Goal: Task Accomplishment & Management: Manage account settings

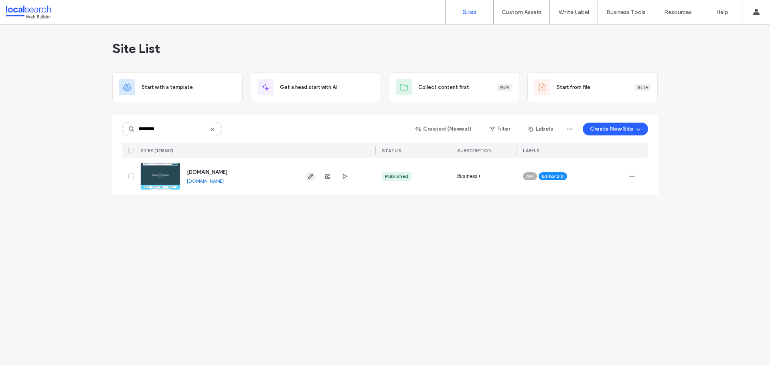
click at [313, 177] on icon "button" at bounding box center [311, 176] width 6 height 6
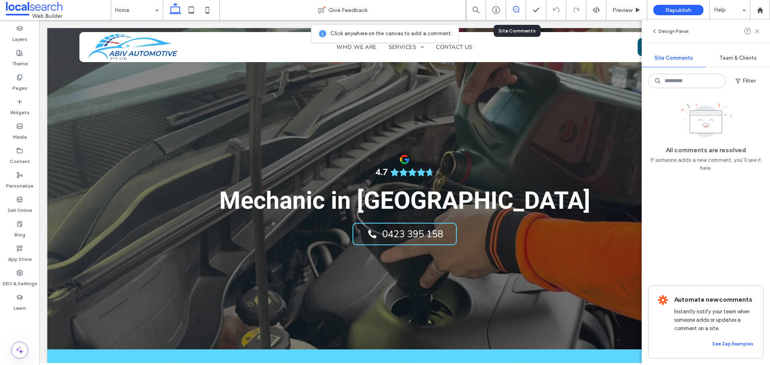
click at [727, 60] on span "Team & Clients" at bounding box center [738, 58] width 37 height 6
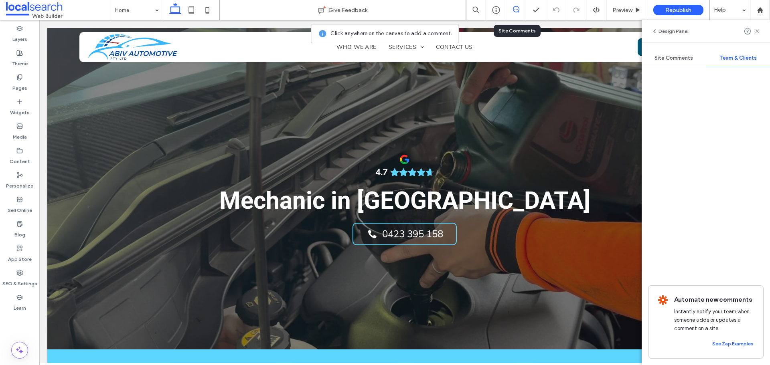
click at [692, 60] on span "Site Comments" at bounding box center [674, 58] width 39 height 6
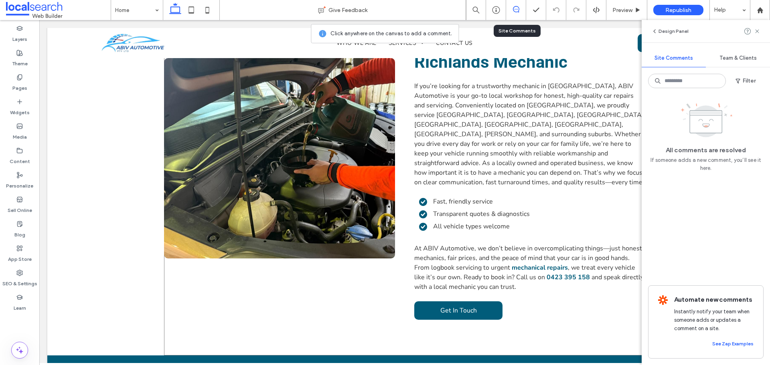
scroll to position [682, 0]
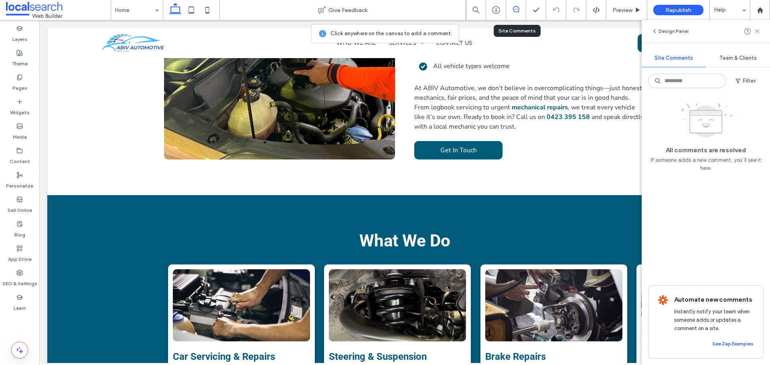
click at [724, 56] on span "Team & Clients" at bounding box center [738, 58] width 37 height 6
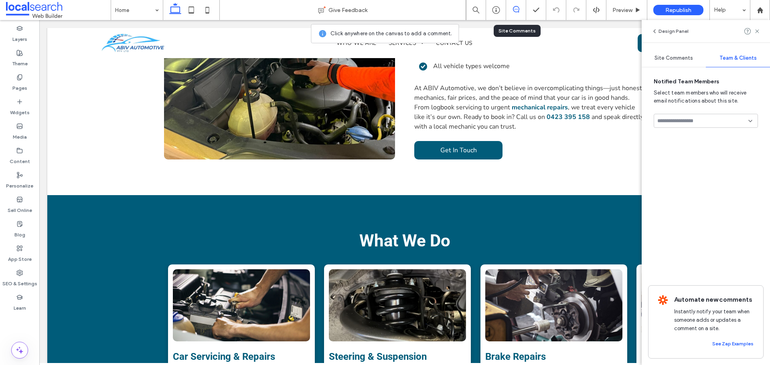
click at [673, 49] on div "Site Comments" at bounding box center [674, 58] width 64 height 18
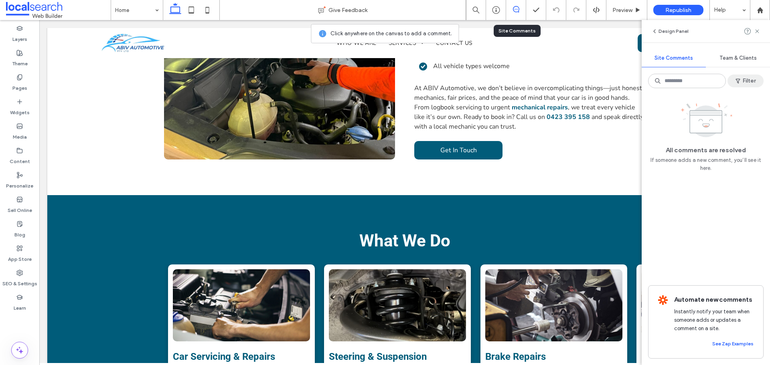
click at [740, 83] on icon "button" at bounding box center [738, 81] width 6 height 6
click at [622, 122] on div "Resolved (22)" at bounding box center [628, 129] width 88 height 14
click at [621, 129] on div "Resolved (22)" at bounding box center [634, 128] width 57 height 7
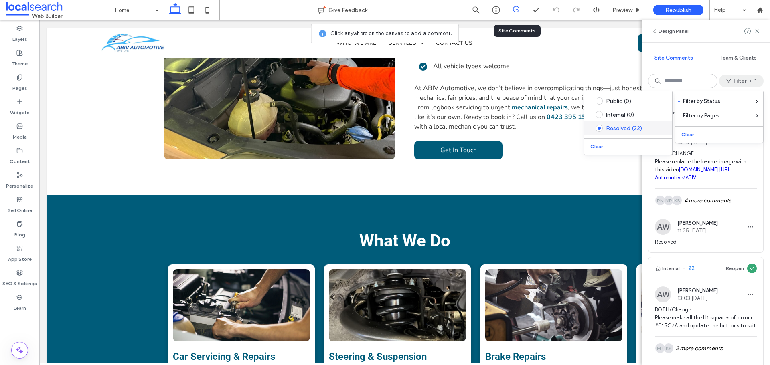
click at [629, 130] on div "Resolved (22)" at bounding box center [634, 128] width 57 height 7
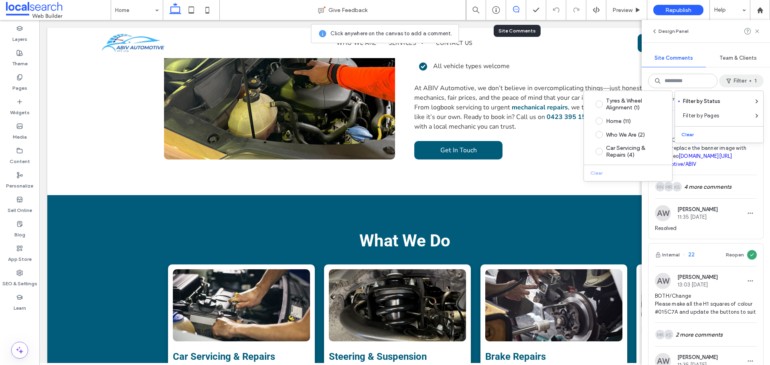
scroll to position [0, 0]
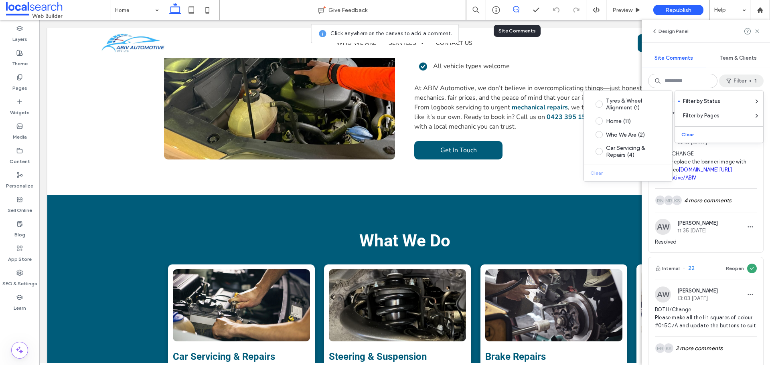
click at [758, 214] on div "Internal 23 Reopen AW Asher Webber 13:10 Jul 24 2025 BOTH/CHANGE Please replace…" at bounding box center [706, 230] width 128 height 271
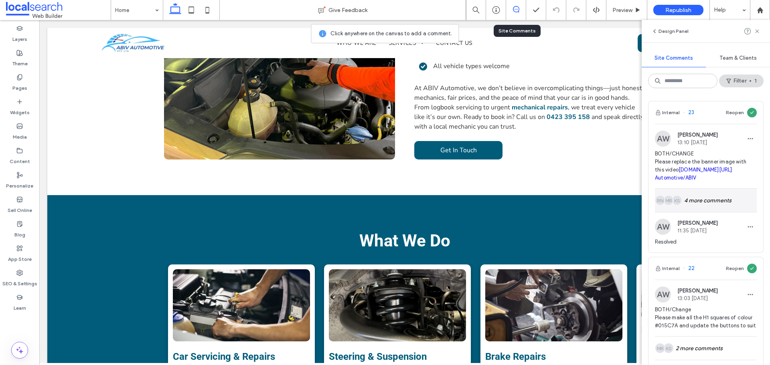
click at [694, 212] on div "KS MR RN 4 more comments" at bounding box center [706, 200] width 102 height 23
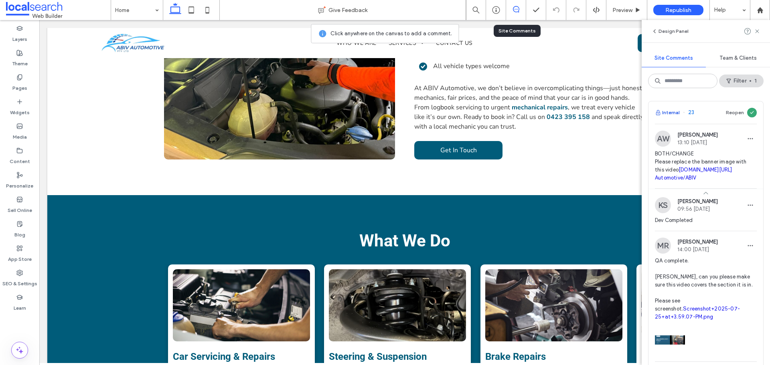
click at [672, 109] on button "Internal" at bounding box center [667, 113] width 25 height 10
click at [673, 113] on button "Internal" at bounding box center [667, 113] width 25 height 10
click at [730, 112] on button "Reopen" at bounding box center [735, 113] width 18 height 10
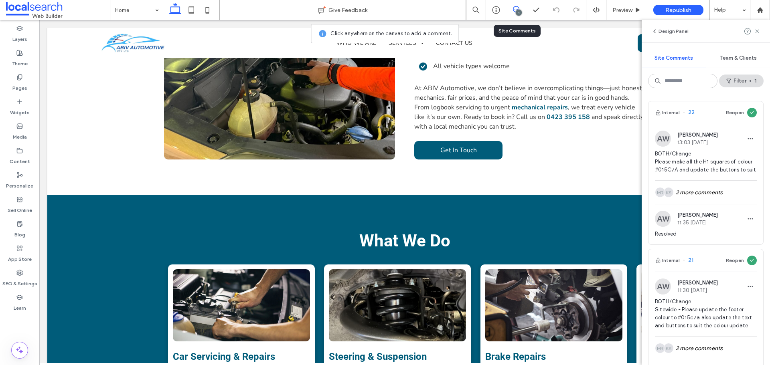
click at [516, 14] on div "1" at bounding box center [516, 10] width 20 height 20
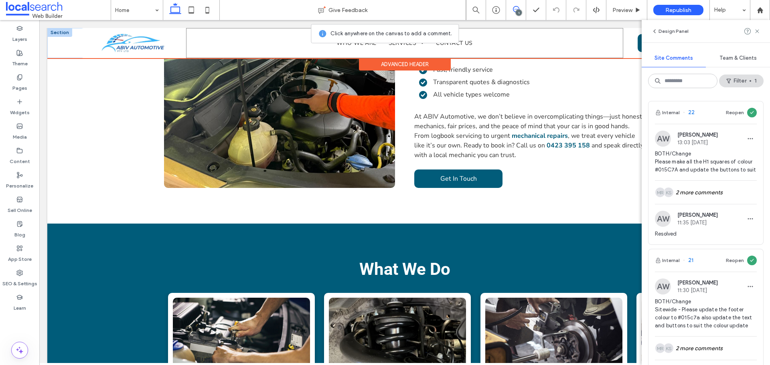
scroll to position [642, 0]
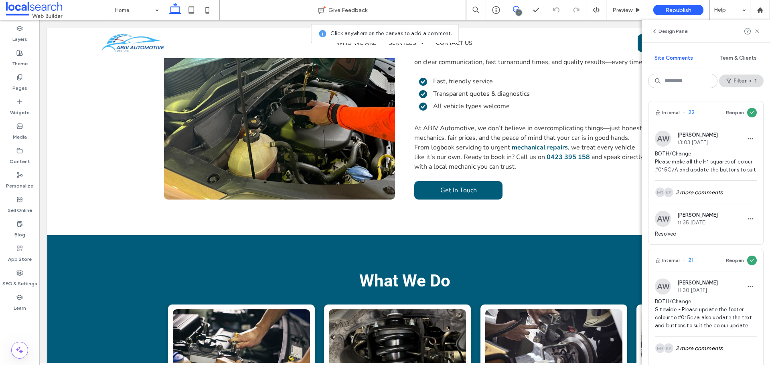
click at [517, 9] on use at bounding box center [516, 9] width 6 height 6
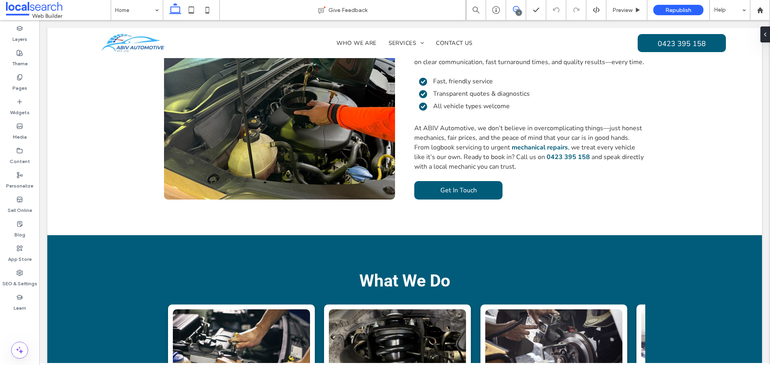
click at [515, 11] on icon at bounding box center [516, 9] width 6 height 6
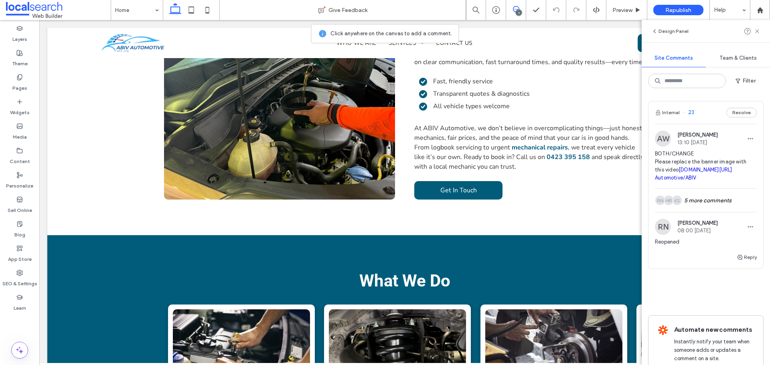
click at [672, 114] on button "Internal" at bounding box center [667, 113] width 25 height 10
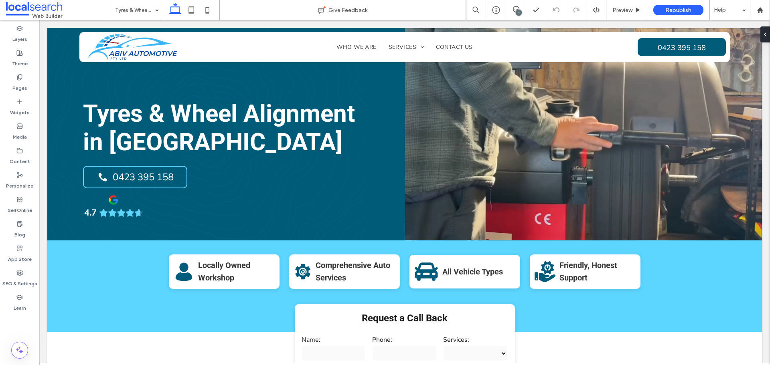
click at [522, 11] on div "1" at bounding box center [519, 13] width 6 height 6
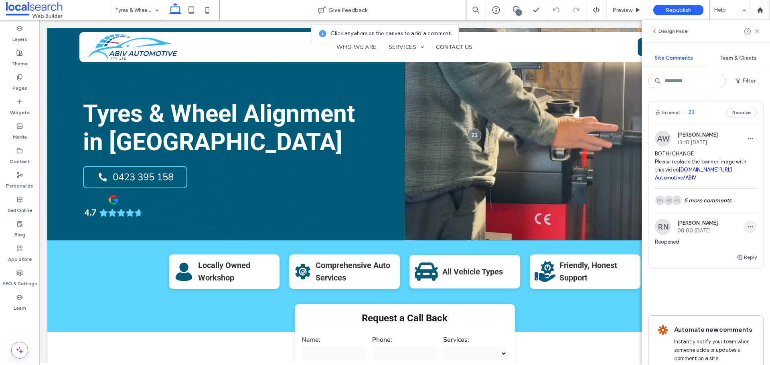
click at [749, 233] on span "button" at bounding box center [750, 227] width 13 height 13
click at [733, 290] on div "Delete" at bounding box center [714, 287] width 71 height 15
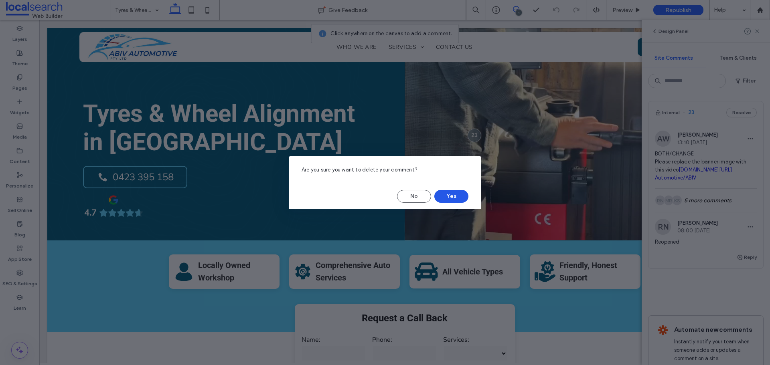
click at [457, 197] on button "Yes" at bounding box center [451, 196] width 34 height 13
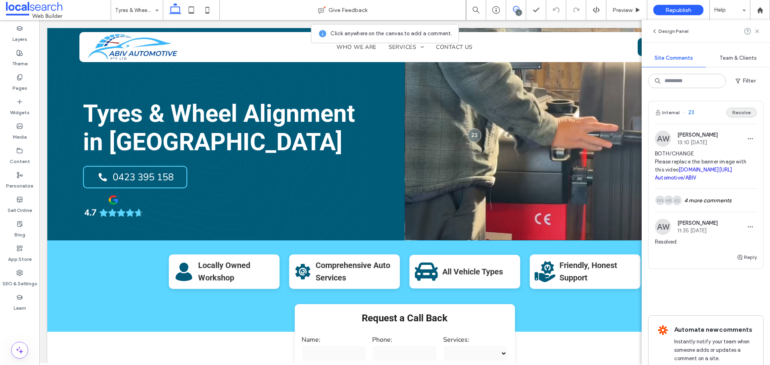
click at [729, 117] on button "Resolve" at bounding box center [742, 113] width 30 height 10
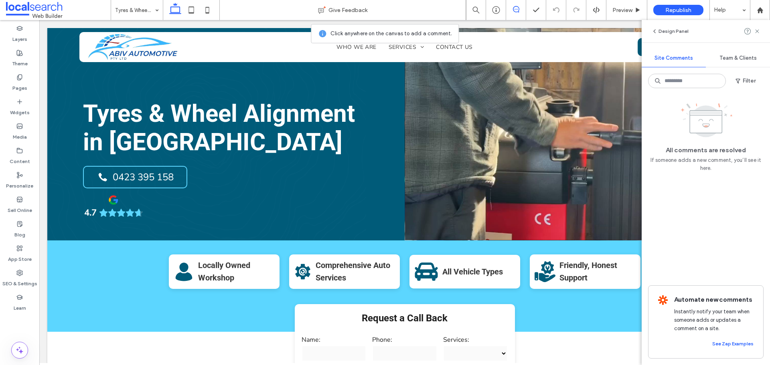
click at [514, 11] on use at bounding box center [516, 9] width 6 height 6
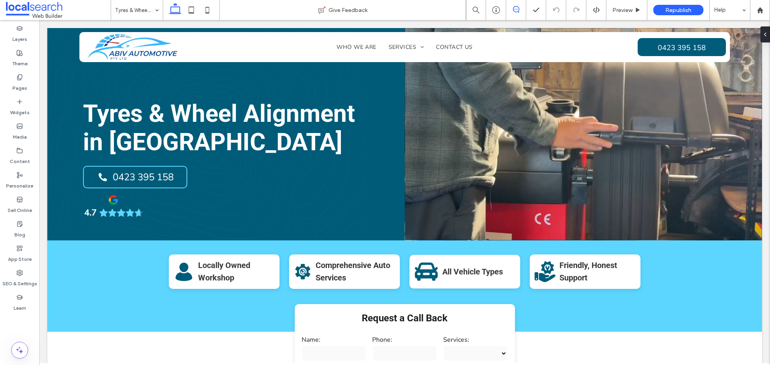
click at [514, 11] on use at bounding box center [516, 9] width 6 height 6
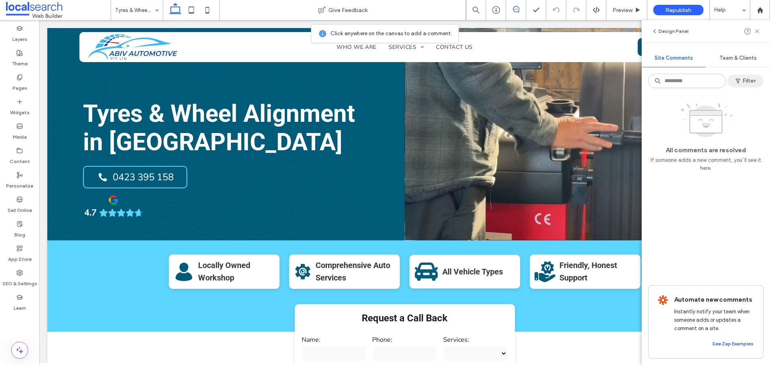
click at [742, 87] on button "Filter" at bounding box center [746, 81] width 36 height 13
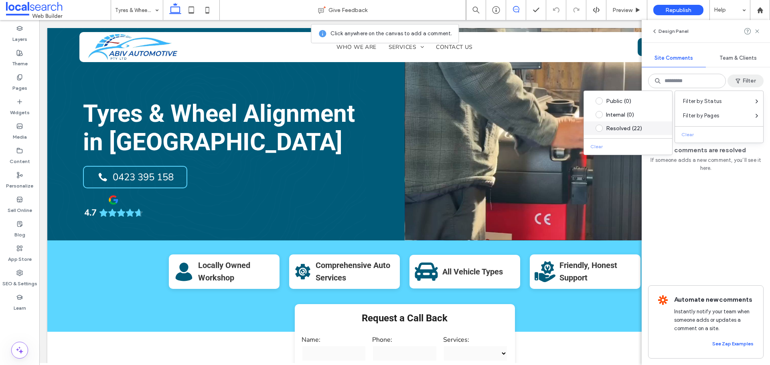
click at [615, 129] on div "Resolved (22)" at bounding box center [634, 128] width 57 height 7
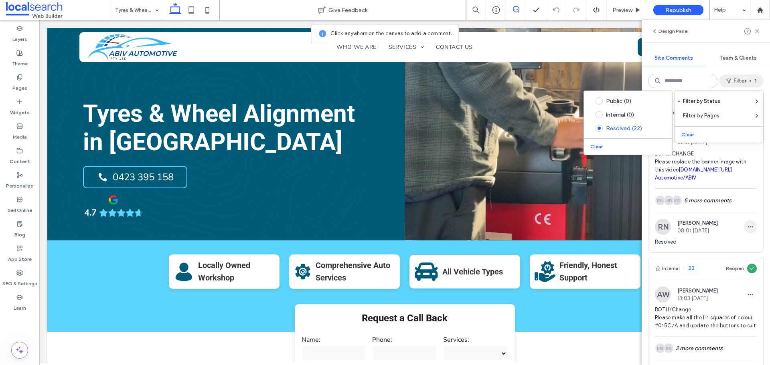
click at [748, 233] on span "button" at bounding box center [750, 227] width 13 height 13
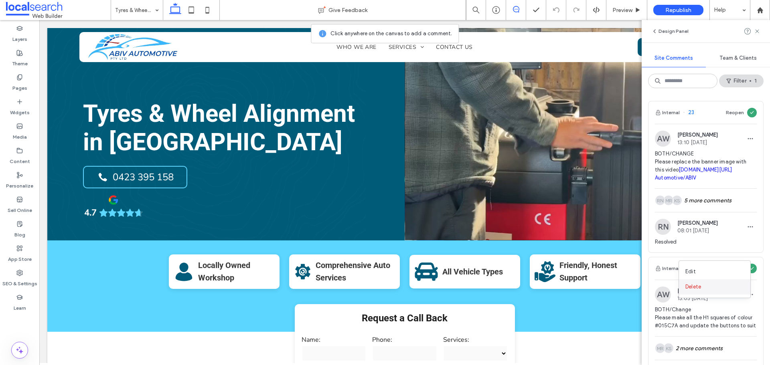
click at [717, 291] on div "Delete" at bounding box center [714, 287] width 71 height 15
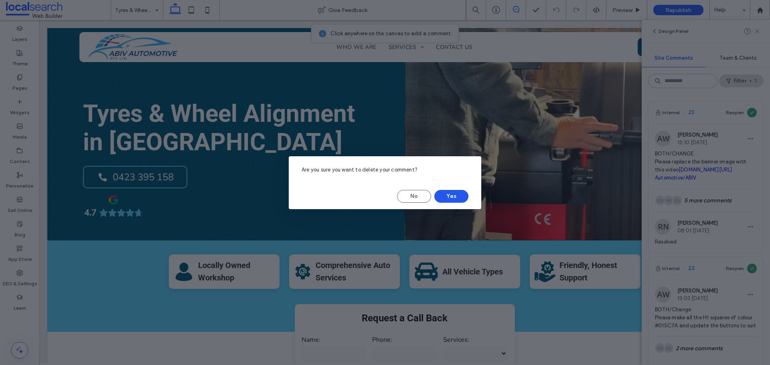
click at [461, 197] on button "Yes" at bounding box center [451, 196] width 34 height 13
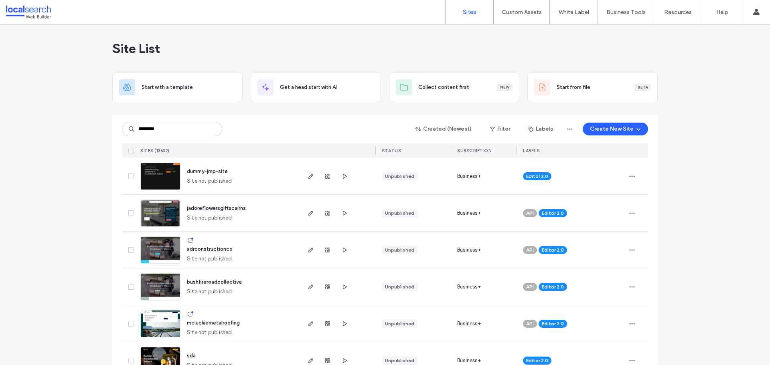
type input "********"
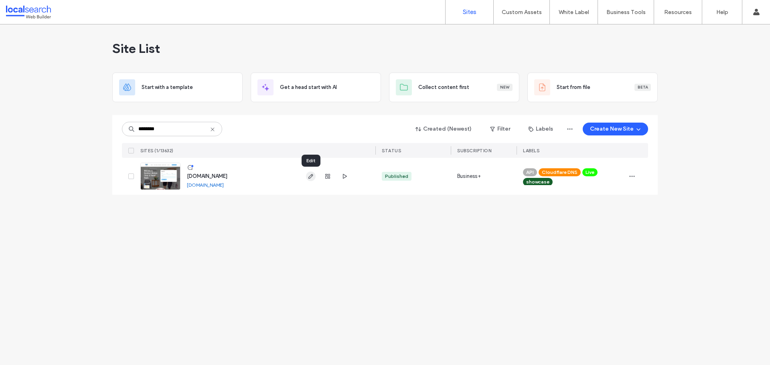
click at [308, 177] on icon "button" at bounding box center [311, 176] width 6 height 6
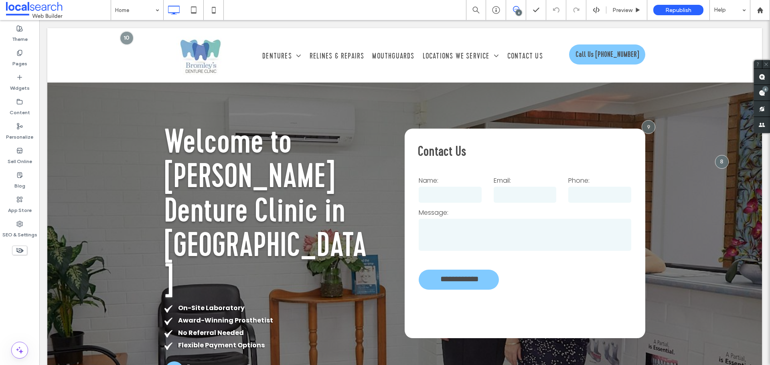
click at [523, 12] on span at bounding box center [516, 9] width 20 height 6
click at [511, 7] on span at bounding box center [516, 9] width 20 height 6
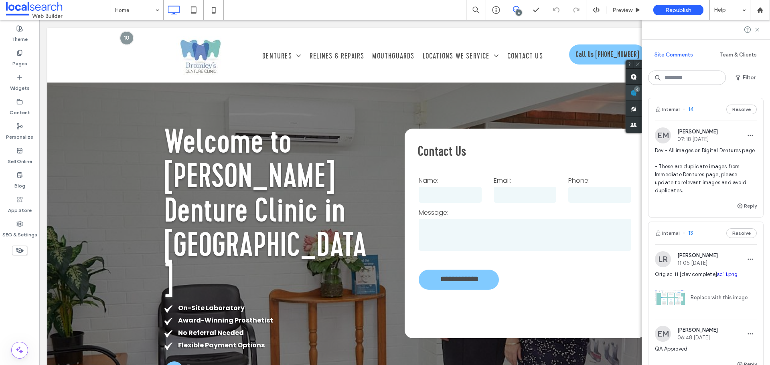
click at [637, 93] on use at bounding box center [634, 93] width 6 height 6
click at [670, 108] on button "Internal" at bounding box center [667, 110] width 25 height 10
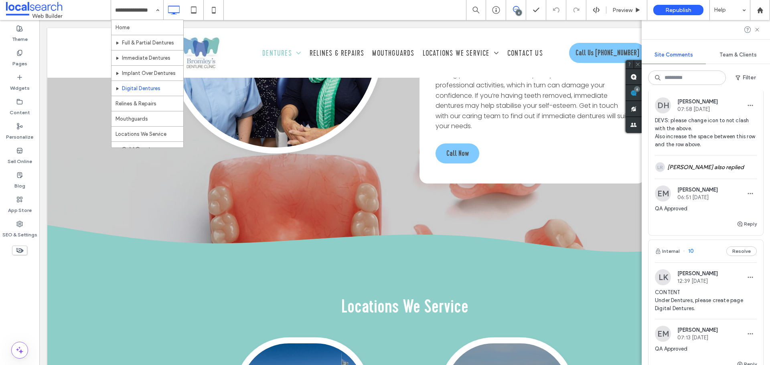
scroll to position [321, 0]
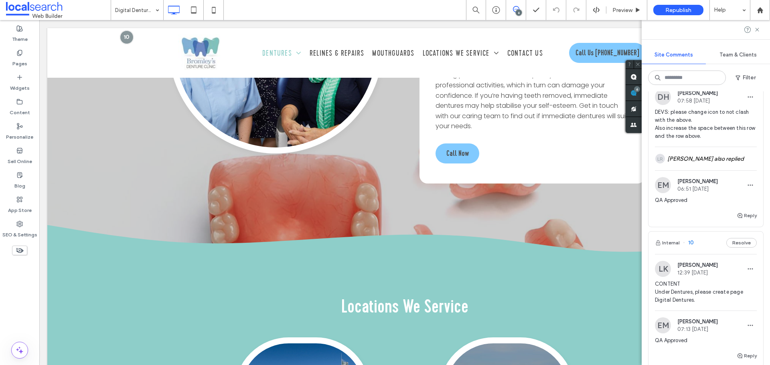
click at [715, 171] on div "LR Lizel Reyes also replied" at bounding box center [706, 158] width 102 height 23
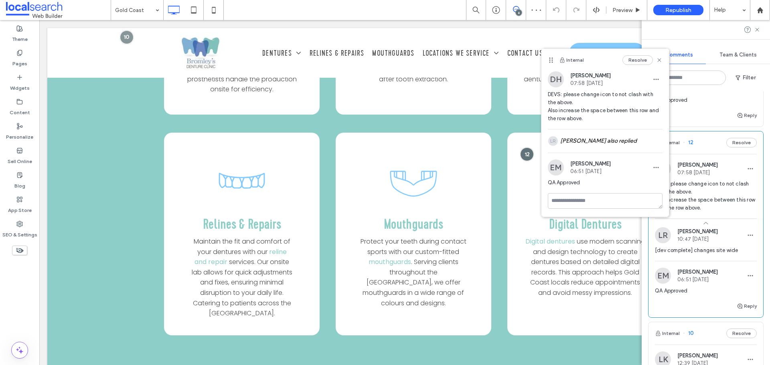
scroll to position [281, 0]
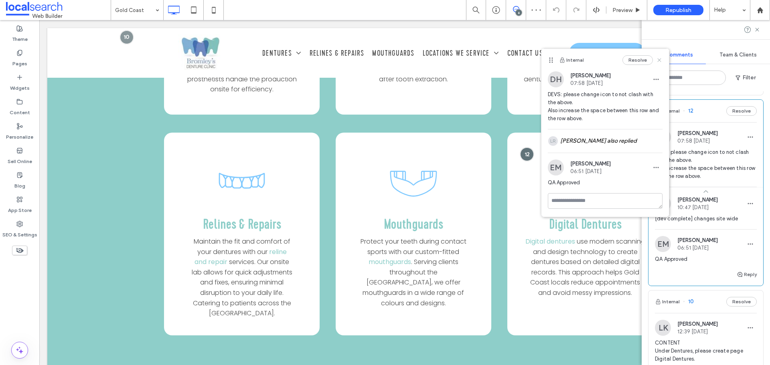
click at [661, 61] on use at bounding box center [660, 60] width 4 height 4
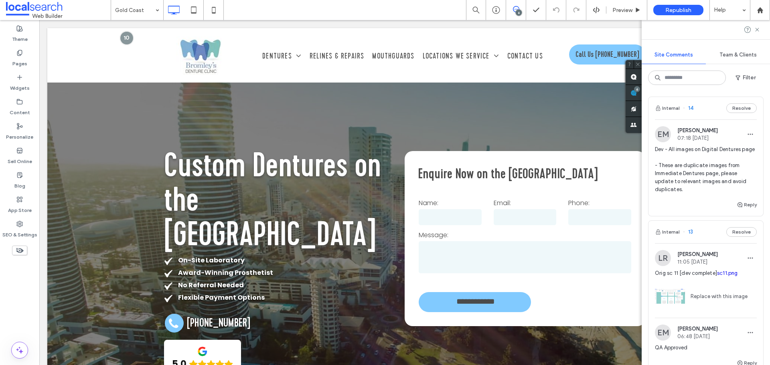
scroll to position [0, 0]
click at [674, 106] on button "Internal" at bounding box center [667, 110] width 25 height 10
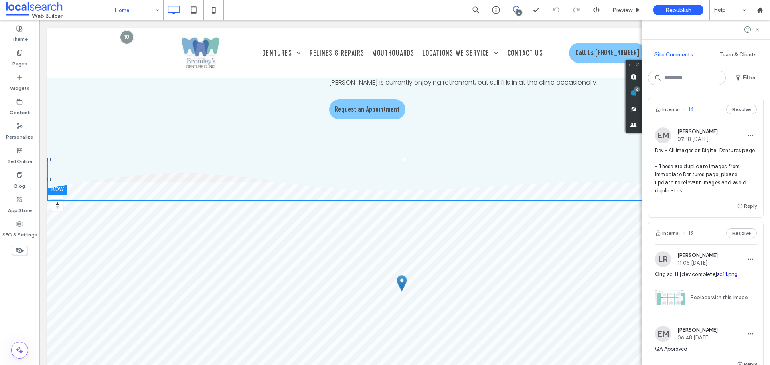
scroll to position [2327, 0]
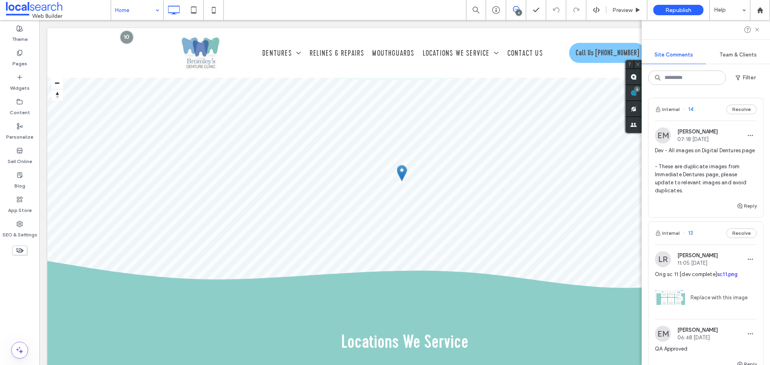
click at [145, 6] on input at bounding box center [135, 10] width 40 height 20
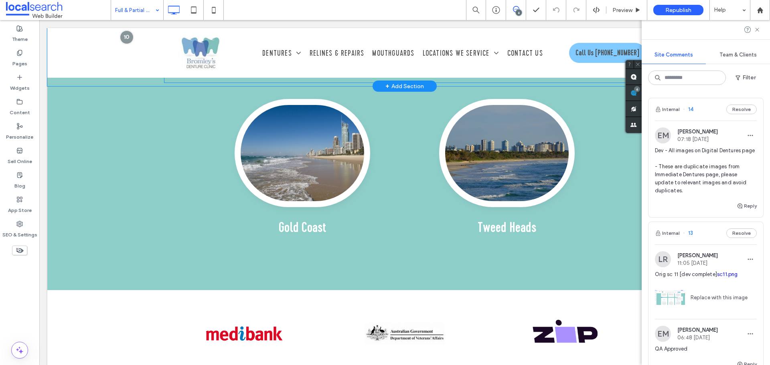
scroll to position [2086, 0]
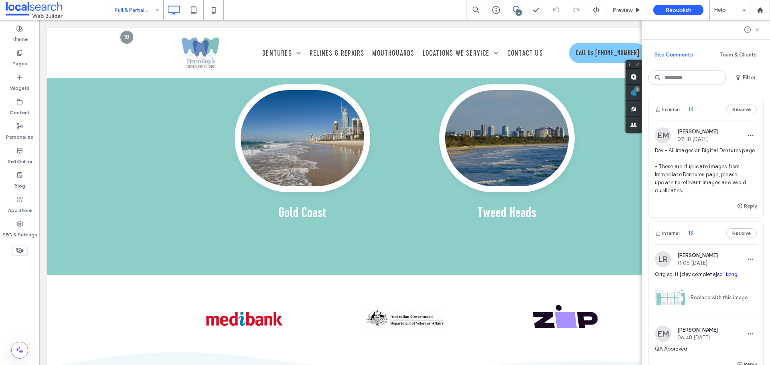
click at [120, 9] on input at bounding box center [135, 10] width 40 height 20
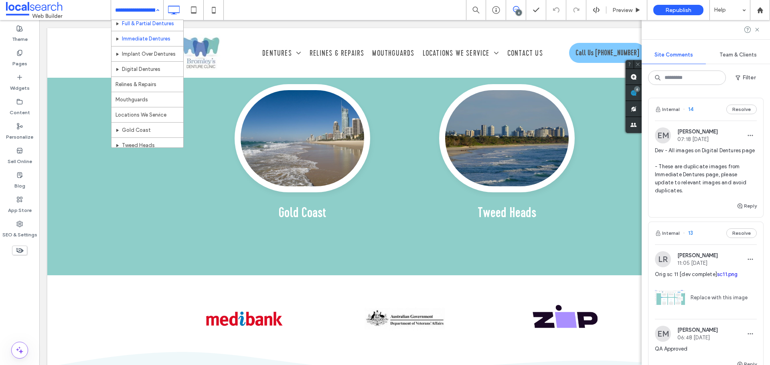
scroll to position [0, 0]
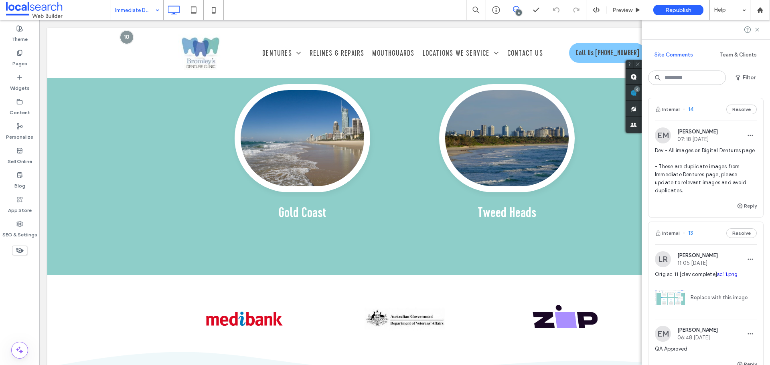
click at [24, 230] on div at bounding box center [385, 182] width 770 height 365
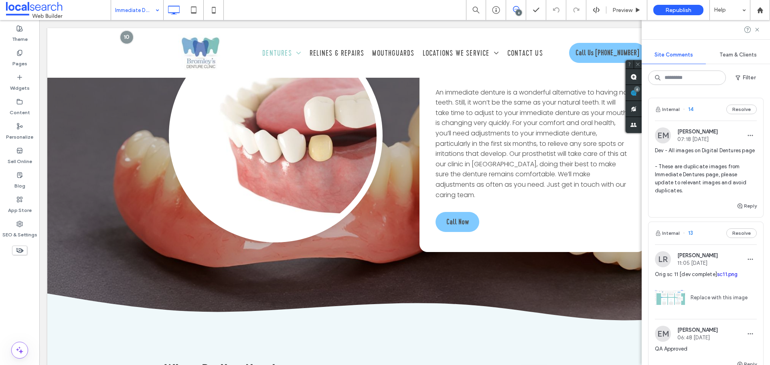
scroll to position [923, 0]
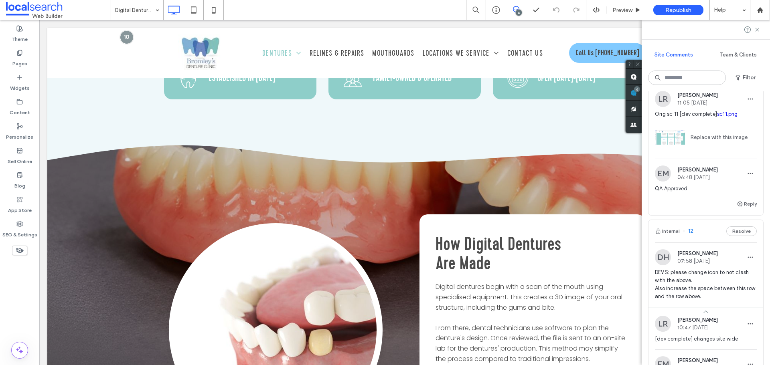
scroll to position [802, 0]
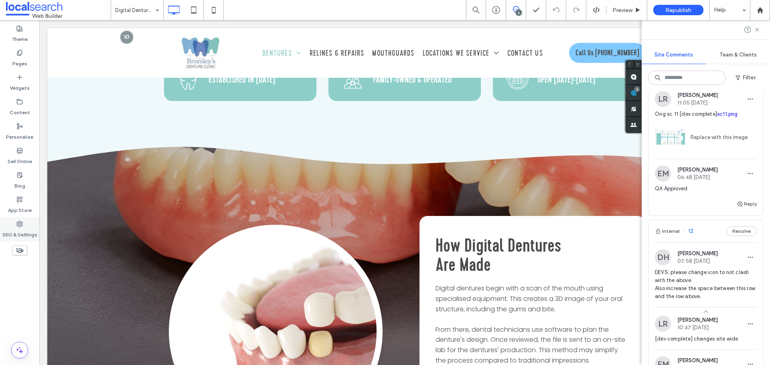
click at [19, 238] on label "SEO & Settings" at bounding box center [19, 232] width 35 height 11
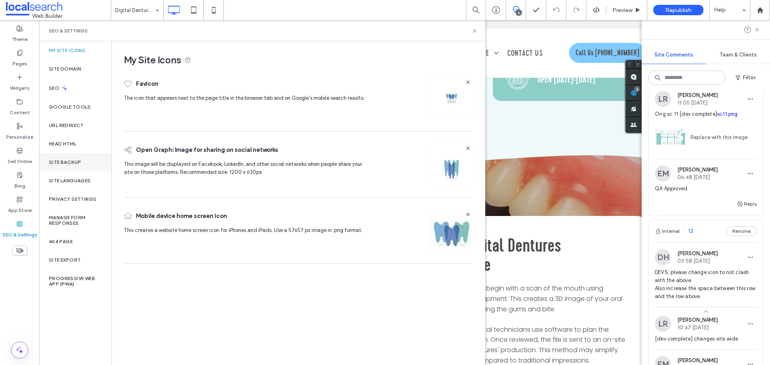
click at [86, 165] on div "Site Backup" at bounding box center [75, 162] width 72 height 18
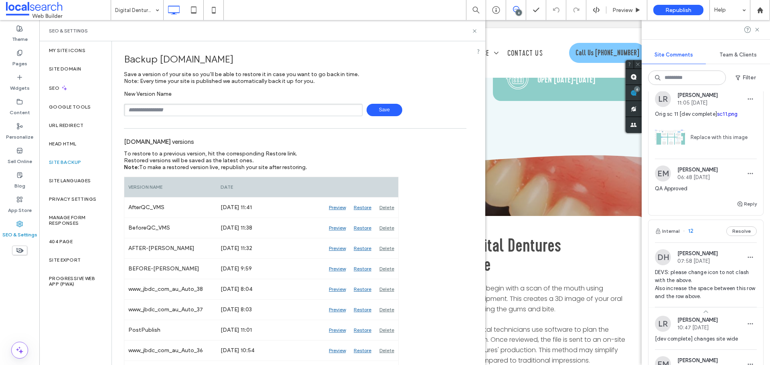
click at [302, 116] on input "text" at bounding box center [243, 110] width 239 height 12
type input "*"
click at [172, 111] on input "******" at bounding box center [243, 110] width 239 height 12
type input "**********"
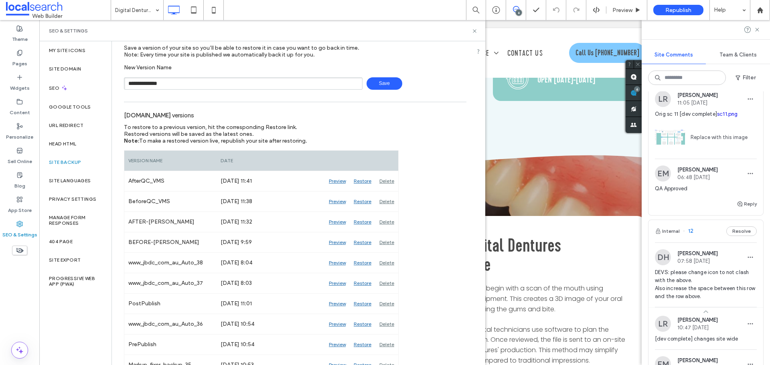
scroll to position [40, 0]
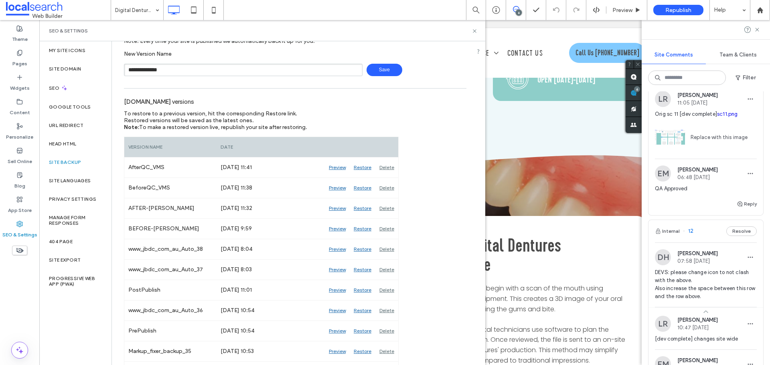
click at [388, 73] on span "Save" at bounding box center [385, 70] width 36 height 12
click at [478, 32] on div "SEO & Settings" at bounding box center [262, 30] width 446 height 21
click at [474, 29] on icon at bounding box center [475, 31] width 6 height 6
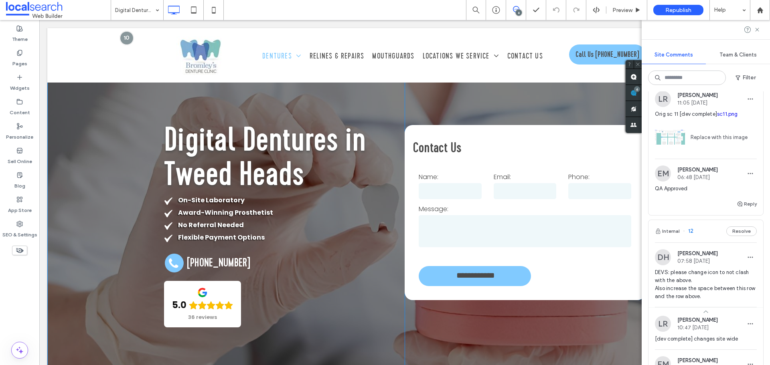
scroll to position [0, 0]
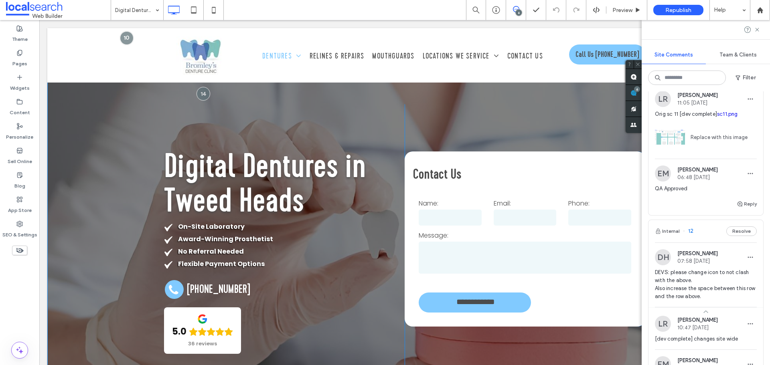
click at [113, 128] on div "**********" at bounding box center [404, 257] width 715 height 459
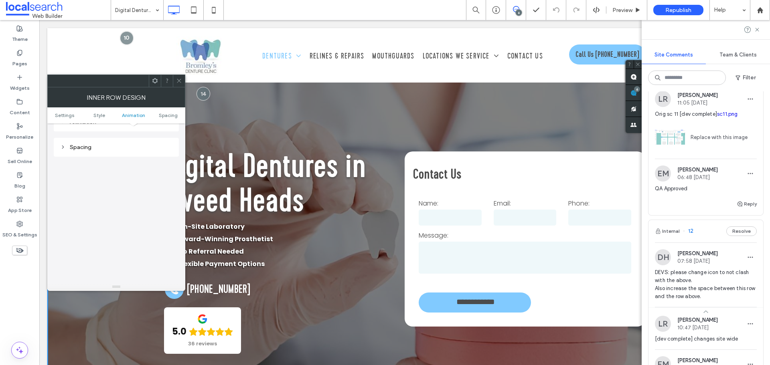
scroll to position [257, 0]
click at [180, 79] on icon at bounding box center [179, 81] width 6 height 6
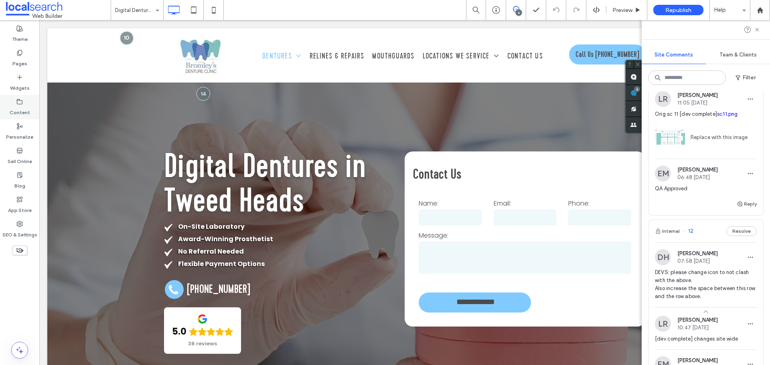
click at [28, 114] on label "Content" at bounding box center [20, 110] width 20 height 11
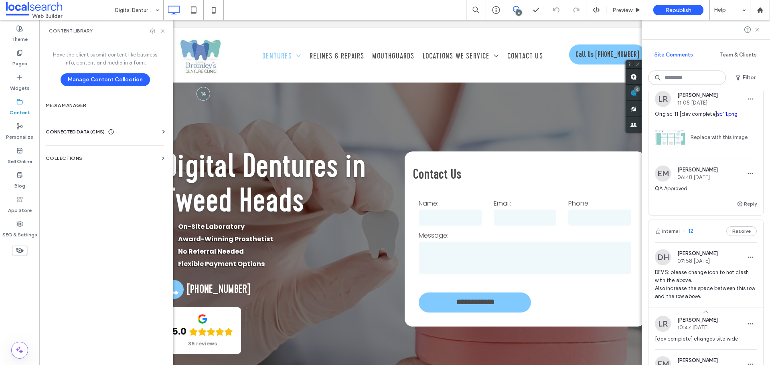
click at [45, 129] on div "CONNECTED DATA (CMS) Business Info Business Text Business Images Find and Repla…" at bounding box center [105, 132] width 132 height 21
click at [84, 136] on span "CONNECTED DATA (CMS)" at bounding box center [75, 132] width 59 height 8
click at [94, 191] on section "Business Images" at bounding box center [107, 188] width 122 height 18
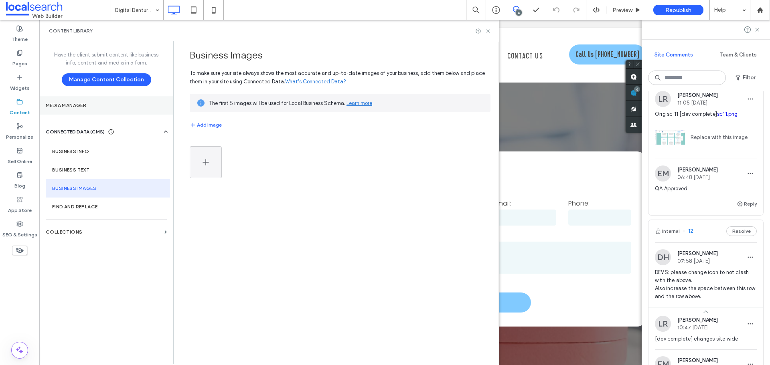
click at [98, 107] on label "Media Manager" at bounding box center [106, 106] width 121 height 6
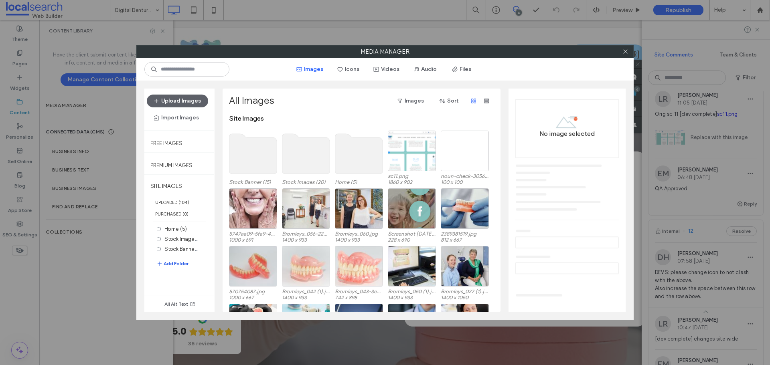
click at [181, 262] on button "Add Folder" at bounding box center [172, 264] width 32 height 10
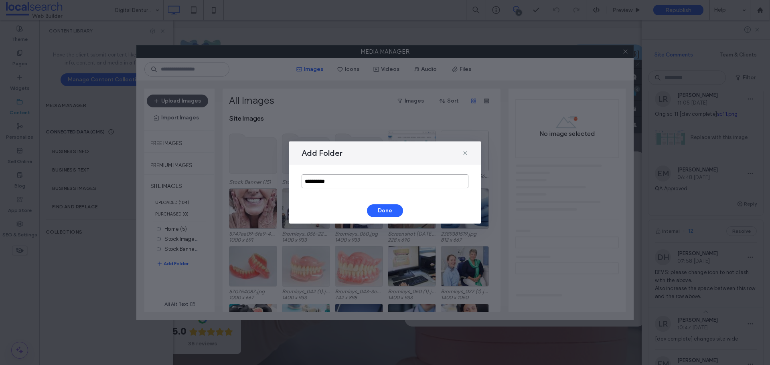
click at [357, 182] on input "**********" at bounding box center [385, 182] width 167 height 14
drag, startPoint x: 357, startPoint y: 182, endPoint x: 304, endPoint y: 192, distance: 53.9
click at [304, 192] on div "**********" at bounding box center [385, 181] width 193 height 33
click at [352, 177] on input "**********" at bounding box center [385, 182] width 167 height 14
type input "**********"
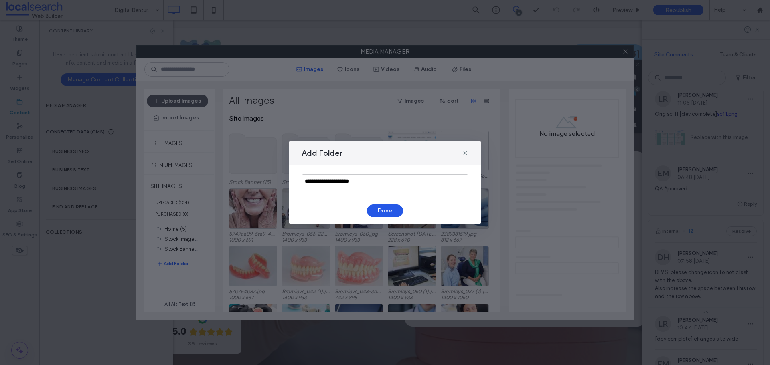
click at [392, 215] on button "Done" at bounding box center [385, 211] width 36 height 13
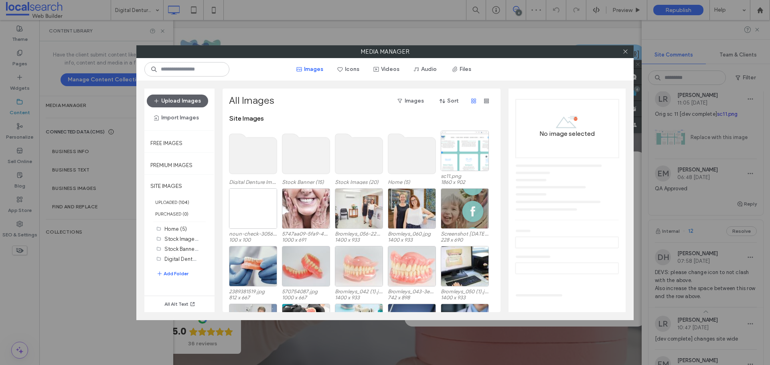
click at [257, 158] on use at bounding box center [253, 154] width 48 height 40
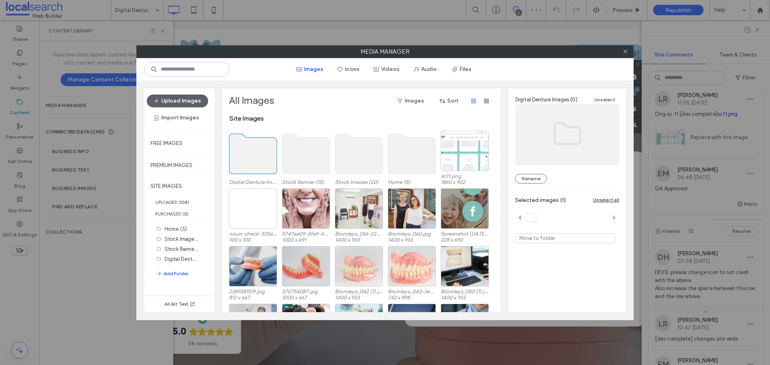
click at [257, 158] on use at bounding box center [253, 154] width 48 height 40
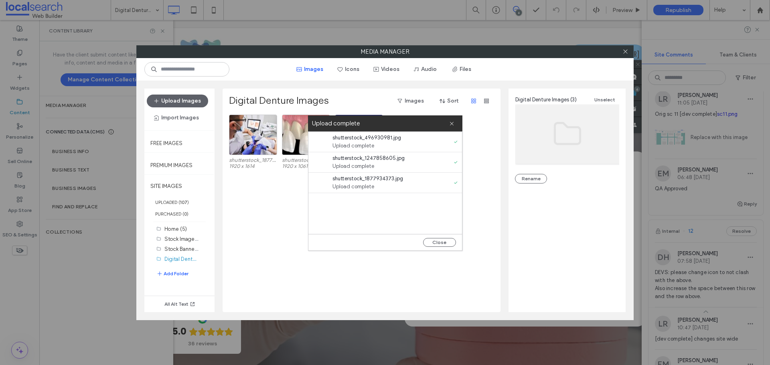
click at [447, 248] on div "Close" at bounding box center [386, 242] width 154 height 16
click at [444, 242] on button "Close" at bounding box center [439, 242] width 33 height 9
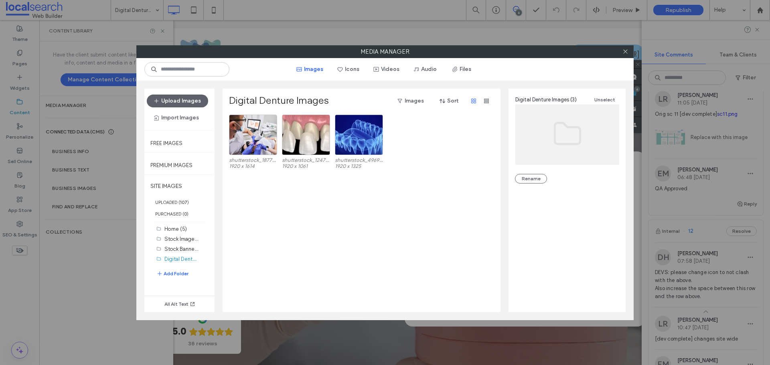
click at [621, 51] on div at bounding box center [625, 52] width 12 height 12
click at [623, 48] on span at bounding box center [626, 52] width 6 height 12
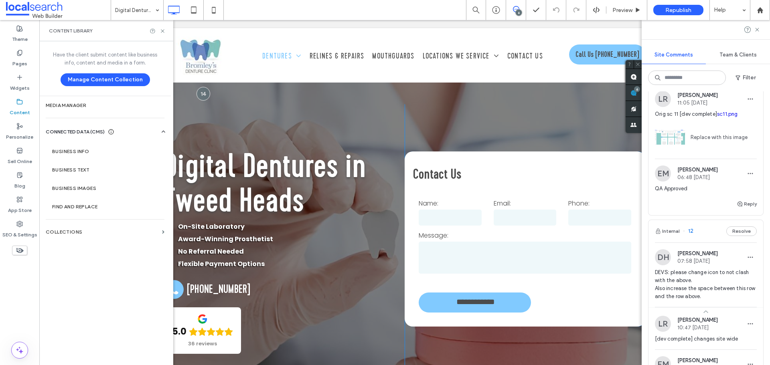
click at [315, 116] on div "Digital Dentures in Tweed Heads On-Site Laboratory Award-Winning Prosthetist No…" at bounding box center [284, 267] width 241 height 327
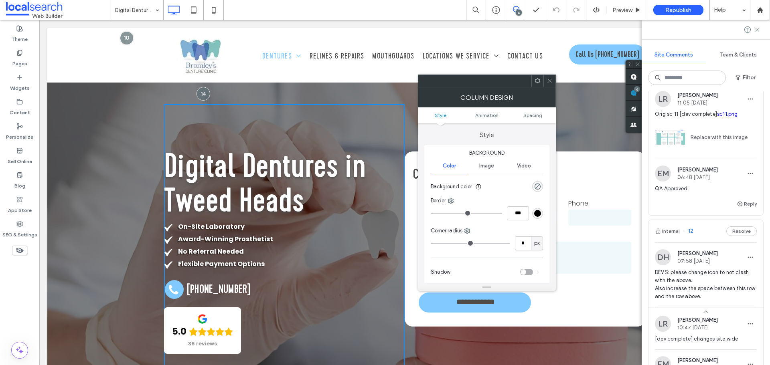
click at [110, 126] on div "**********" at bounding box center [404, 257] width 715 height 459
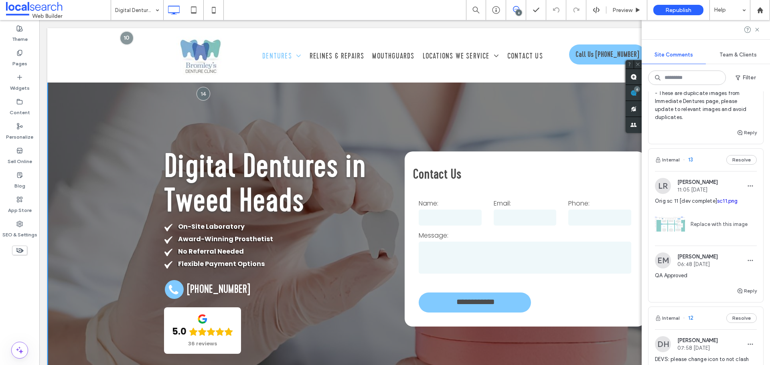
scroll to position [0, 0]
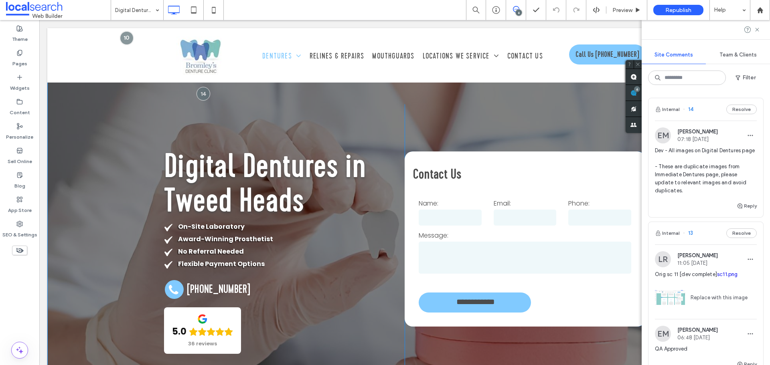
click at [89, 122] on div "**********" at bounding box center [404, 257] width 715 height 459
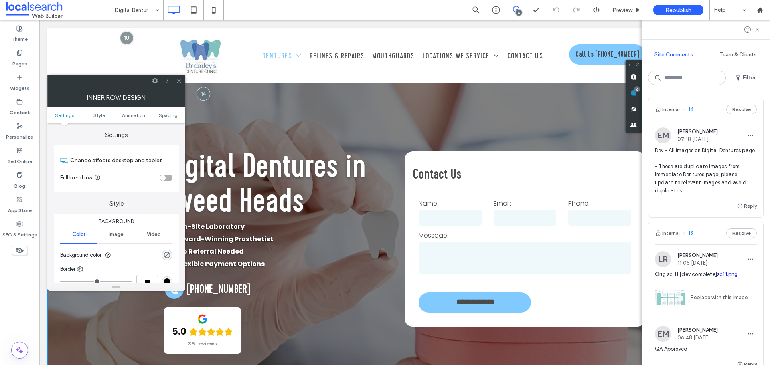
click at [125, 236] on div "Image" at bounding box center [115, 235] width 37 height 18
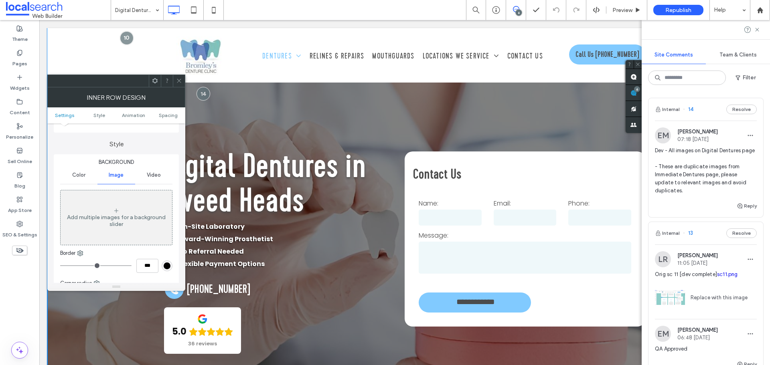
scroll to position [40, 0]
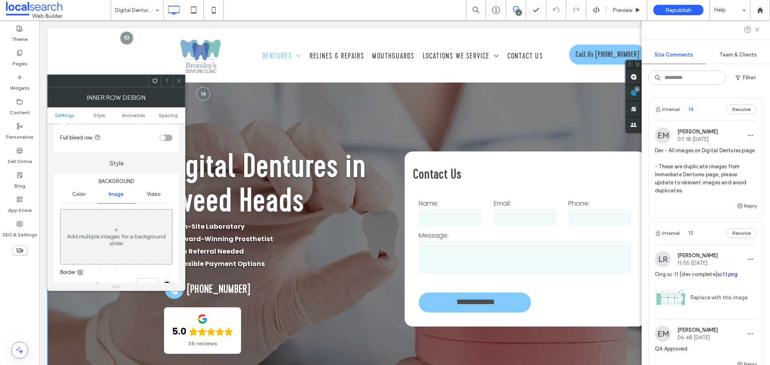
click at [175, 80] on div at bounding box center [179, 81] width 12 height 12
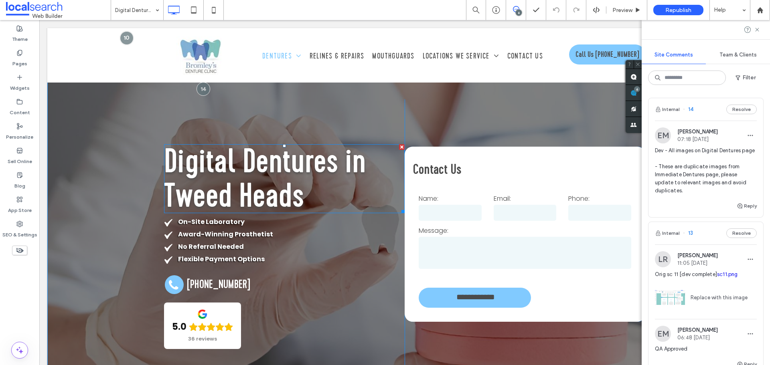
scroll to position [0, 0]
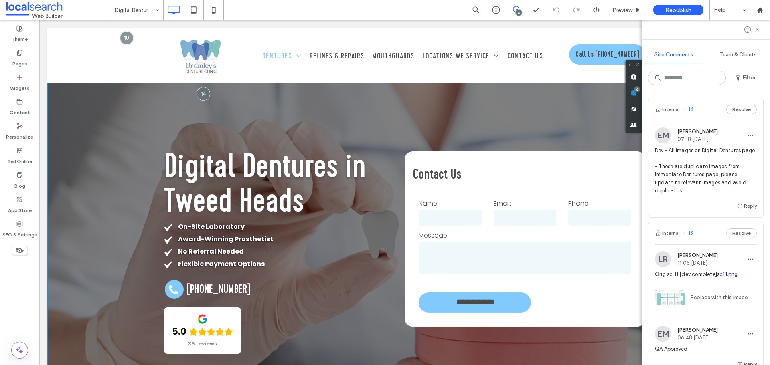
click at [329, 91] on div "**********" at bounding box center [404, 263] width 481 height 367
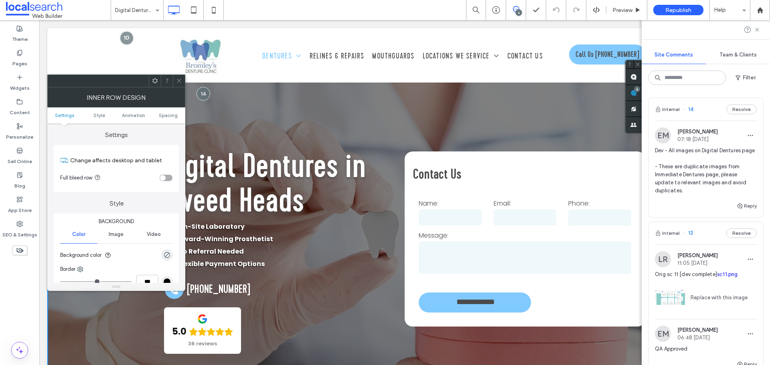
drag, startPoint x: 756, startPoint y: 30, endPoint x: 745, endPoint y: 32, distance: 11.6
click at [756, 29] on icon at bounding box center [757, 29] width 6 height 6
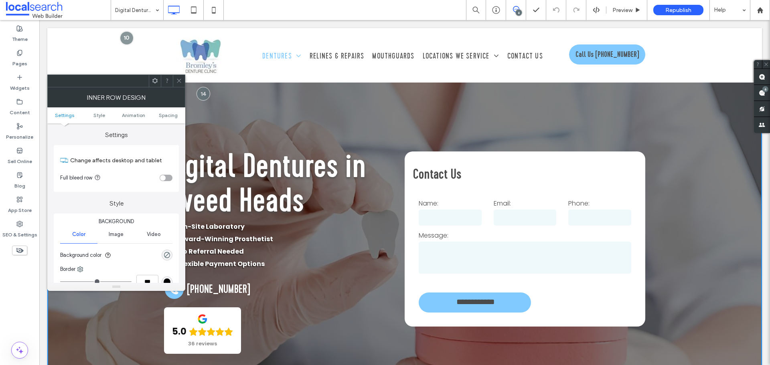
click at [181, 77] on span at bounding box center [179, 81] width 6 height 12
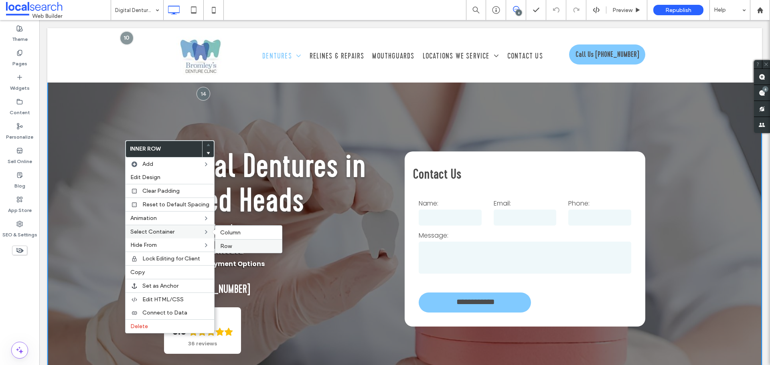
click at [236, 244] on label "Row" at bounding box center [248, 246] width 57 height 7
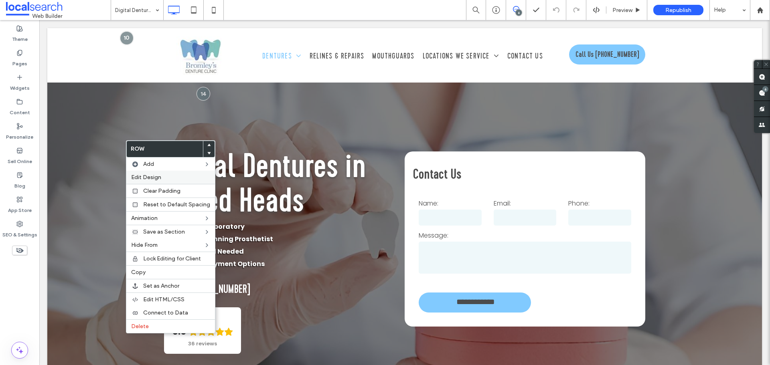
click at [182, 176] on label "Edit Design" at bounding box center [170, 177] width 79 height 7
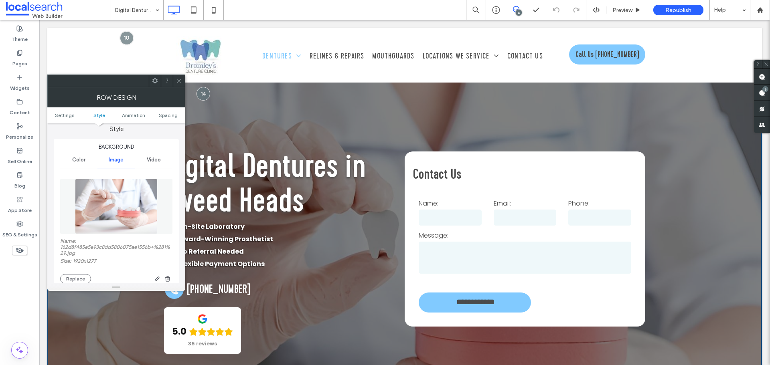
scroll to position [80, 0]
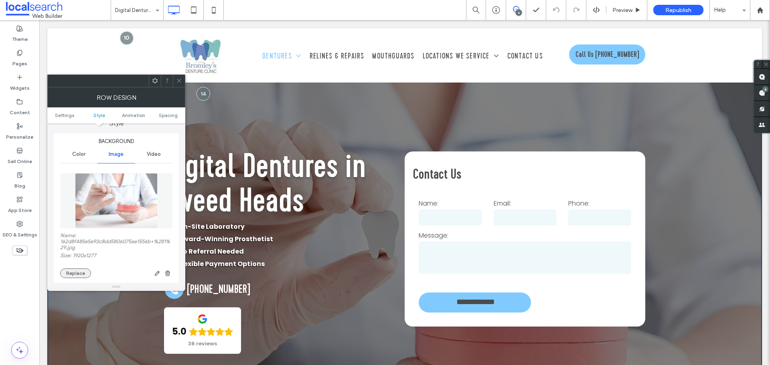
click at [80, 273] on button "Replace" at bounding box center [75, 274] width 31 height 10
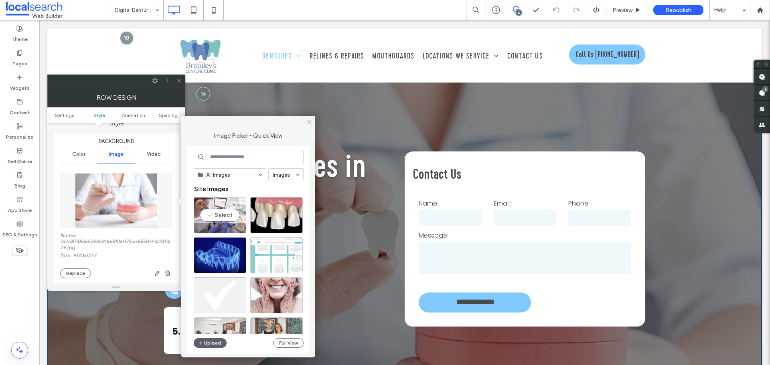
click at [230, 213] on div "Select" at bounding box center [220, 215] width 53 height 36
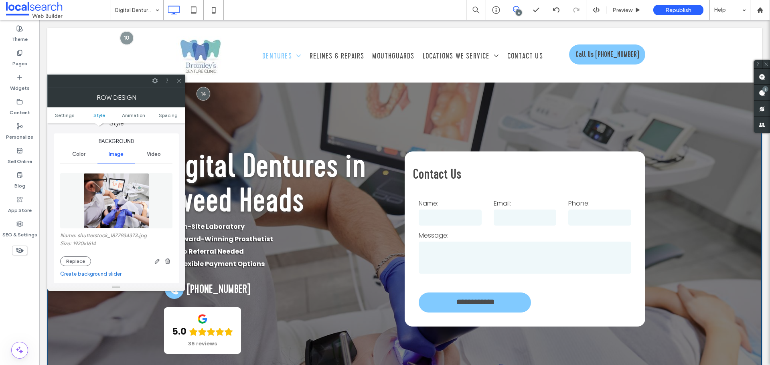
click at [176, 78] on icon at bounding box center [179, 81] width 6 height 6
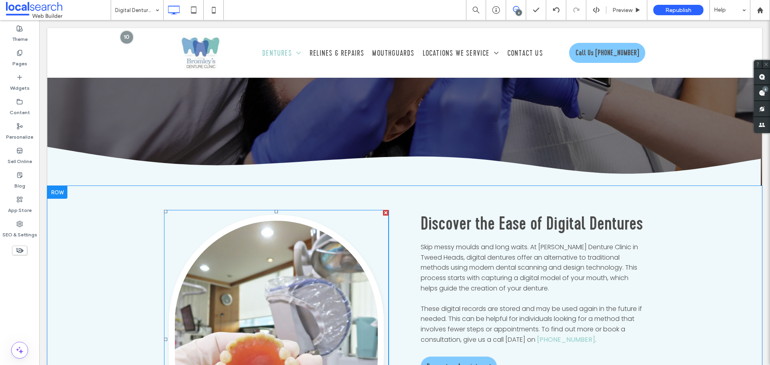
scroll to position [401, 0]
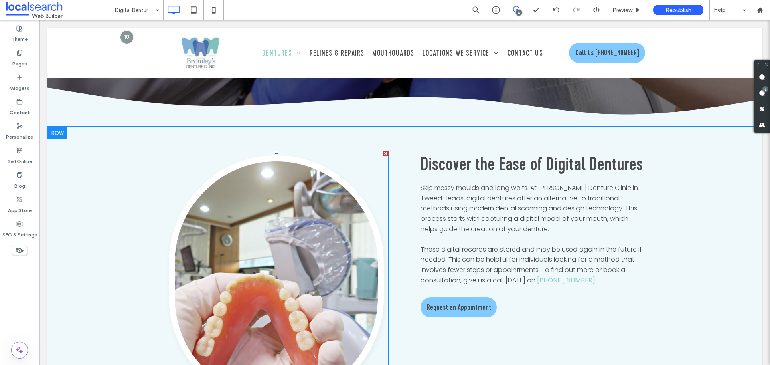
click at [281, 262] on link at bounding box center [276, 281] width 215 height 250
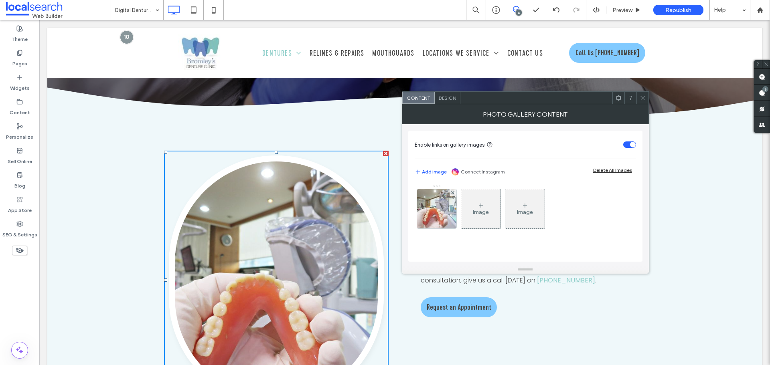
click at [281, 262] on link at bounding box center [276, 281] width 215 height 250
click at [442, 208] on div at bounding box center [436, 208] width 39 height 39
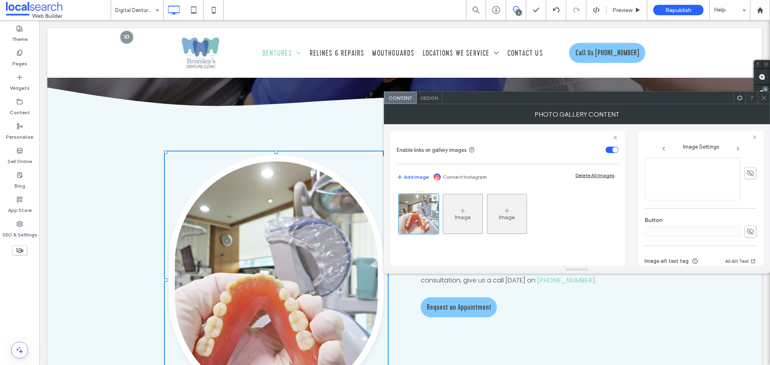
scroll to position [271, 0]
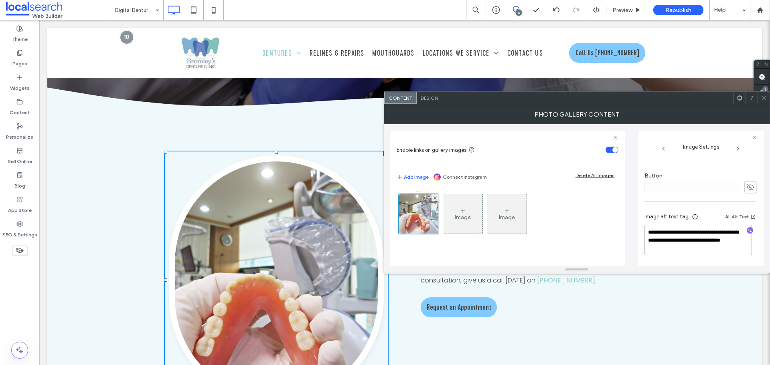
drag, startPoint x: 708, startPoint y: 248, endPoint x: 716, endPoint y: 233, distance: 16.9
click at [716, 233] on textarea "**********" at bounding box center [699, 240] width 108 height 30
click at [747, 232] on icon "button" at bounding box center [750, 231] width 6 height 6
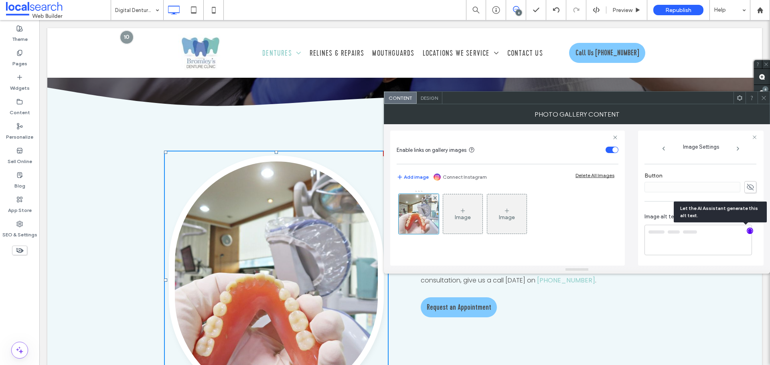
type textarea "**********"
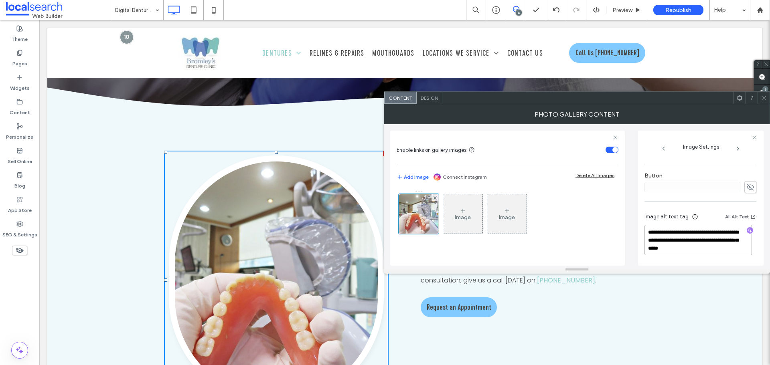
click at [736, 248] on textarea "**********" at bounding box center [699, 240] width 108 height 30
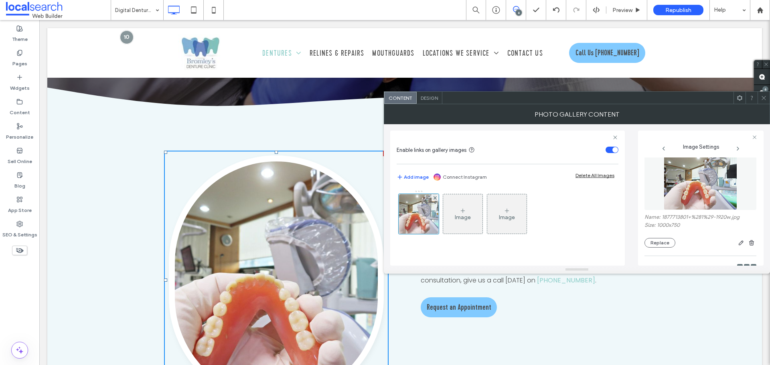
scroll to position [0, 0]
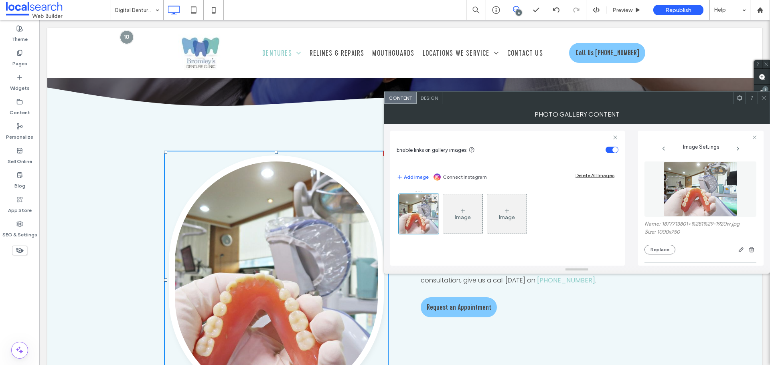
click at [668, 239] on div "Name: 1877713801+%281%29-1920w.jpg Size: 1000x750 Replace" at bounding box center [701, 238] width 112 height 34
click at [763, 95] on icon at bounding box center [764, 98] width 6 height 6
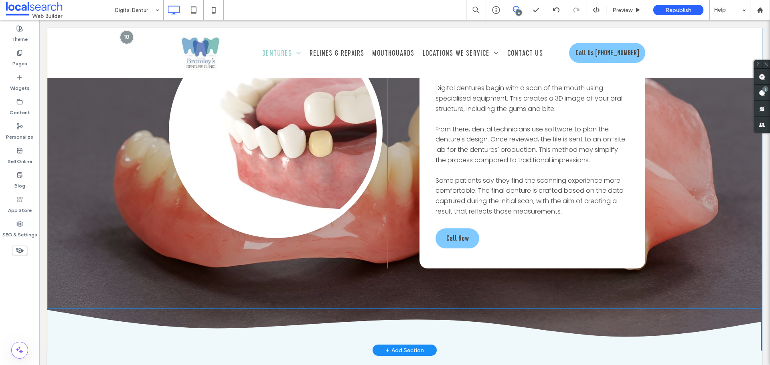
scroll to position [1043, 0]
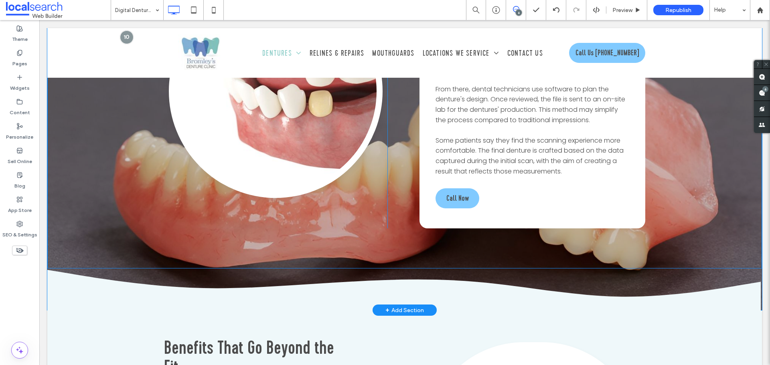
click at [124, 249] on div "Click To Paste How Digital Dentures Are Made Digital dentures begin with a scan…" at bounding box center [404, 101] width 715 height 333
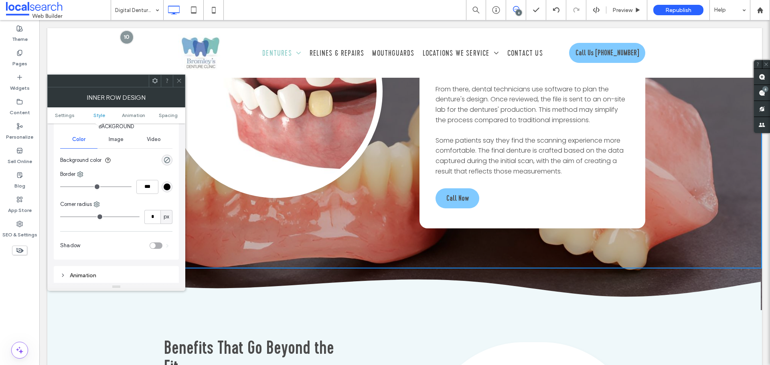
scroll to position [0, 0]
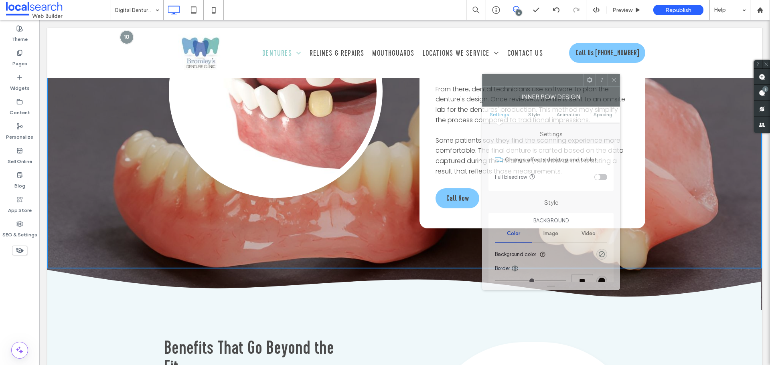
drag, startPoint x: 131, startPoint y: 80, endPoint x: 561, endPoint y: 85, distance: 429.7
click at [584, 79] on div at bounding box center [533, 80] width 101 height 12
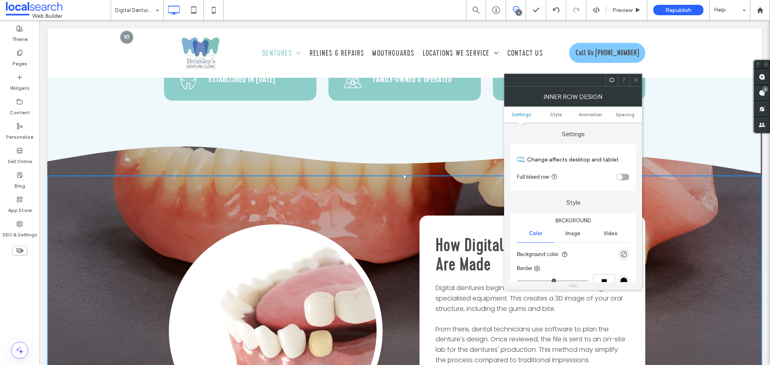
scroll to position [802, 0]
click at [168, 157] on icon "Divider" at bounding box center [404, 153] width 715 height 43
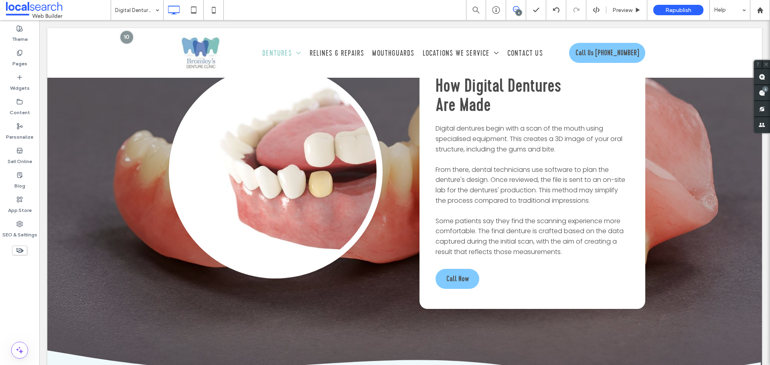
scroll to position [963, 0]
click at [106, 191] on div "Click To Paste How Digital Dentures Are Made Digital dentures begin with a scan…" at bounding box center [404, 182] width 715 height 333
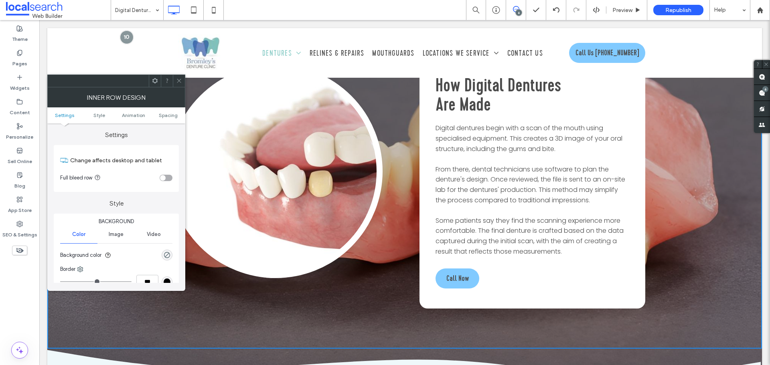
click at [177, 78] on icon at bounding box center [179, 81] width 6 height 6
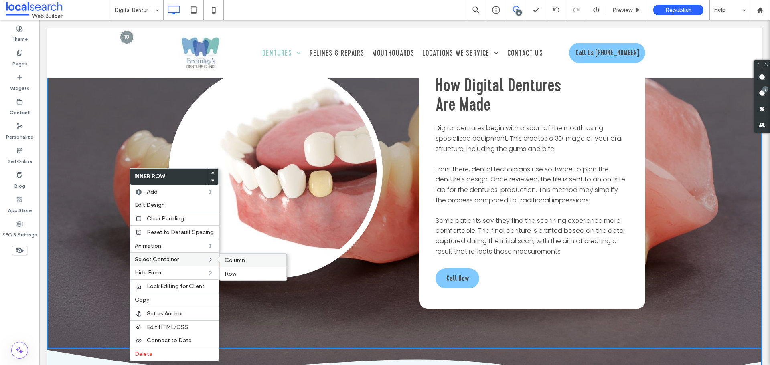
click at [235, 260] on span "Column" at bounding box center [235, 260] width 20 height 7
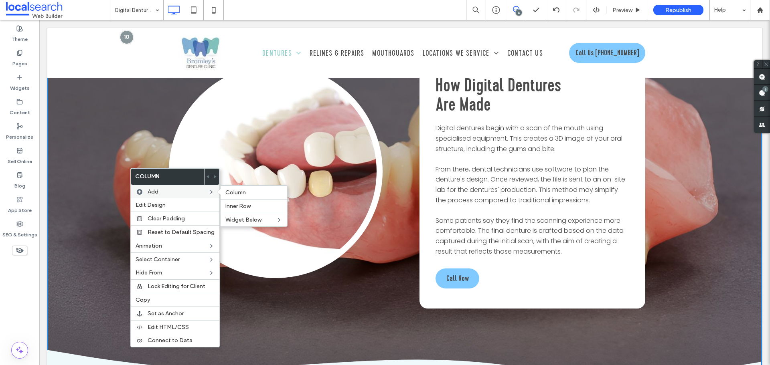
click at [175, 198] on div "Add Column Inner Row Widget Below" at bounding box center [175, 191] width 89 height 13
click at [173, 202] on label "Edit Design" at bounding box center [175, 205] width 79 height 7
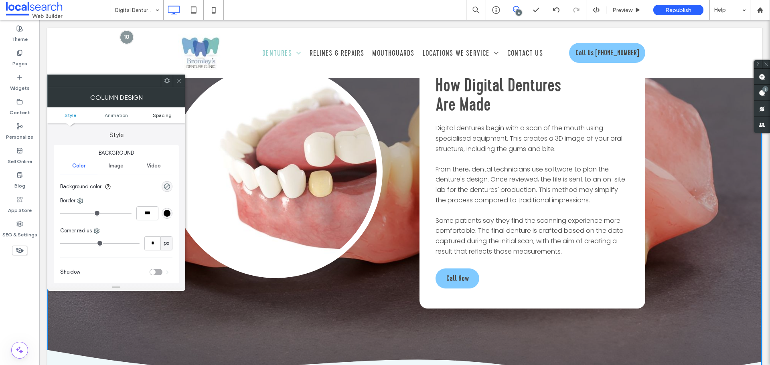
click at [158, 115] on span "Spacing" at bounding box center [162, 115] width 19 height 6
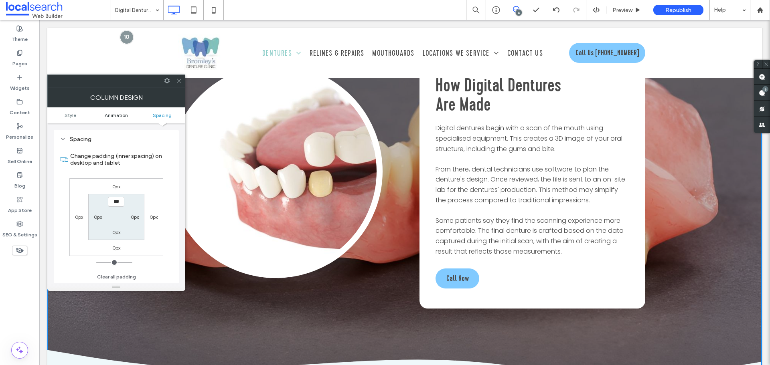
click at [125, 115] on span "Animation" at bounding box center [116, 115] width 23 height 6
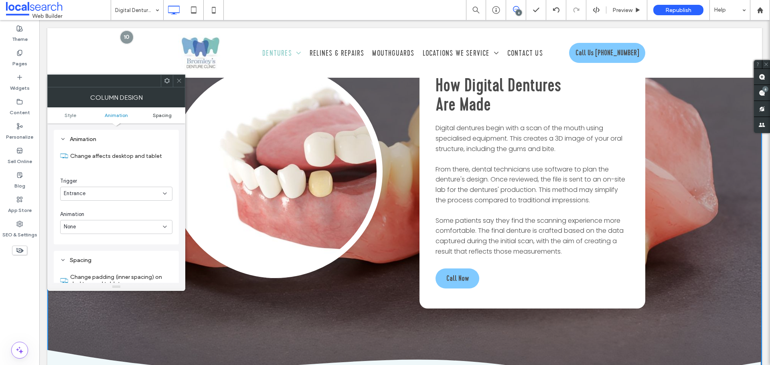
click at [141, 115] on link "Spacing" at bounding box center [162, 115] width 46 height 6
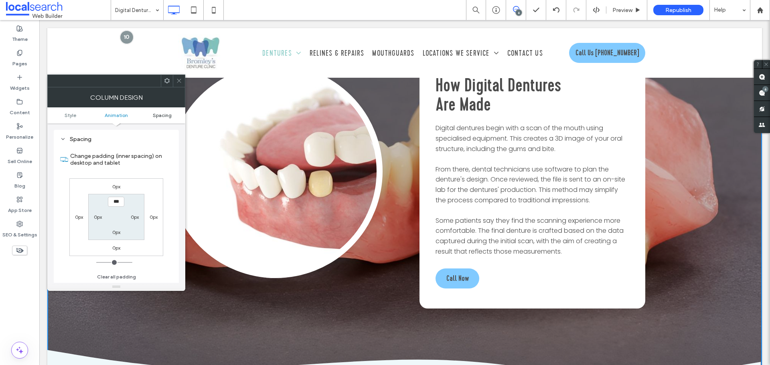
click at [152, 115] on link "Spacing" at bounding box center [162, 115] width 46 height 6
click at [85, 117] on link "Style" at bounding box center [70, 115] width 46 height 6
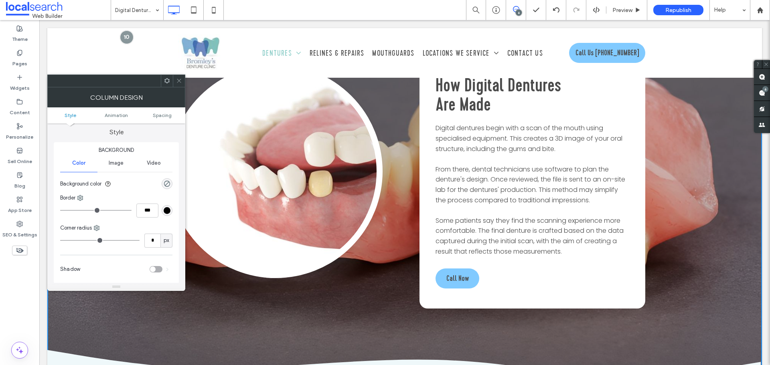
scroll to position [0, 0]
click at [181, 79] on use at bounding box center [179, 81] width 4 height 4
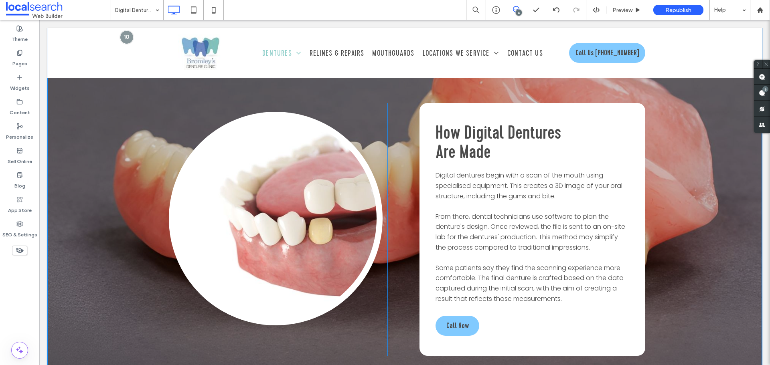
scroll to position [842, 0]
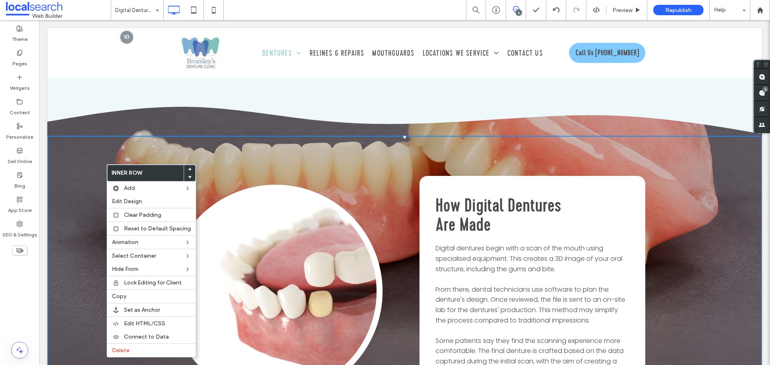
click at [105, 123] on icon "Divider" at bounding box center [404, 112] width 715 height 43
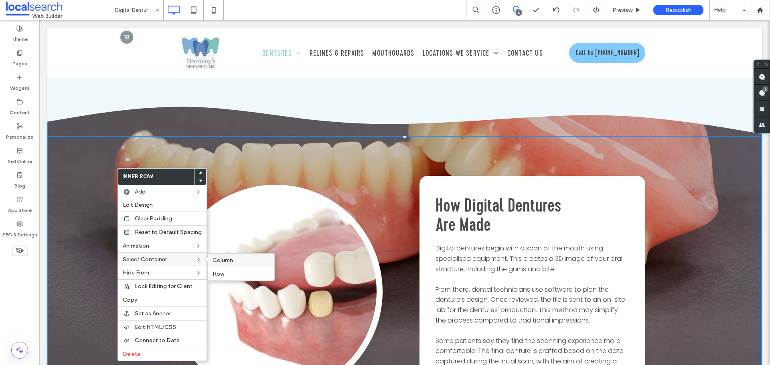
click at [209, 259] on div "Column" at bounding box center [241, 261] width 67 height 14
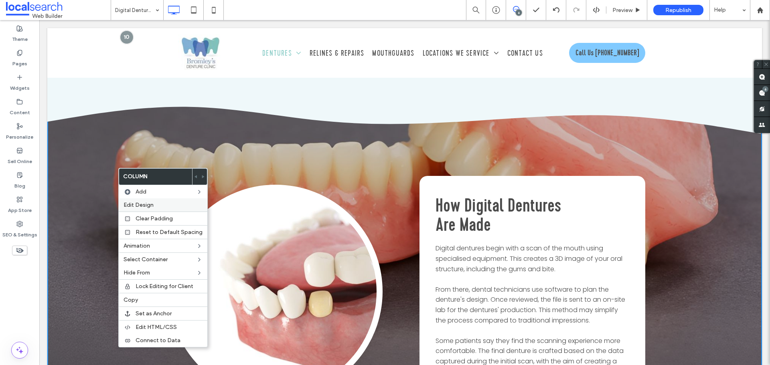
click at [168, 203] on label "Edit Design" at bounding box center [163, 205] width 79 height 7
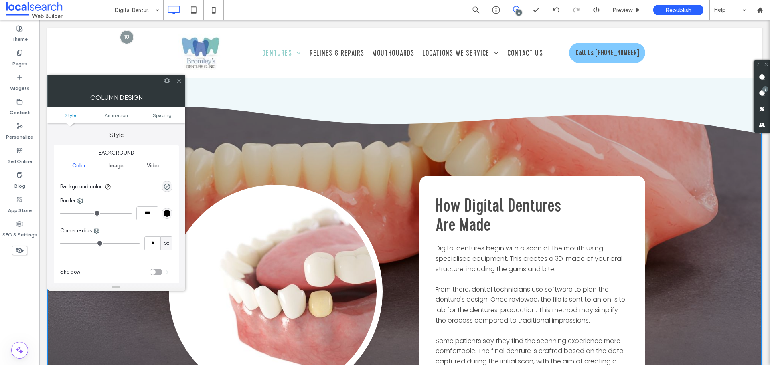
click at [118, 169] on div "Image" at bounding box center [115, 166] width 37 height 18
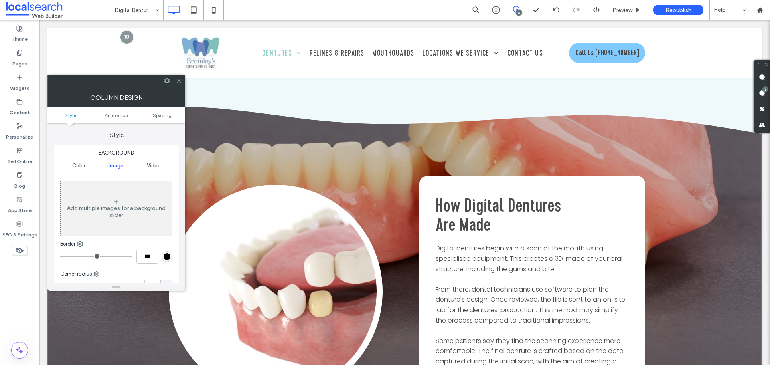
click at [182, 79] on div at bounding box center [179, 81] width 12 height 12
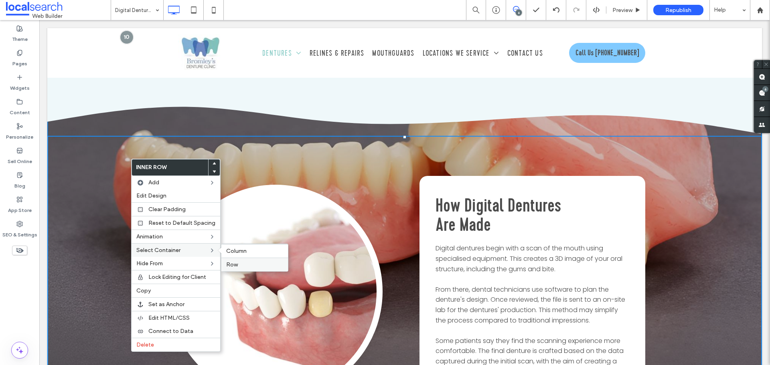
click at [253, 262] on label "Row" at bounding box center [254, 265] width 57 height 7
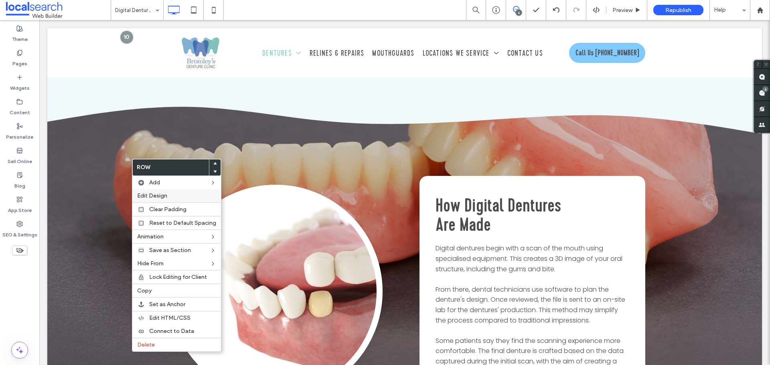
click at [158, 196] on span "Edit Design" at bounding box center [152, 196] width 30 height 7
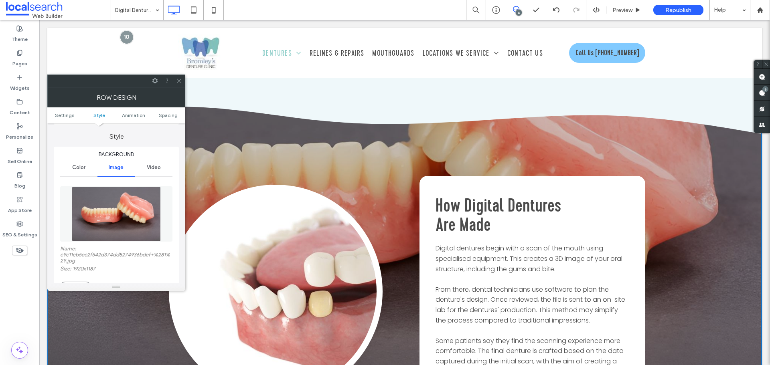
scroll to position [120, 0]
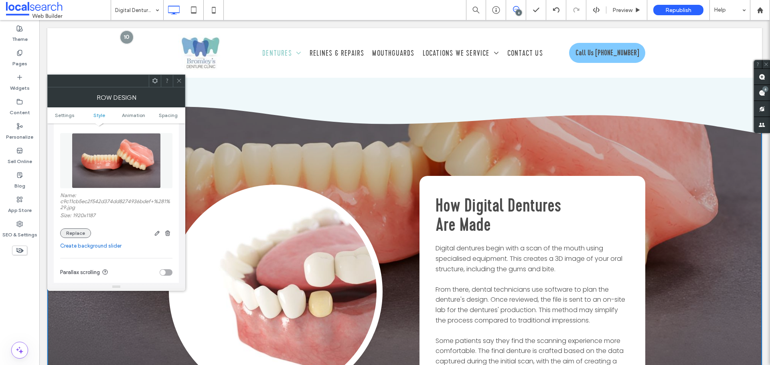
click at [67, 231] on button "Replace" at bounding box center [75, 234] width 31 height 10
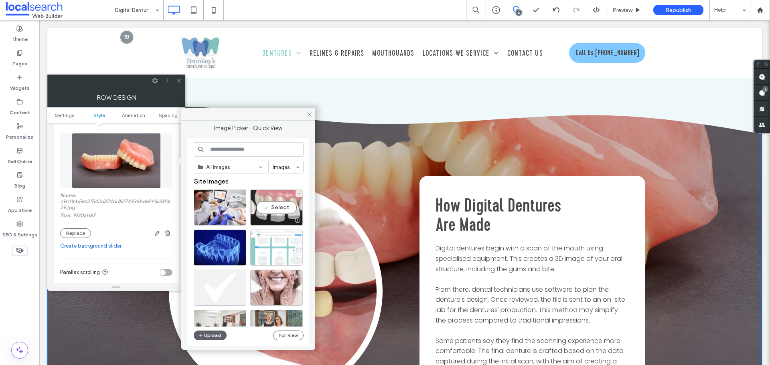
click at [256, 212] on div "Select" at bounding box center [276, 208] width 53 height 36
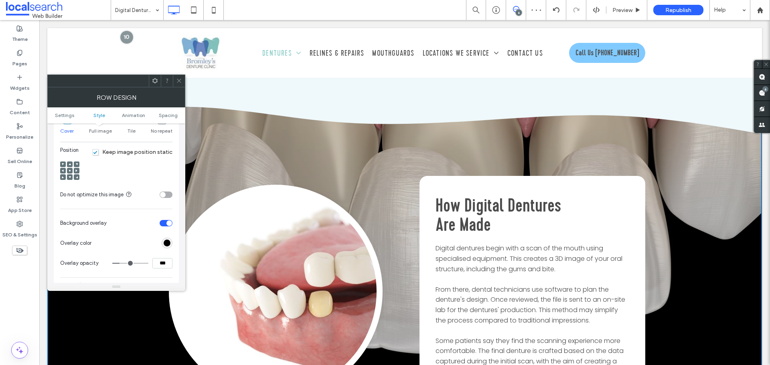
scroll to position [281, 0]
click at [71, 166] on div at bounding box center [70, 169] width 6 height 6
click at [70, 172] on div at bounding box center [69, 169] width 19 height 19
click at [73, 166] on div at bounding box center [69, 169] width 19 height 19
click at [70, 171] on span at bounding box center [70, 169] width 2 height 6
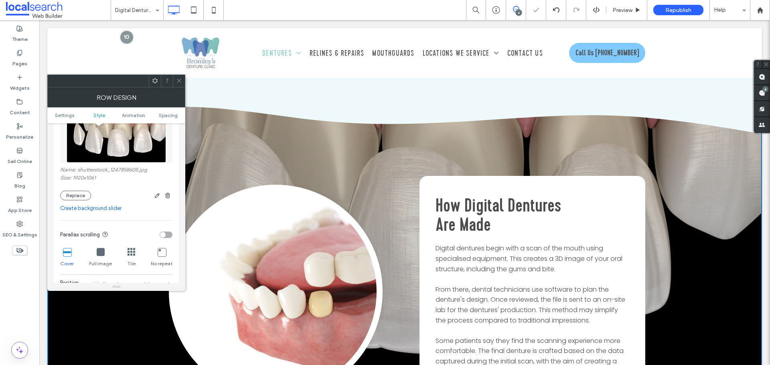
scroll to position [120, 0]
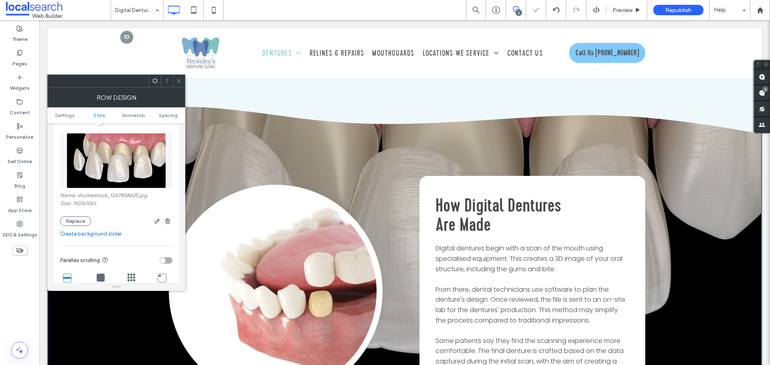
click at [177, 81] on icon at bounding box center [179, 81] width 6 height 6
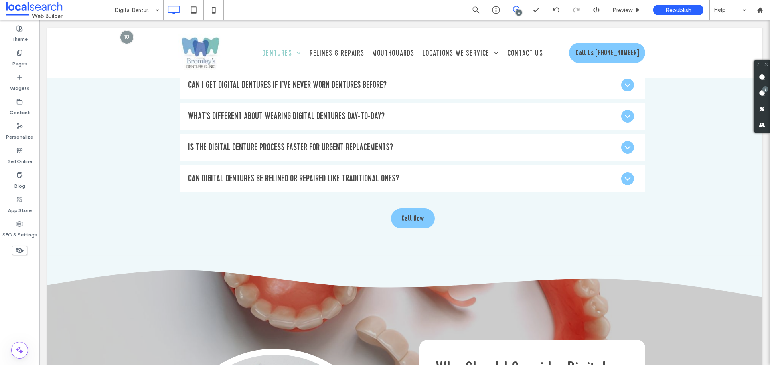
scroll to position [1725, 0]
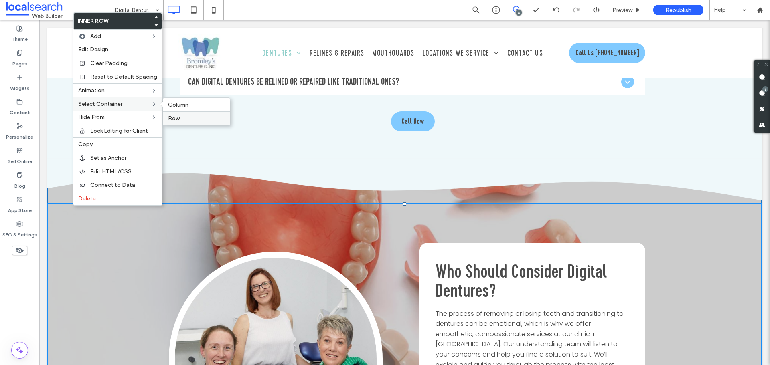
click at [171, 118] on span "Row" at bounding box center [174, 118] width 12 height 7
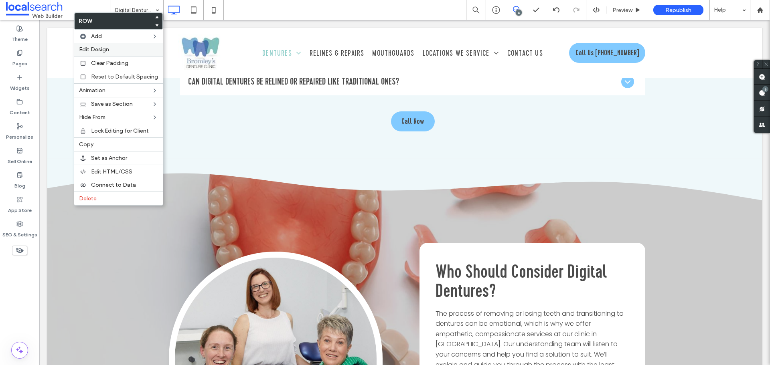
click at [117, 51] on label "Edit Design" at bounding box center [118, 49] width 79 height 7
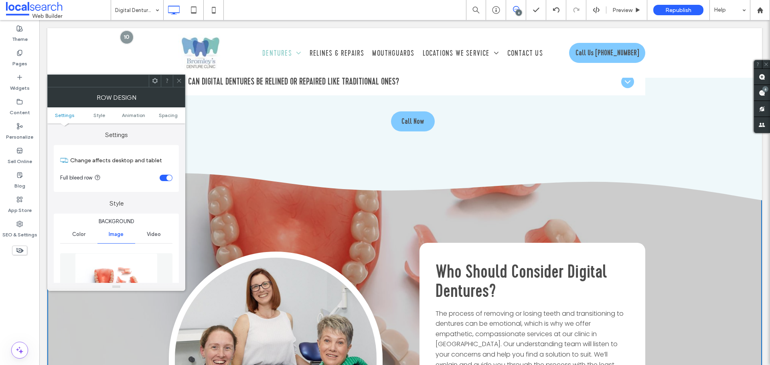
scroll to position [120, 0]
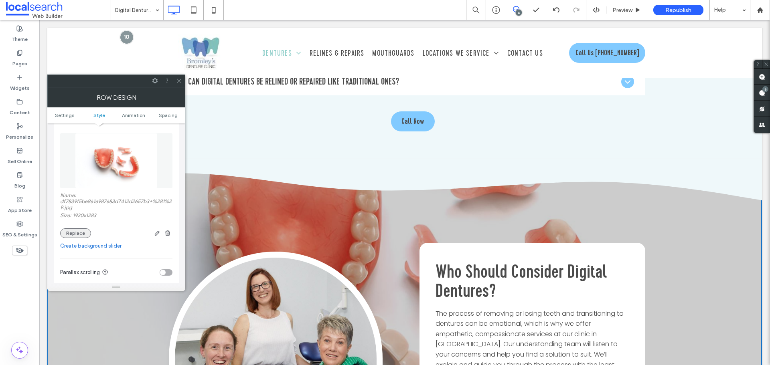
click at [75, 229] on button "Replace" at bounding box center [75, 234] width 31 height 10
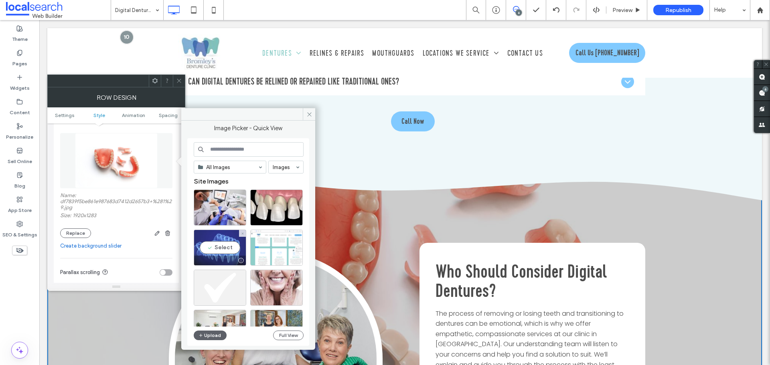
click at [222, 254] on div "Select" at bounding box center [220, 248] width 53 height 36
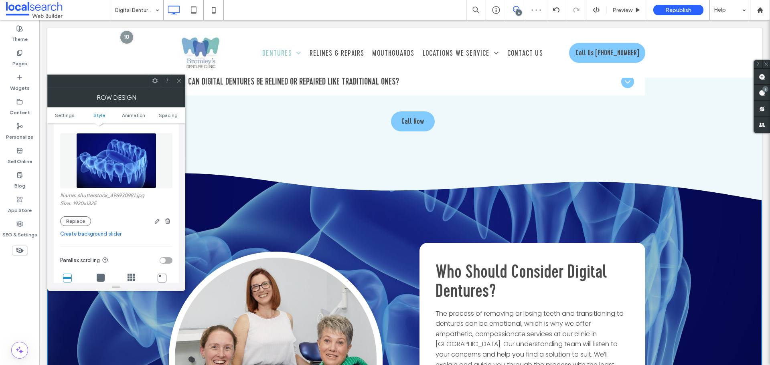
click at [176, 79] on icon at bounding box center [179, 81] width 6 height 6
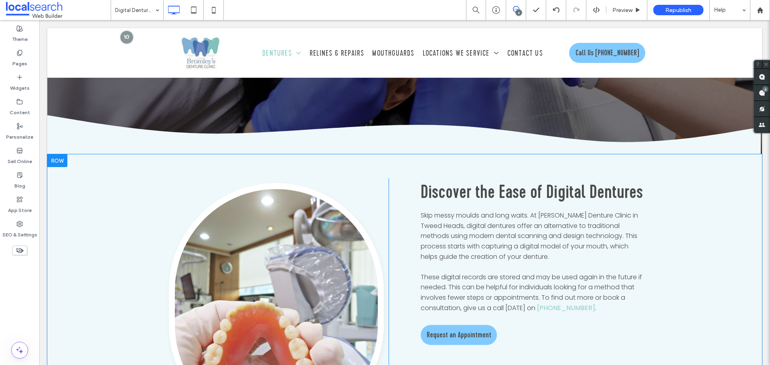
scroll to position [361, 0]
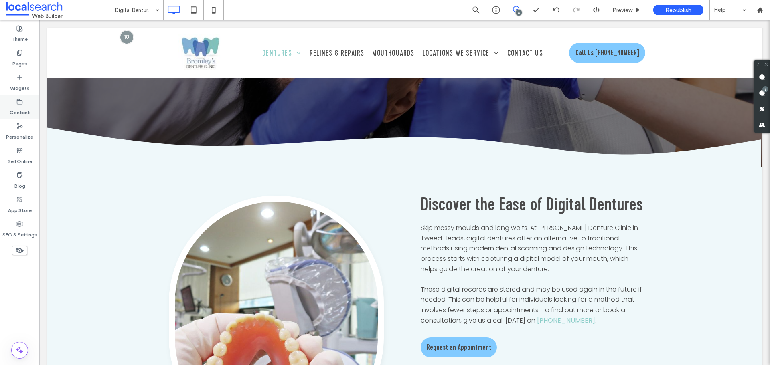
click at [27, 113] on label "Content" at bounding box center [20, 110] width 20 height 11
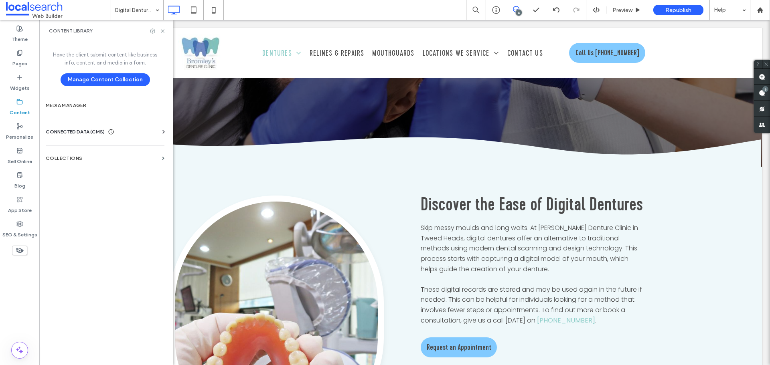
click at [65, 132] on span "CONNECTED DATA (CMS)" at bounding box center [75, 132] width 59 height 8
click at [74, 110] on section "Media Manager" at bounding box center [105, 105] width 132 height 18
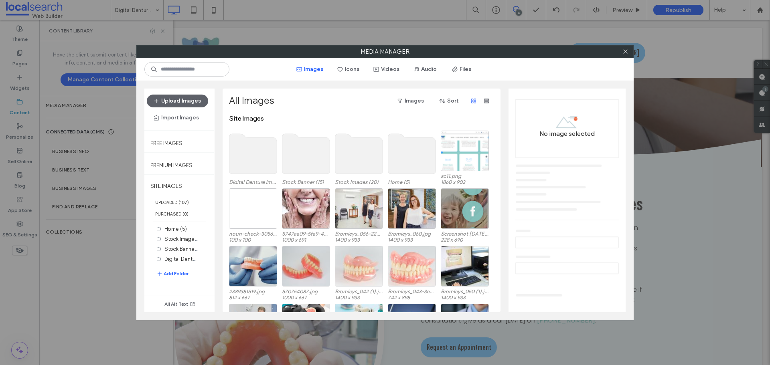
click at [245, 154] on use at bounding box center [253, 154] width 48 height 40
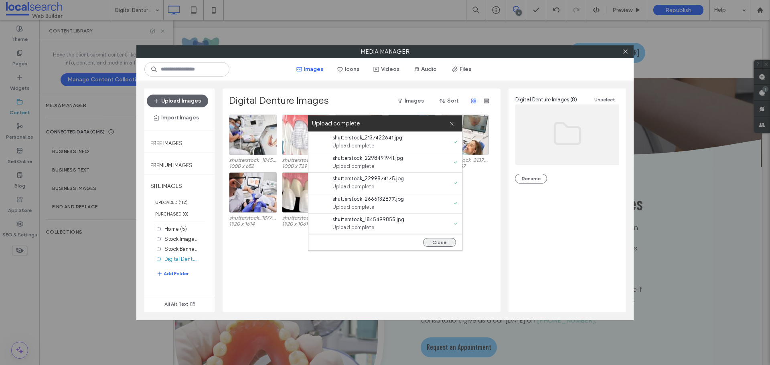
click at [449, 241] on button "Close" at bounding box center [439, 242] width 33 height 9
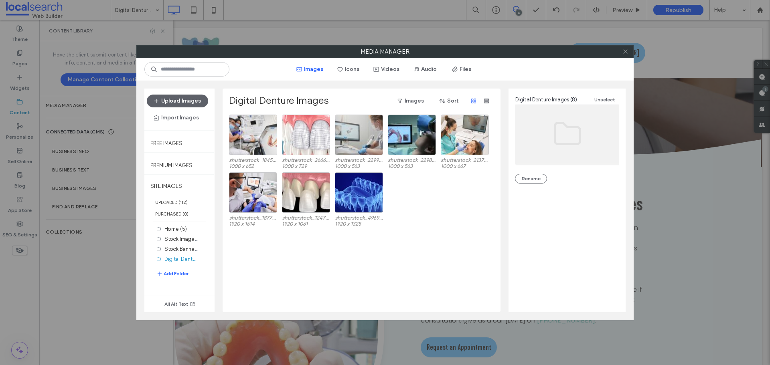
click at [623, 49] on icon at bounding box center [626, 52] width 6 height 6
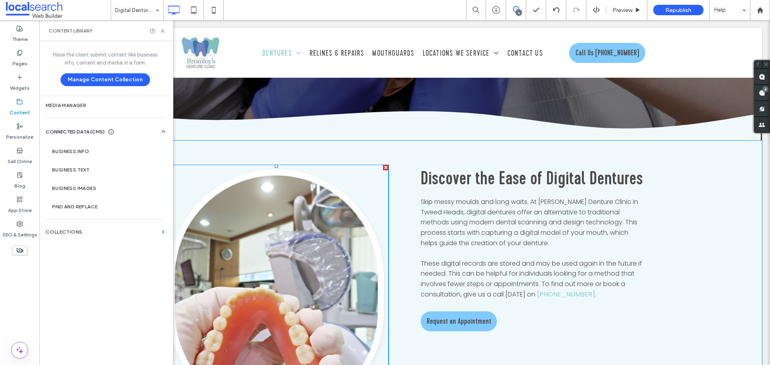
scroll to position [401, 0]
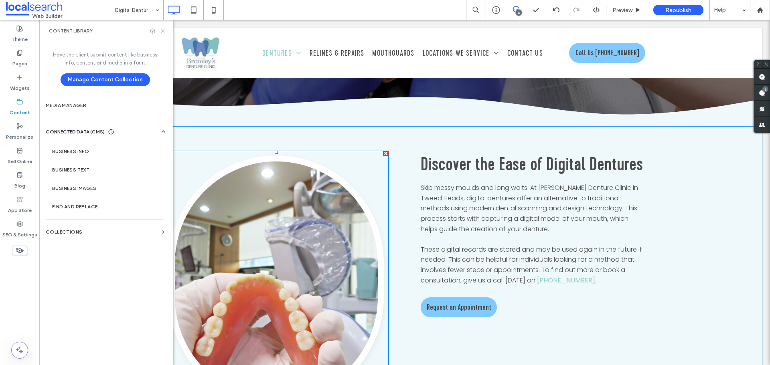
click at [312, 207] on link at bounding box center [276, 281] width 215 height 250
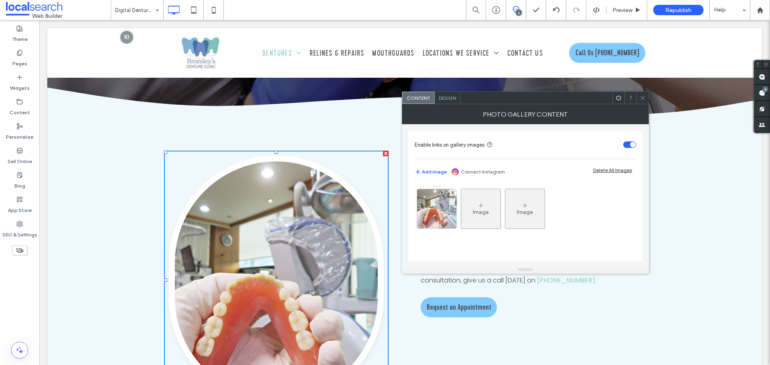
click at [312, 207] on link at bounding box center [276, 281] width 215 height 250
click at [438, 206] on img at bounding box center [436, 208] width 53 height 39
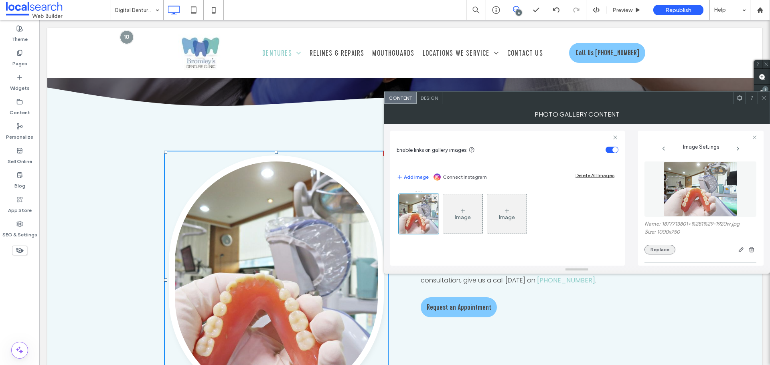
click at [663, 250] on button "Replace" at bounding box center [660, 250] width 31 height 10
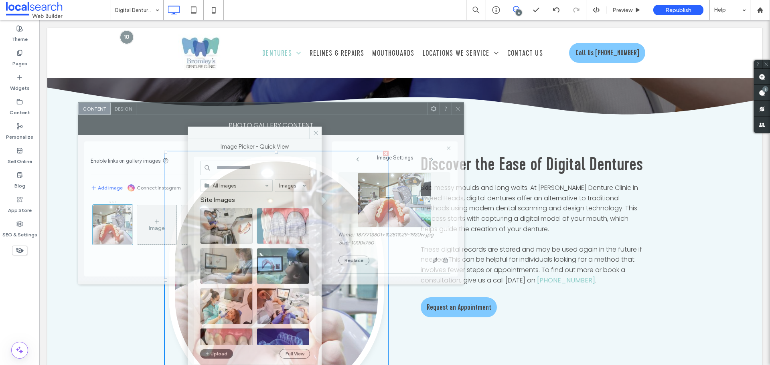
drag, startPoint x: 669, startPoint y: 97, endPoint x: 363, endPoint y: 108, distance: 306.3
click at [363, 108] on div at bounding box center [281, 109] width 291 height 12
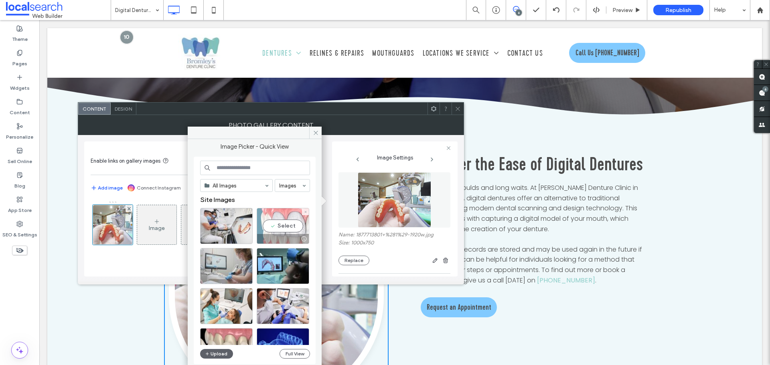
click at [289, 225] on div "Select" at bounding box center [283, 226] width 53 height 36
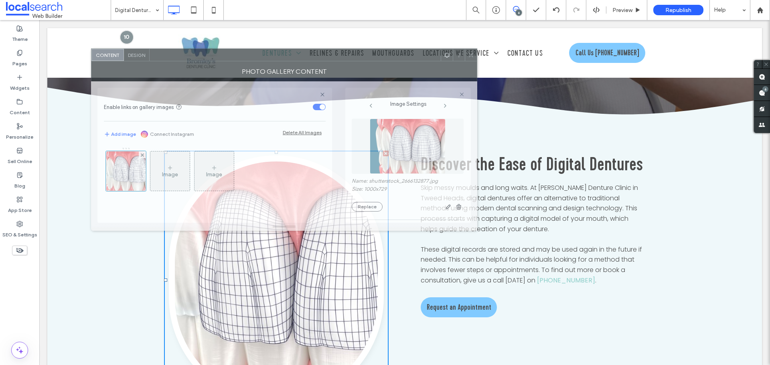
drag, startPoint x: 290, startPoint y: 111, endPoint x: 306, endPoint y: 68, distance: 46.3
click at [303, 58] on div at bounding box center [295, 55] width 291 height 12
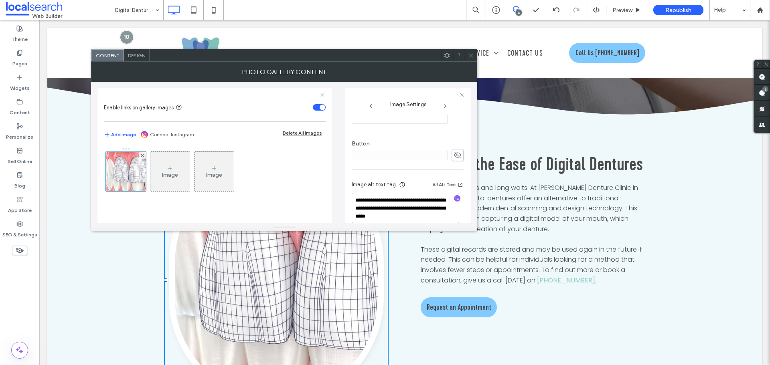
scroll to position [271, 0]
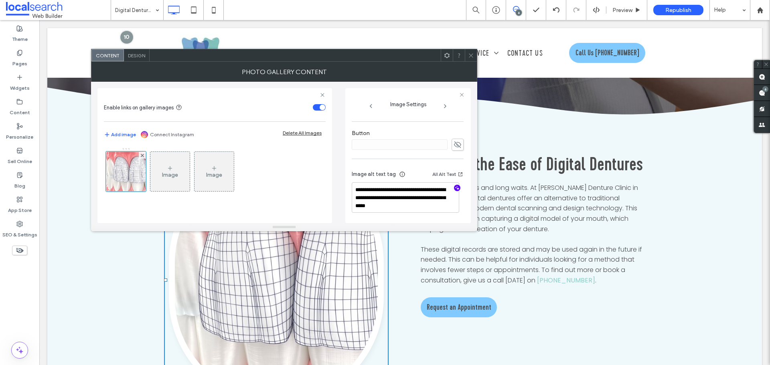
click at [455, 190] on icon "button" at bounding box center [458, 188] width 6 height 6
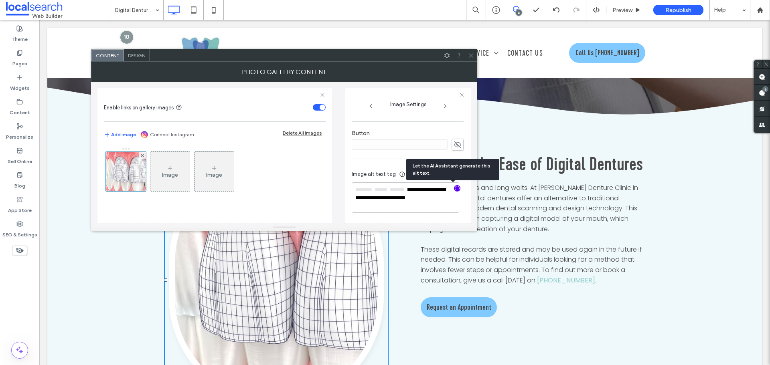
scroll to position [270, 0]
click at [441, 201] on textarea "**********" at bounding box center [406, 198] width 108 height 30
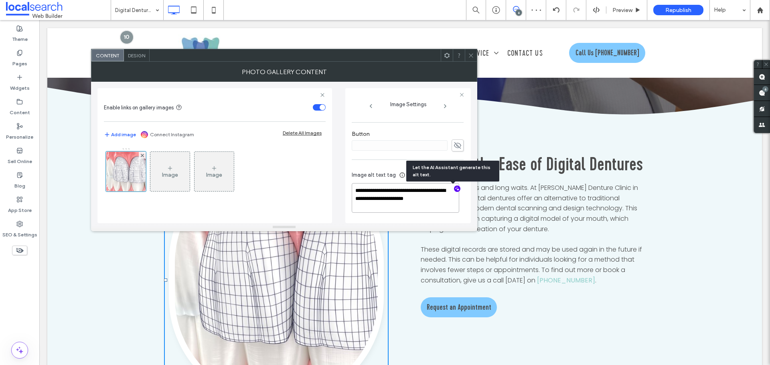
scroll to position [269, 0]
drag, startPoint x: 426, startPoint y: 200, endPoint x: 347, endPoint y: 193, distance: 79.3
click at [347, 193] on div "**********" at bounding box center [408, 155] width 126 height 135
click at [442, 202] on textarea "**********" at bounding box center [406, 198] width 108 height 29
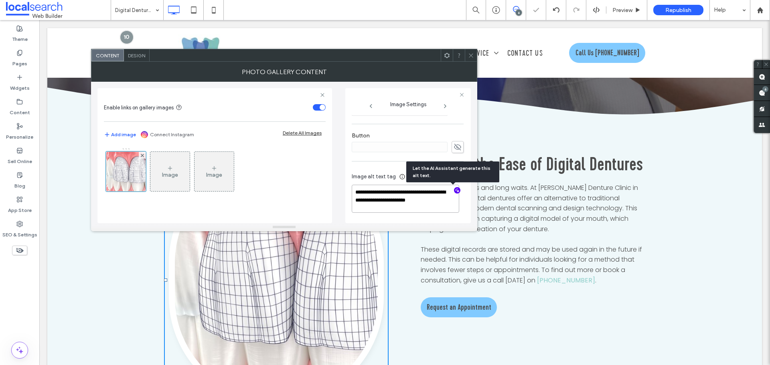
paste textarea "**********"
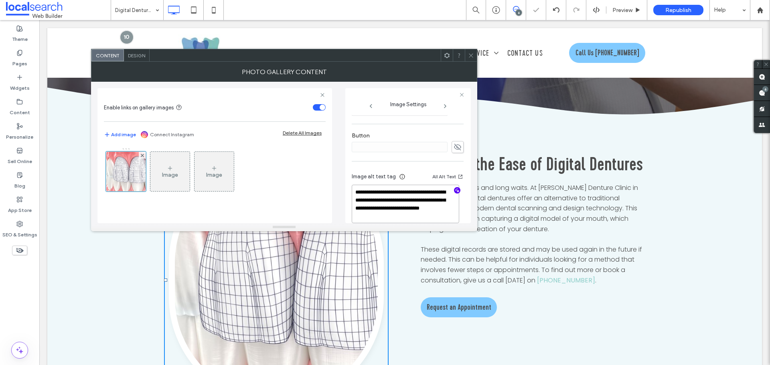
type textarea "**********"
click at [472, 51] on span at bounding box center [471, 55] width 6 height 12
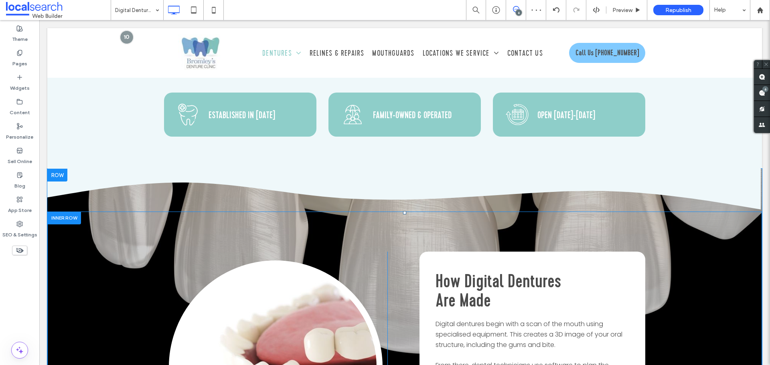
scroll to position [883, 0]
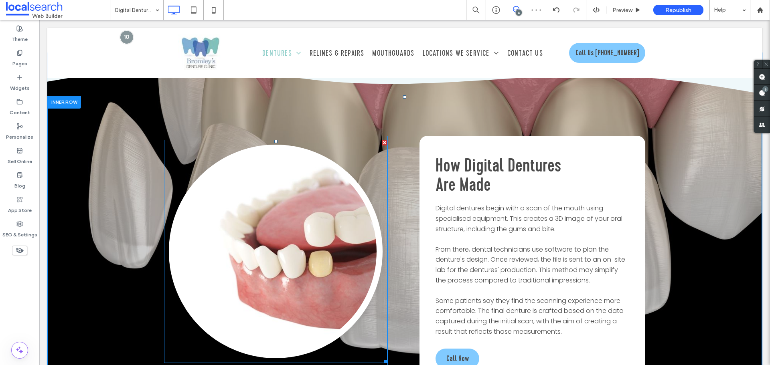
click at [258, 260] on link at bounding box center [276, 252] width 214 height 214
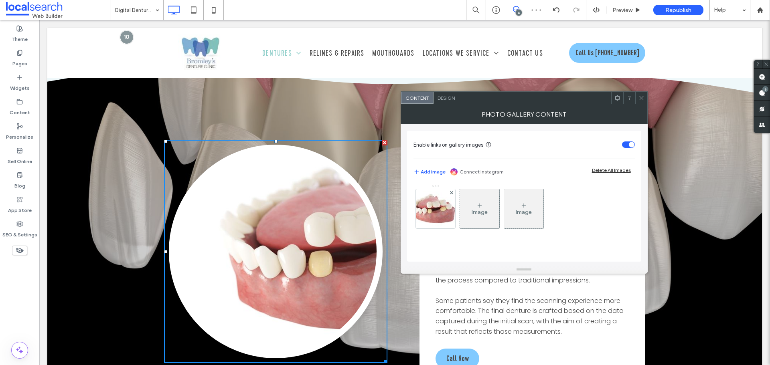
click at [258, 260] on link at bounding box center [276, 252] width 214 height 214
click at [447, 210] on div at bounding box center [435, 208] width 39 height 39
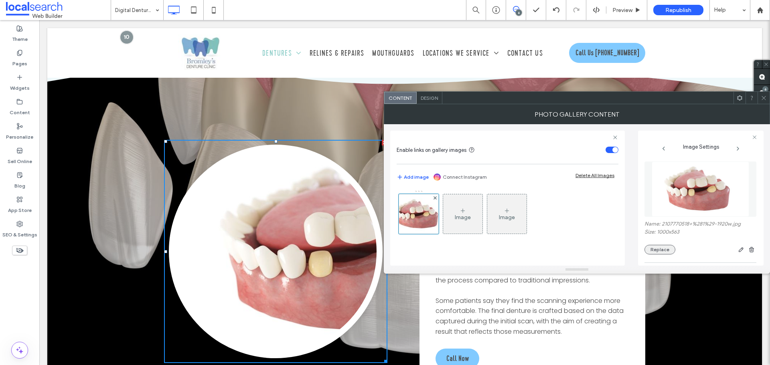
click at [666, 250] on button "Replace" at bounding box center [660, 250] width 31 height 10
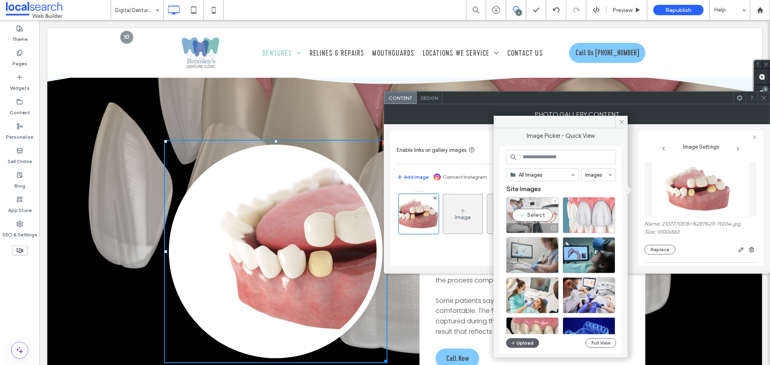
click at [514, 214] on div "Select" at bounding box center [532, 215] width 53 height 36
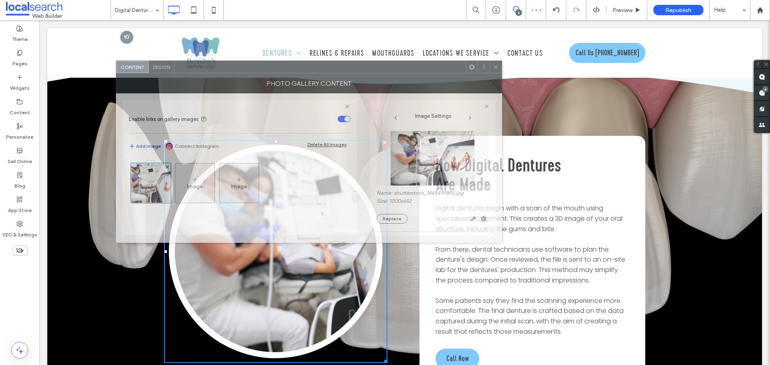
drag, startPoint x: 560, startPoint y: 101, endPoint x: 327, endPoint y: 83, distance: 233.4
click at [327, 73] on div at bounding box center [320, 67] width 291 height 12
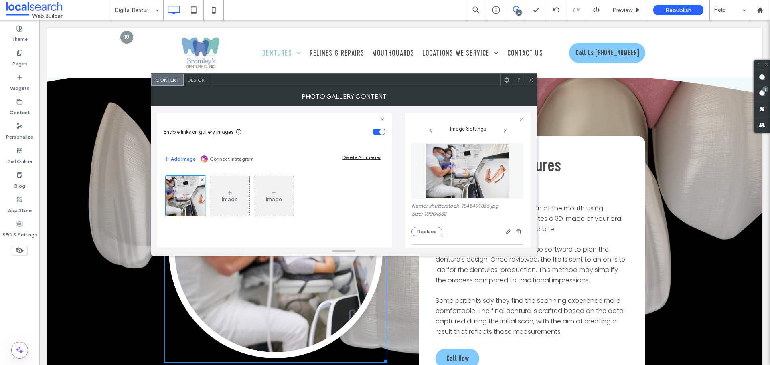
drag, startPoint x: 427, startPoint y: 106, endPoint x: 545, endPoint y: 70, distance: 123.2
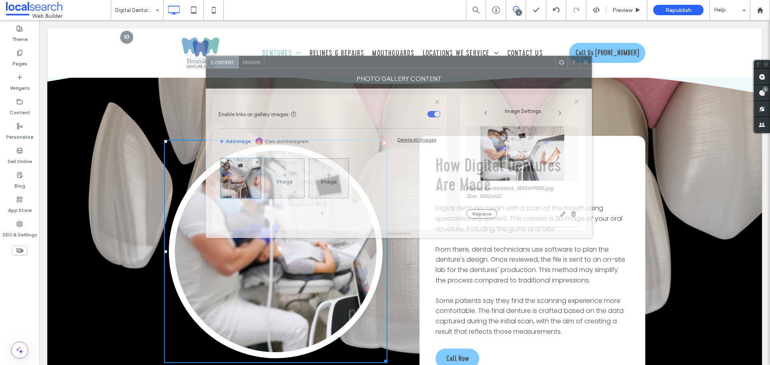
drag, startPoint x: 405, startPoint y: 85, endPoint x: 447, endPoint y: 99, distance: 44.4
click at [452, 68] on div at bounding box center [409, 62] width 291 height 12
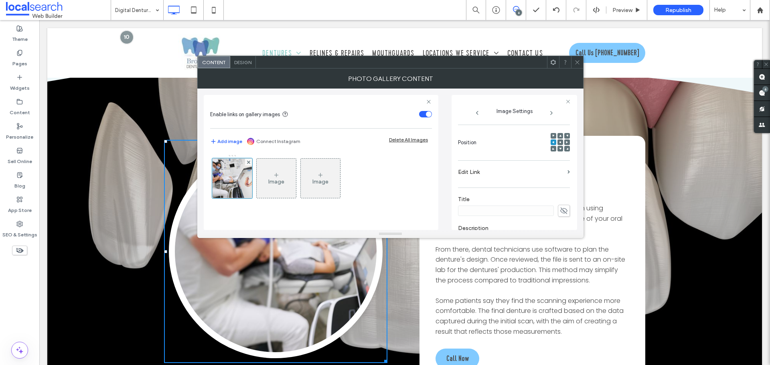
scroll to position [120, 0]
click at [559, 124] on icon at bounding box center [560, 124] width 2 height 2
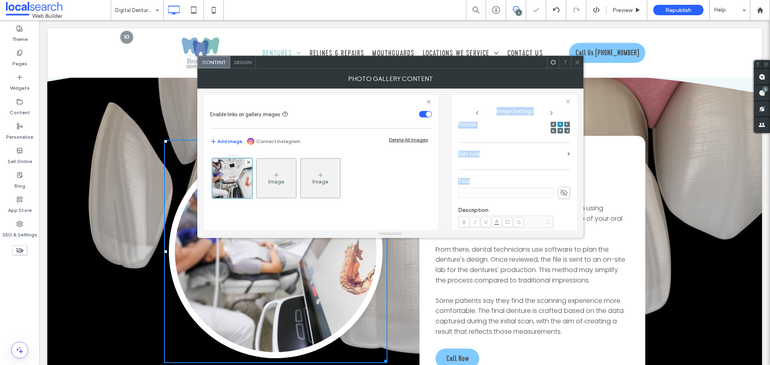
click at [544, 189] on div "**********" at bounding box center [515, 162] width 126 height 135
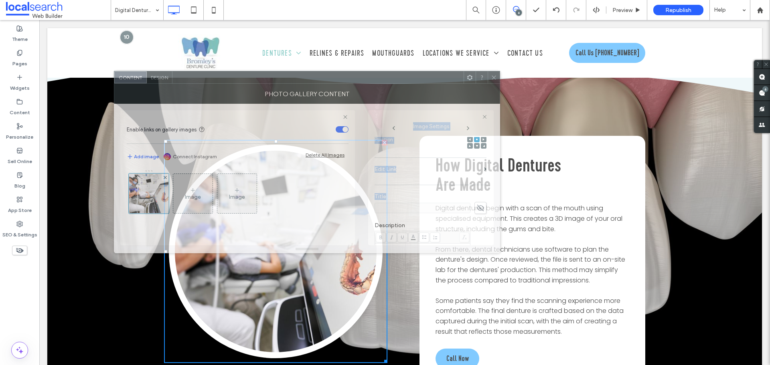
drag, startPoint x: 449, startPoint y: 74, endPoint x: 353, endPoint y: 88, distance: 96.9
click at [353, 88] on div "Photo Gallery Content" at bounding box center [307, 94] width 386 height 20
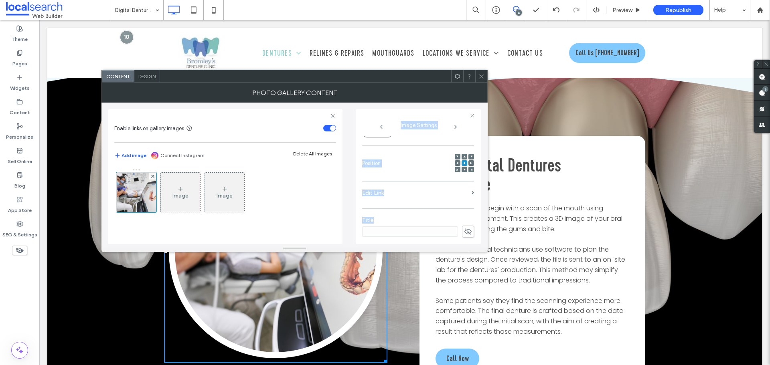
scroll to position [80, 0]
click at [469, 177] on div at bounding box center [472, 179] width 6 height 6
click at [470, 177] on icon at bounding box center [471, 178] width 2 height 2
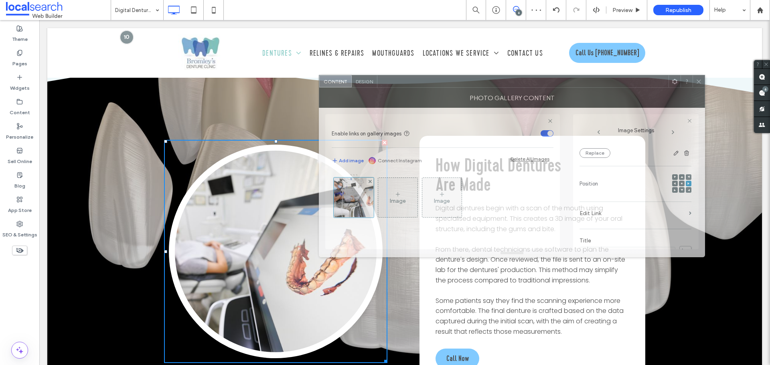
drag, startPoint x: 346, startPoint y: 87, endPoint x: 563, endPoint y: 92, distance: 217.5
click at [563, 92] on div "Photo Gallery Content" at bounding box center [512, 98] width 386 height 20
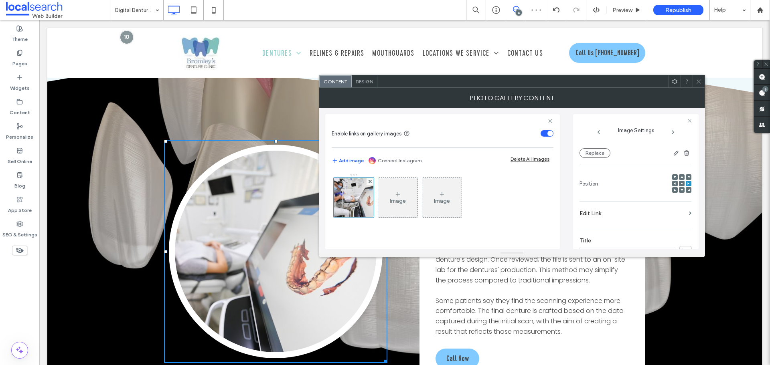
click at [681, 184] on icon at bounding box center [682, 184] width 2 height 2
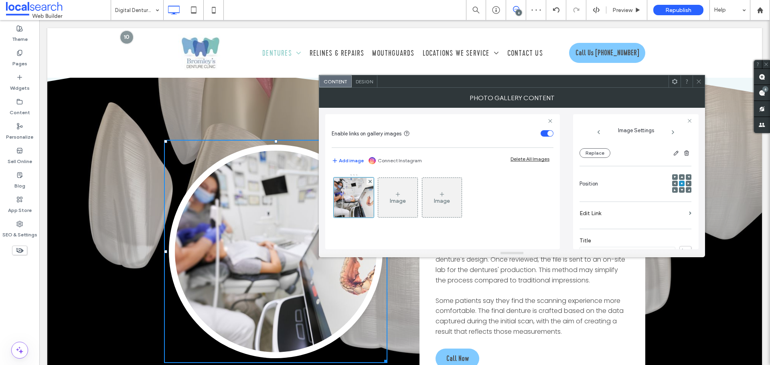
click at [698, 83] on icon at bounding box center [699, 82] width 6 height 6
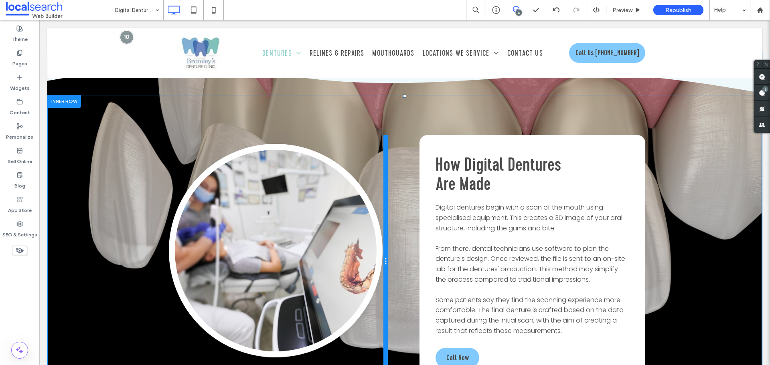
scroll to position [883, 0]
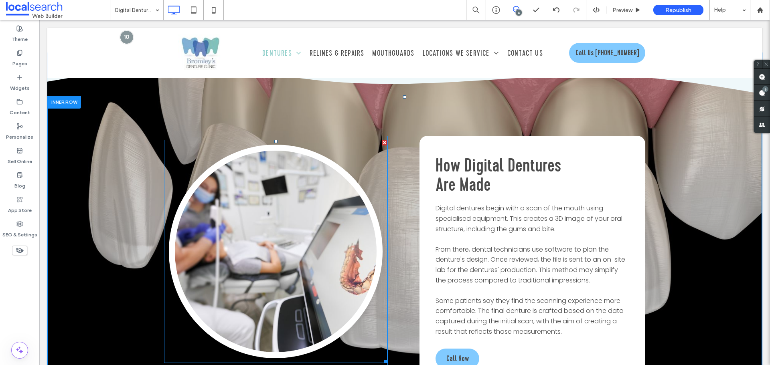
click at [342, 257] on link at bounding box center [276, 252] width 214 height 214
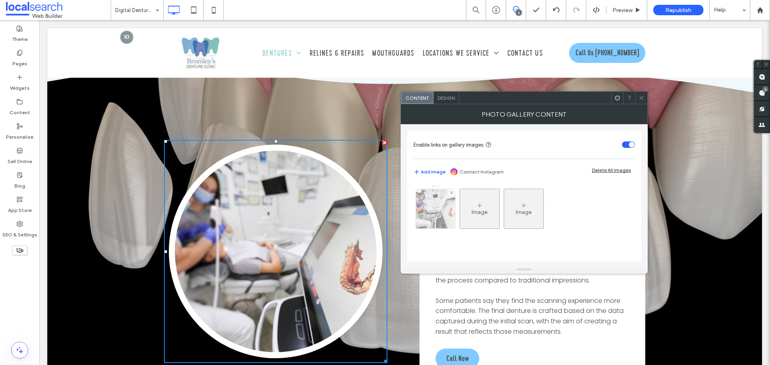
click at [451, 220] on img at bounding box center [436, 208] width 60 height 39
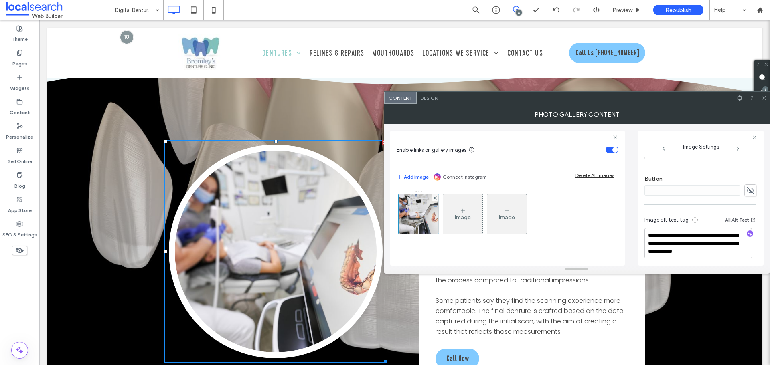
scroll to position [271, 0]
drag, startPoint x: 736, startPoint y: 248, endPoint x: 682, endPoint y: 242, distance: 53.7
click at [682, 242] on textarea "**********" at bounding box center [699, 240] width 108 height 30
click at [743, 227] on textarea "**********" at bounding box center [699, 240] width 108 height 30
click at [763, 98] on icon at bounding box center [764, 98] width 6 height 6
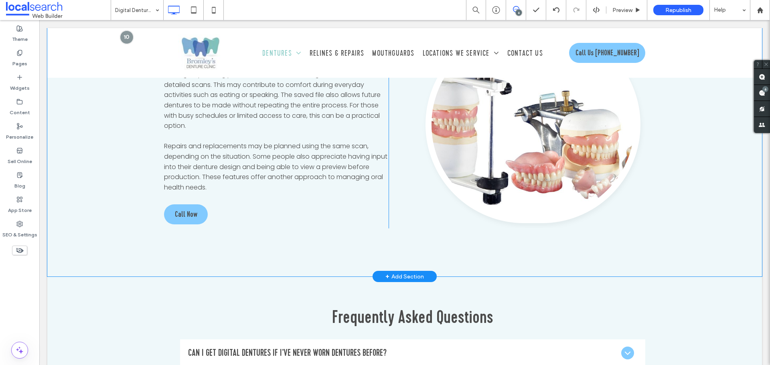
scroll to position [1364, 0]
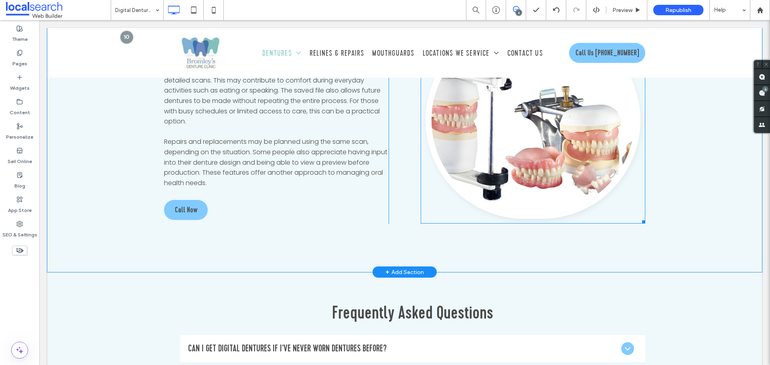
click at [534, 161] on link at bounding box center [533, 120] width 215 height 197
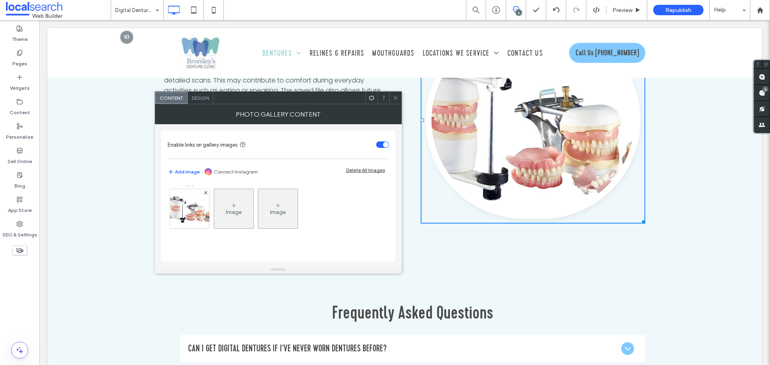
click at [534, 161] on link at bounding box center [533, 120] width 215 height 197
click at [193, 219] on div at bounding box center [189, 208] width 39 height 39
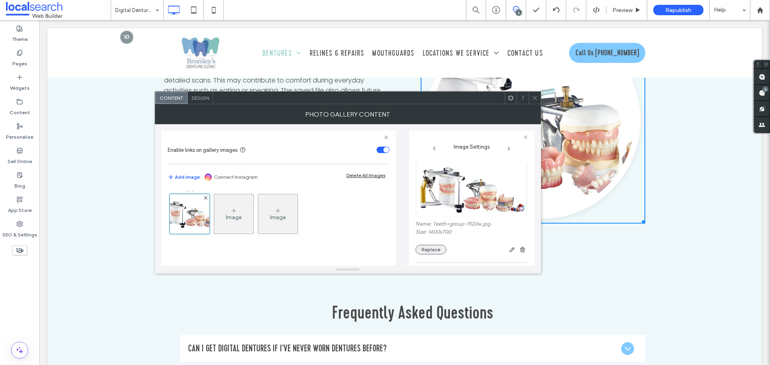
click at [421, 252] on button "Replace" at bounding box center [431, 250] width 31 height 10
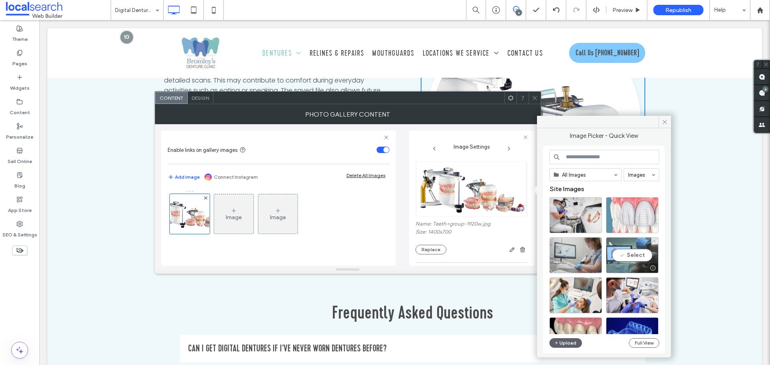
click at [642, 260] on div "Select" at bounding box center [632, 256] width 53 height 36
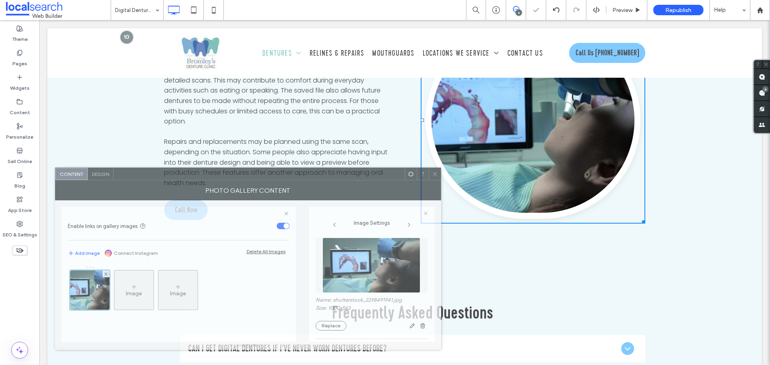
drag, startPoint x: 438, startPoint y: 103, endPoint x: 338, endPoint y: 179, distance: 125.7
click at [338, 179] on div at bounding box center [259, 174] width 291 height 12
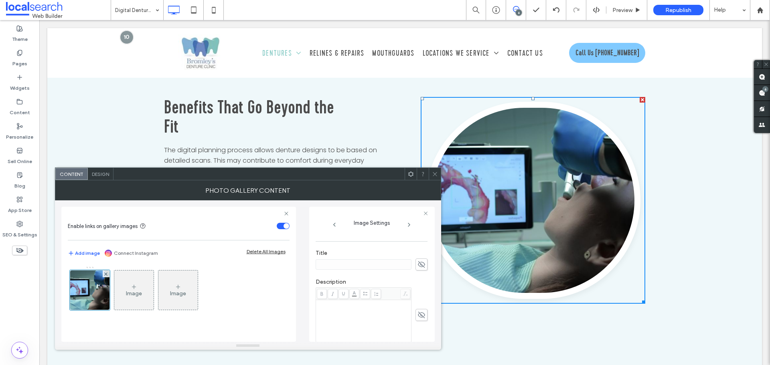
scroll to position [271, 0]
click at [418, 309] on icon "button" at bounding box center [421, 307] width 6 height 6
click at [404, 326] on textarea "**********" at bounding box center [370, 316] width 108 height 30
drag, startPoint x: 392, startPoint y: 326, endPoint x: 323, endPoint y: 306, distance: 72.6
click at [323, 306] on textarea "**********" at bounding box center [370, 316] width 108 height 30
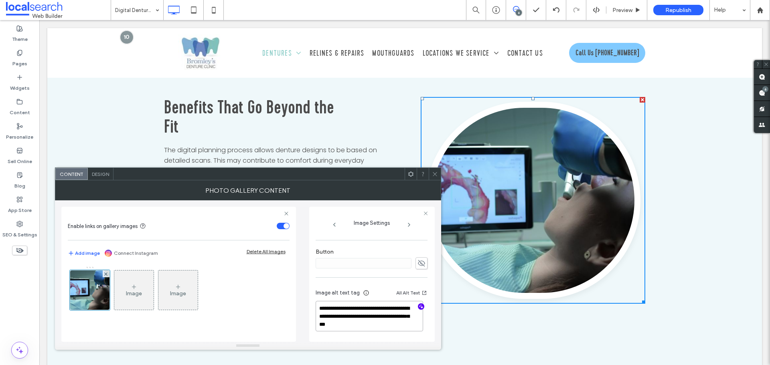
click at [403, 323] on textarea "**********" at bounding box center [370, 316] width 108 height 30
paste textarea "**********"
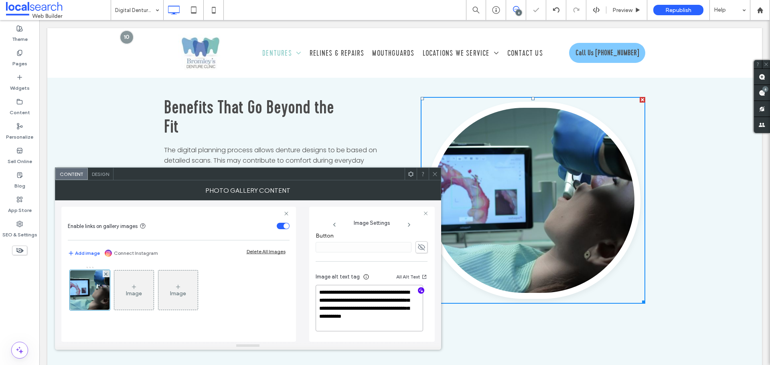
type textarea "**********"
click at [433, 177] on span at bounding box center [435, 174] width 6 height 12
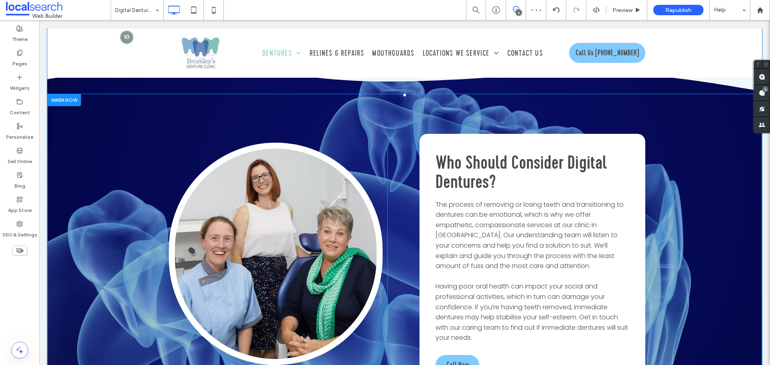
scroll to position [1886, 0]
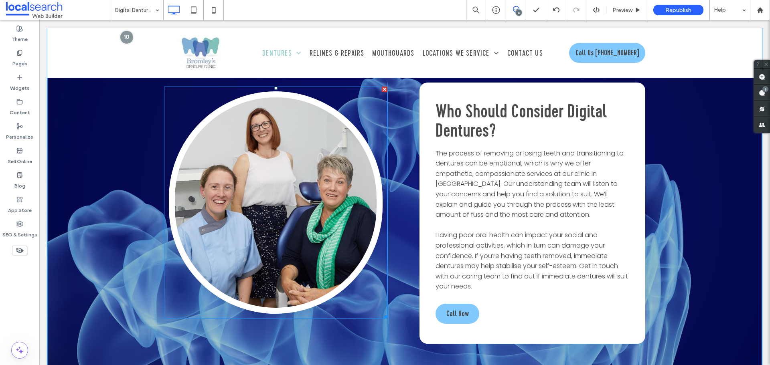
click at [357, 223] on link at bounding box center [276, 202] width 214 height 223
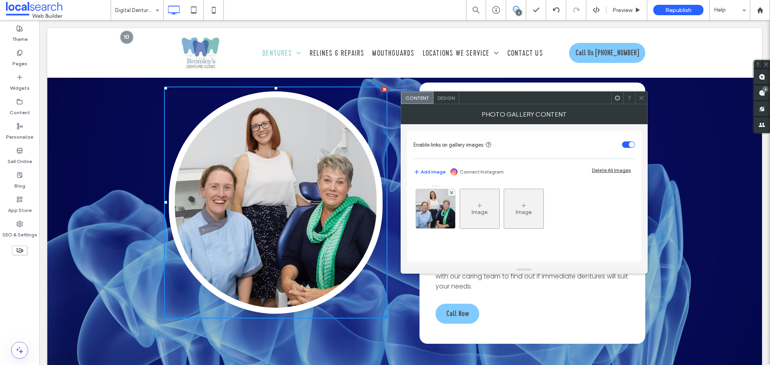
click at [357, 223] on link at bounding box center [276, 202] width 214 height 223
click at [428, 222] on div at bounding box center [435, 208] width 39 height 39
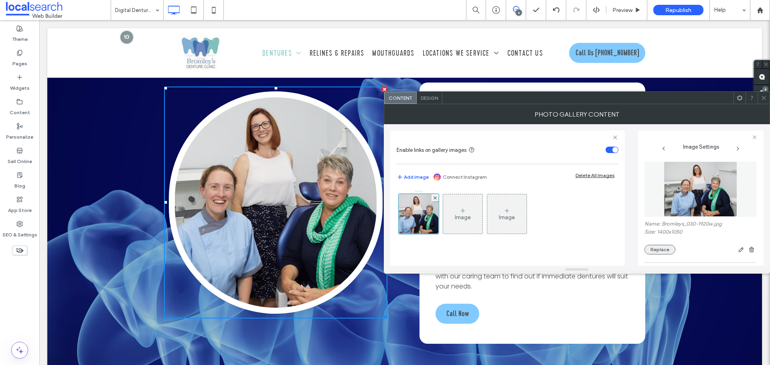
click at [655, 247] on button "Replace" at bounding box center [660, 250] width 31 height 10
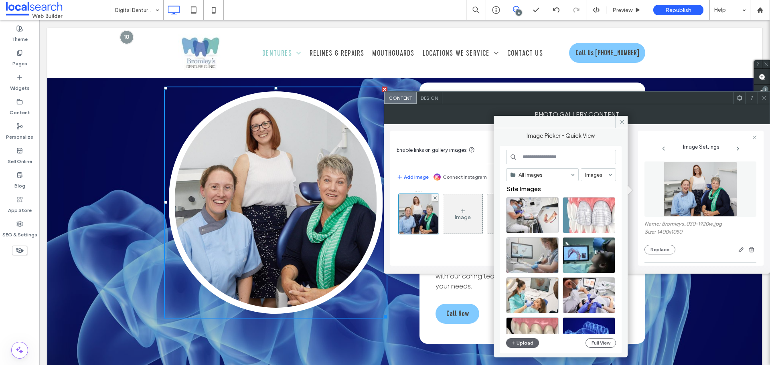
scroll to position [40, 0]
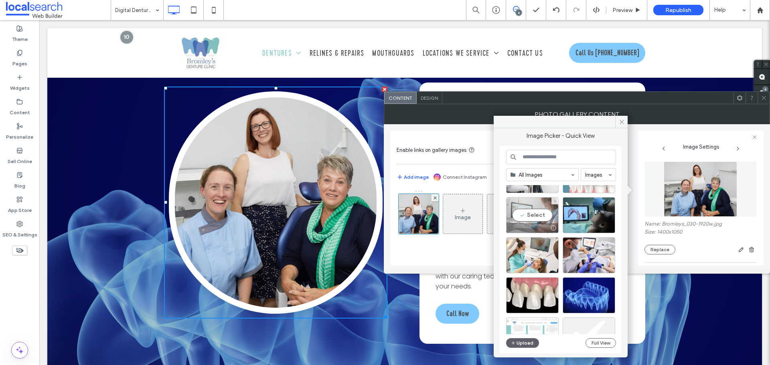
click at [523, 211] on div "Select" at bounding box center [532, 215] width 53 height 36
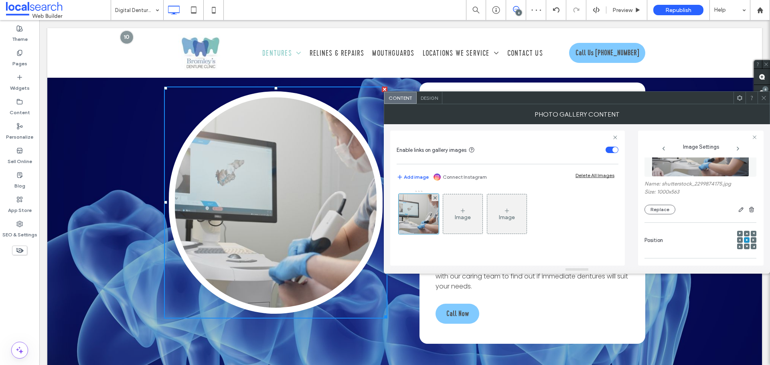
scroll to position [80, 0]
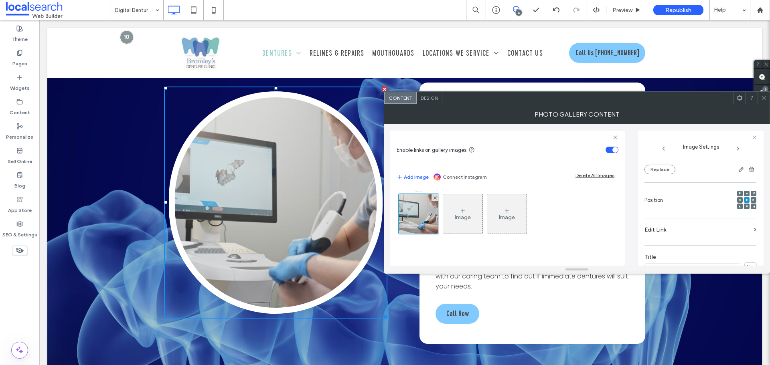
click at [745, 209] on div at bounding box center [747, 207] width 6 height 6
click at [746, 205] on span at bounding box center [747, 207] width 2 height 6
click at [740, 203] on div at bounding box center [746, 200] width 19 height 19
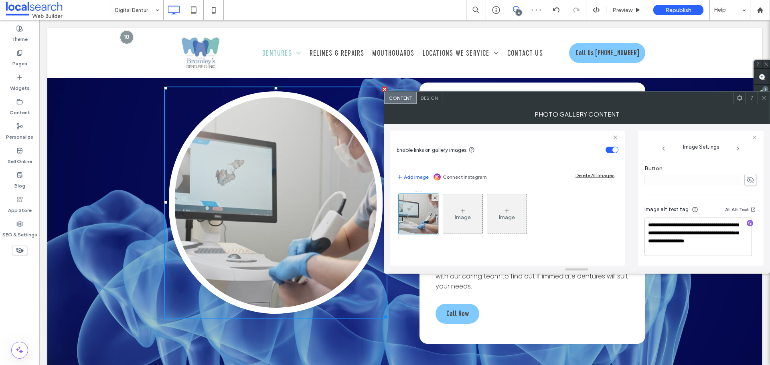
scroll to position [279, 0]
click at [747, 223] on icon "button" at bounding box center [750, 223] width 6 height 6
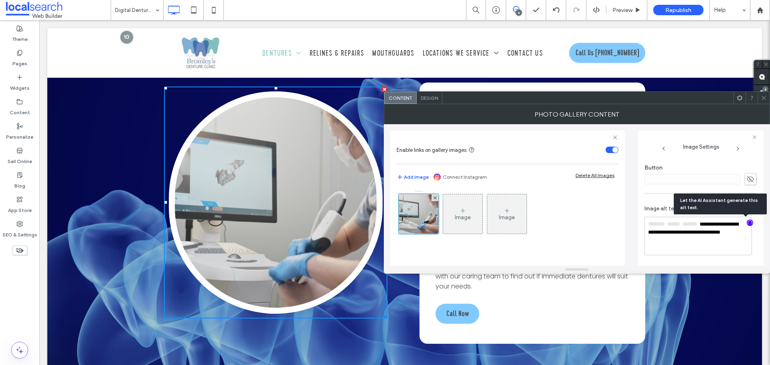
scroll to position [278, 0]
click at [727, 239] on textarea "**********" at bounding box center [699, 237] width 108 height 38
click at [704, 246] on textarea "**********" at bounding box center [699, 237] width 108 height 37
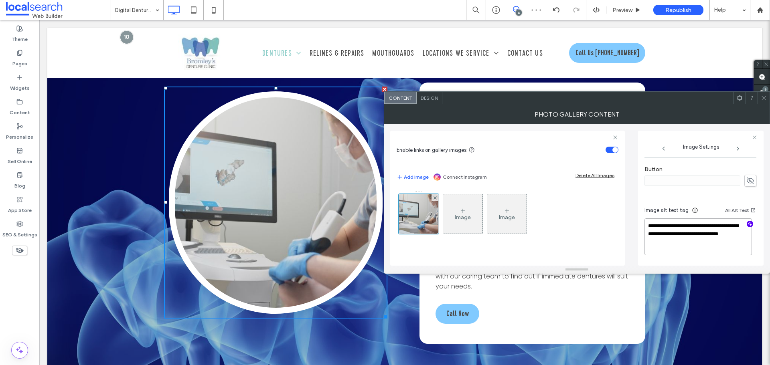
drag, startPoint x: 698, startPoint y: 238, endPoint x: 647, endPoint y: 223, distance: 52.7
click at [647, 223] on textarea "**********" at bounding box center [699, 237] width 108 height 37
click at [661, 237] on textarea "**********" at bounding box center [699, 237] width 108 height 37
drag, startPoint x: 670, startPoint y: 248, endPoint x: 637, endPoint y: 224, distance: 40.9
click at [637, 224] on div "**********" at bounding box center [577, 195] width 374 height 142
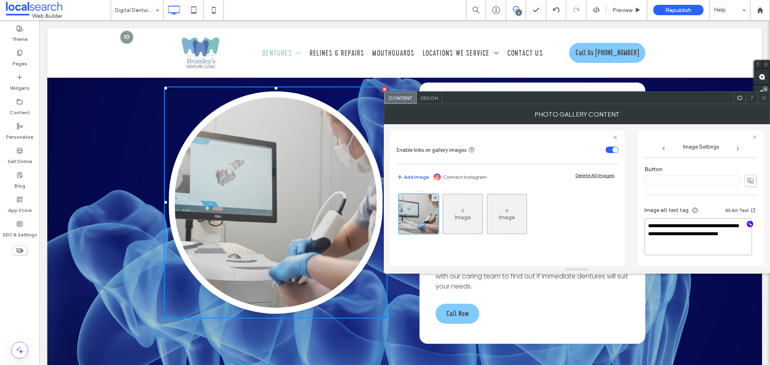
click at [668, 250] on textarea "**********" at bounding box center [699, 237] width 108 height 37
paste textarea "**********"
type textarea "**********"
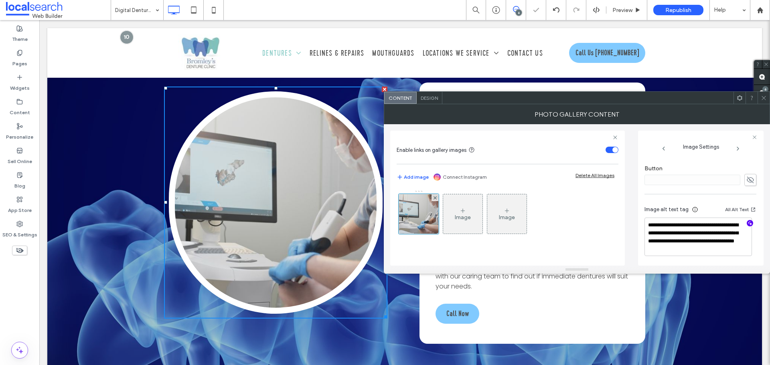
click at [769, 99] on div at bounding box center [764, 98] width 12 height 12
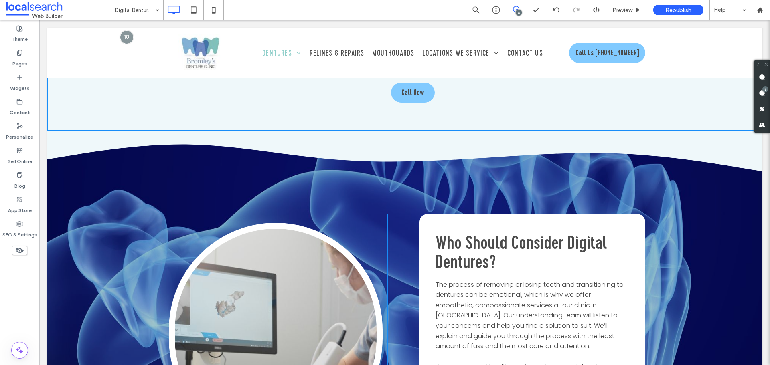
scroll to position [1685, 0]
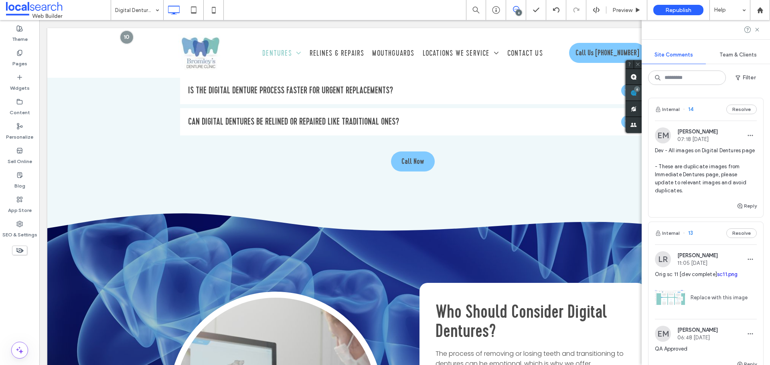
click at [642, 95] on span at bounding box center [634, 93] width 16 height 16
click at [677, 109] on button "Internal" at bounding box center [667, 110] width 25 height 10
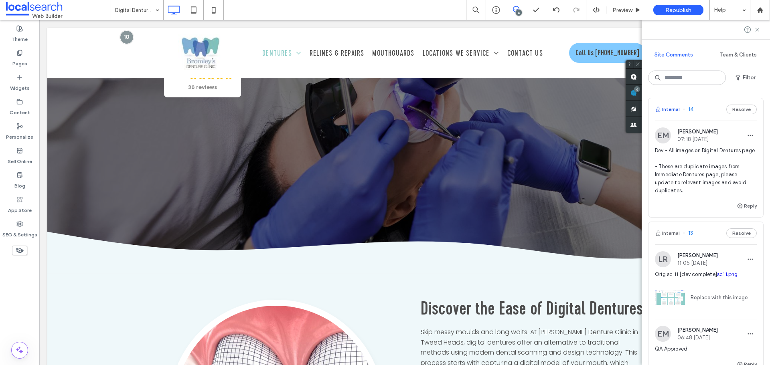
scroll to position [40, 0]
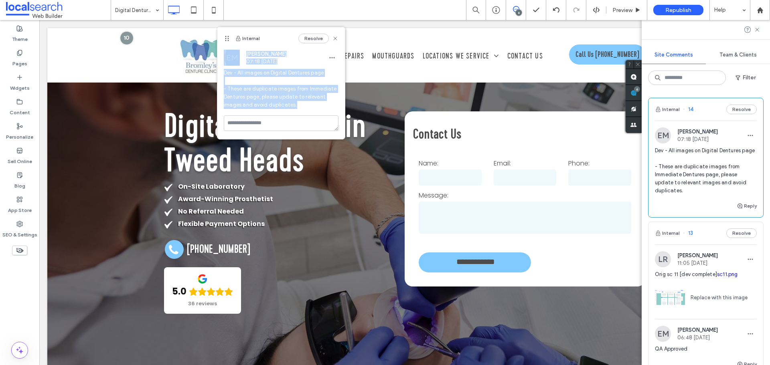
drag, startPoint x: 225, startPoint y: 34, endPoint x: 252, endPoint y: 118, distance: 88.1
click at [252, 118] on div "Internal Resolve EM Ethan Mann 07:18 Sep 19 2025 Dev - All images on Digital De…" at bounding box center [281, 83] width 128 height 112
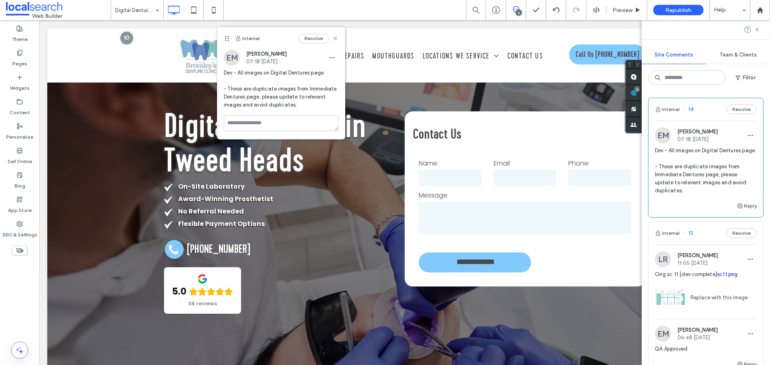
click at [751, 214] on div "Reply" at bounding box center [706, 209] width 115 height 16
click at [750, 211] on button "Reply" at bounding box center [747, 206] width 20 height 10
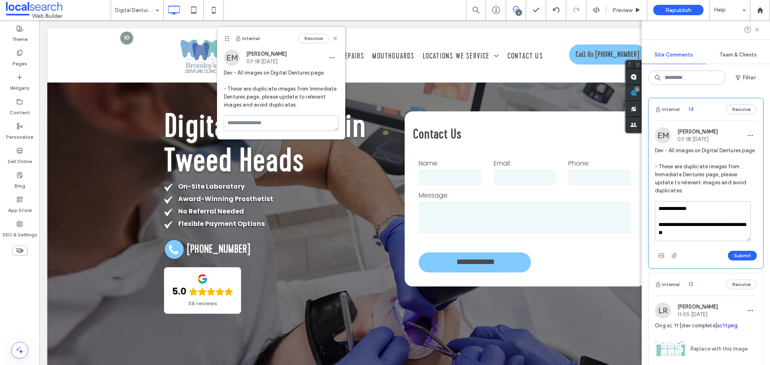
click at [692, 231] on textarea "**********" at bounding box center [703, 221] width 96 height 40
click at [711, 242] on textarea "**********" at bounding box center [703, 221] width 96 height 40
type textarea "**********"
click at [739, 261] on button "Submit" at bounding box center [742, 256] width 29 height 10
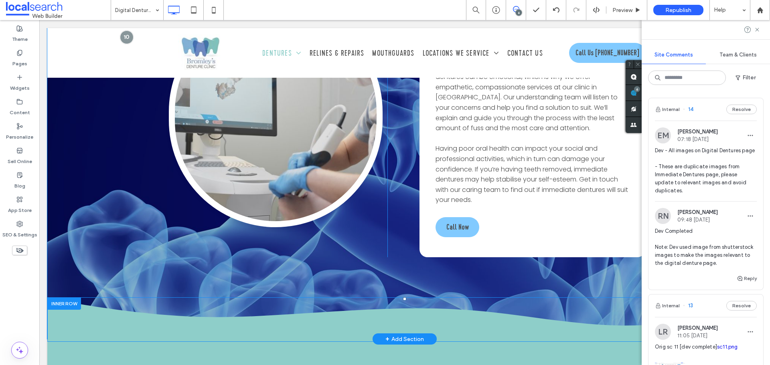
scroll to position [1926, 0]
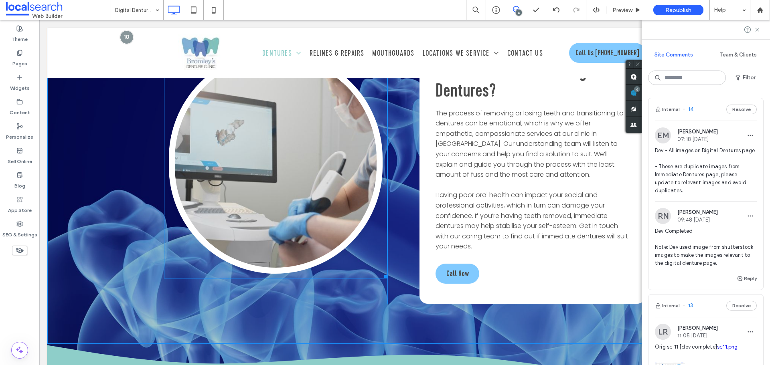
click at [283, 166] on link at bounding box center [276, 162] width 214 height 223
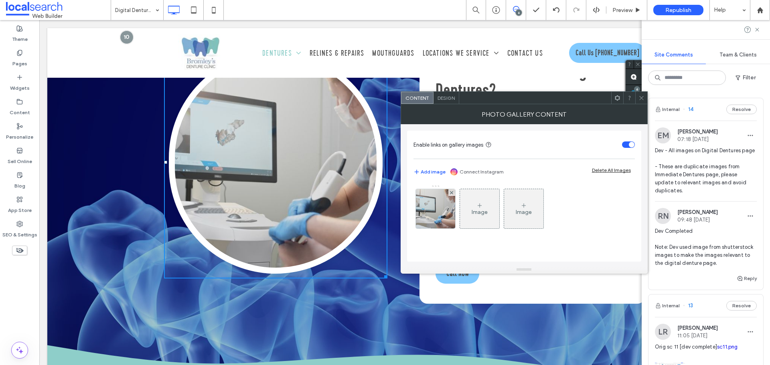
click at [283, 166] on link at bounding box center [276, 162] width 214 height 223
click at [443, 207] on img at bounding box center [436, 208] width 70 height 39
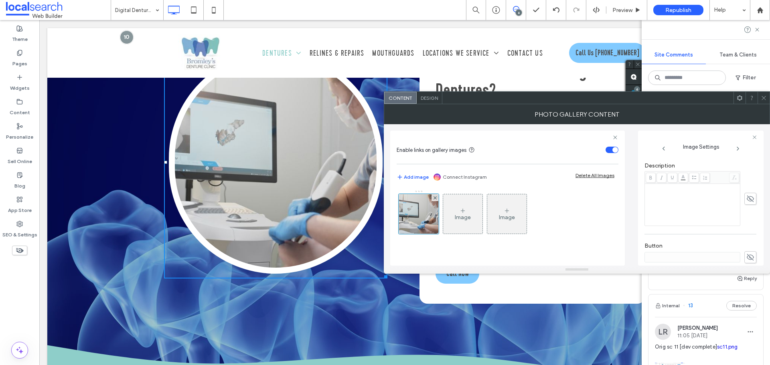
scroll to position [279, 0]
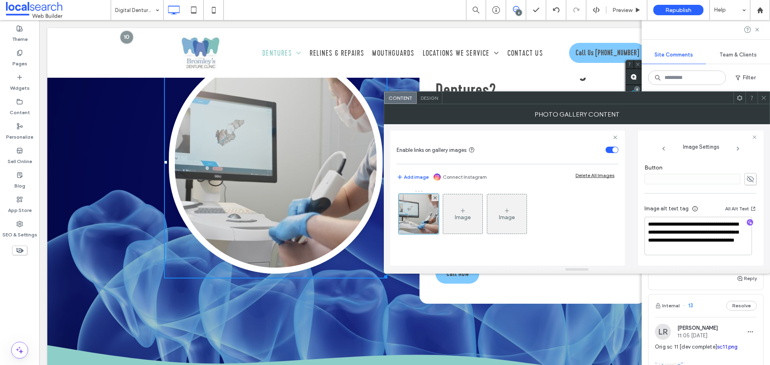
click at [766, 98] on icon at bounding box center [764, 98] width 6 height 6
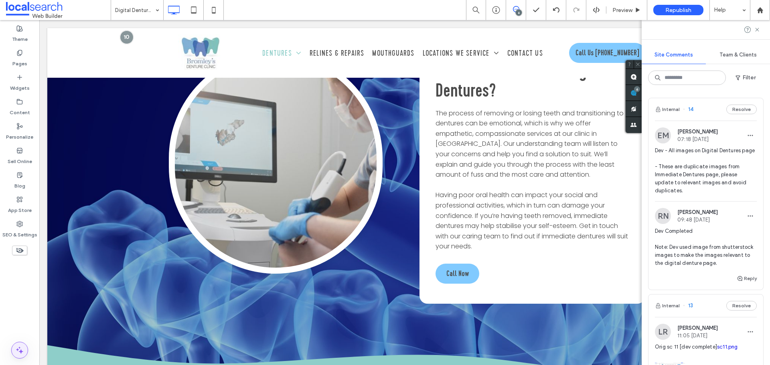
click at [20, 344] on span at bounding box center [20, 351] width 16 height 16
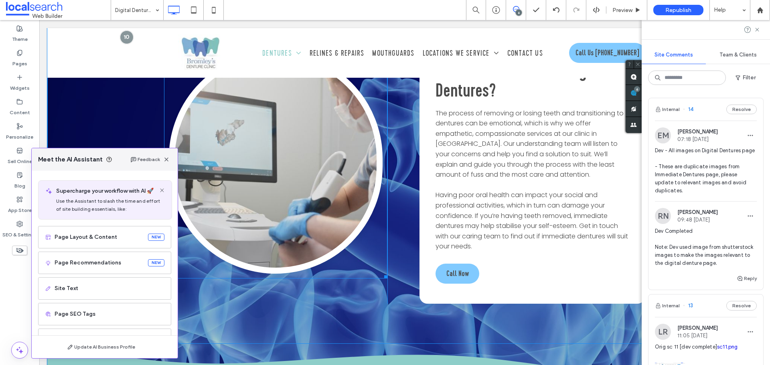
click at [244, 192] on link at bounding box center [276, 162] width 214 height 223
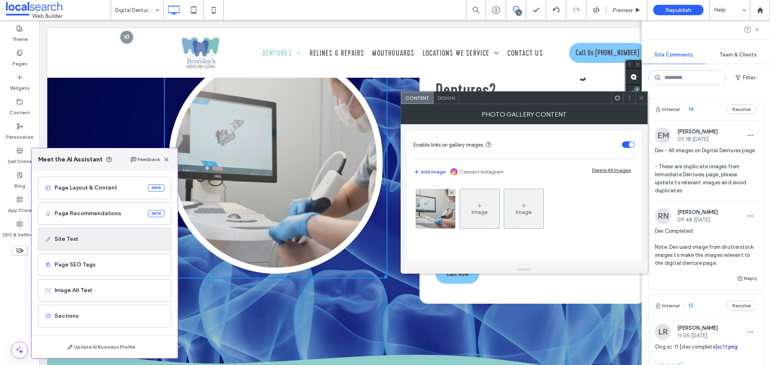
scroll to position [51, 0]
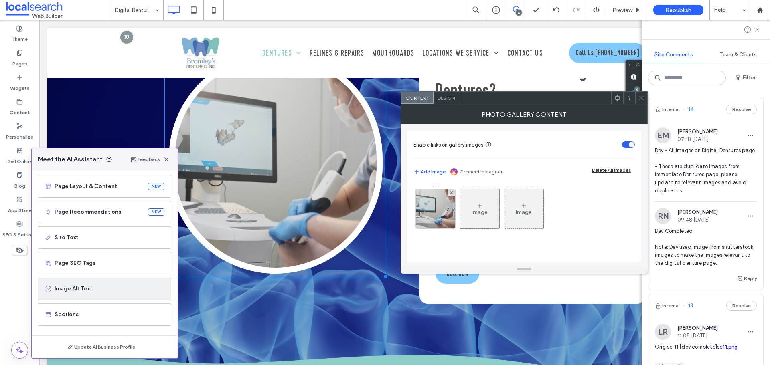
click at [124, 286] on span "Image Alt Text" at bounding box center [110, 289] width 110 height 8
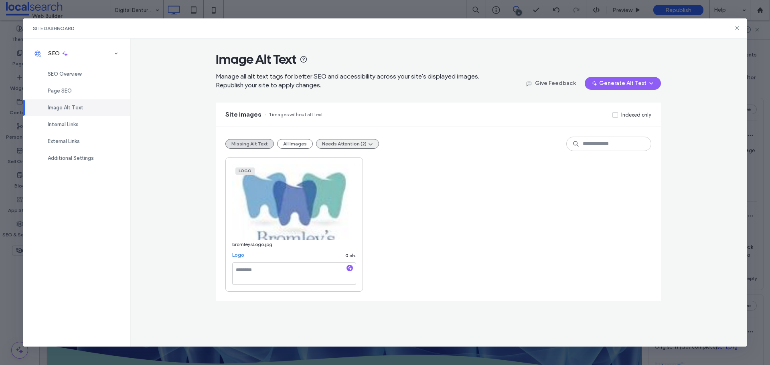
click at [327, 146] on button "Needs Attention (2)" at bounding box center [347, 144] width 63 height 10
click at [345, 162] on span "Alt text too long (2)" at bounding box center [344, 163] width 47 height 8
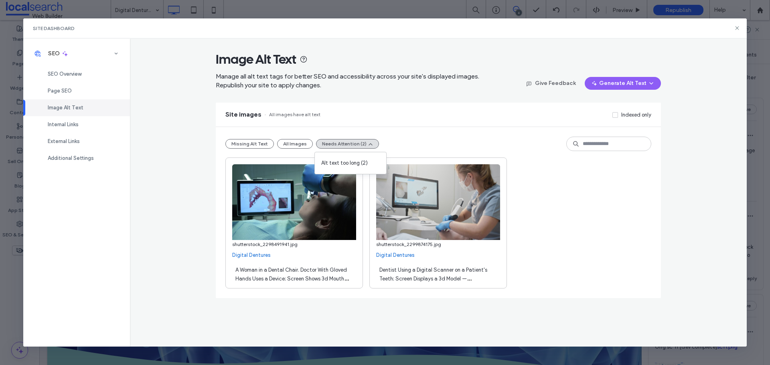
click at [318, 273] on div "A Woman in a Dental Chair. Doctor With Gloved Hands Uses a Device; Screen Shows…" at bounding box center [294, 274] width 124 height 22
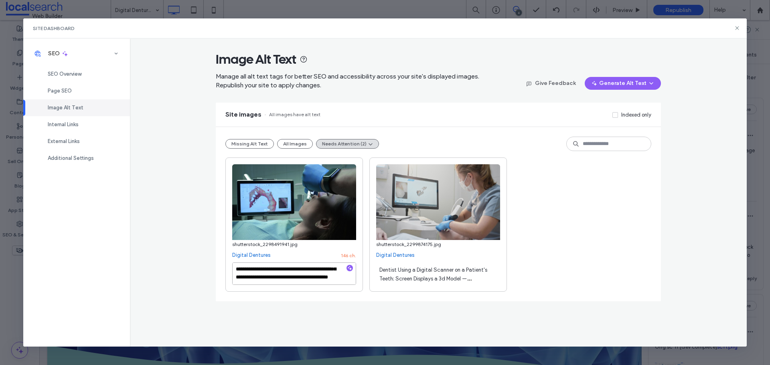
scroll to position [0, 0]
drag, startPoint x: 304, startPoint y: 278, endPoint x: 332, endPoint y: 278, distance: 27.3
click at [324, 277] on textarea "**********" at bounding box center [294, 274] width 124 height 22
type textarea "**********"
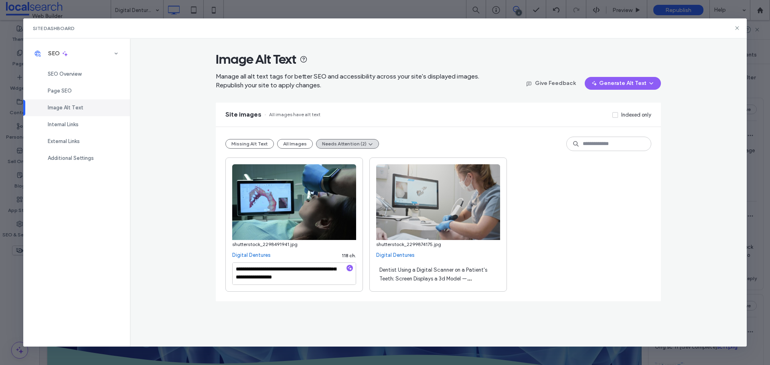
click at [395, 270] on span "Dentist Using a Digital Scanner on a Patient's Teeth; Screen Displays a 3d Mode…" at bounding box center [434, 283] width 108 height 32
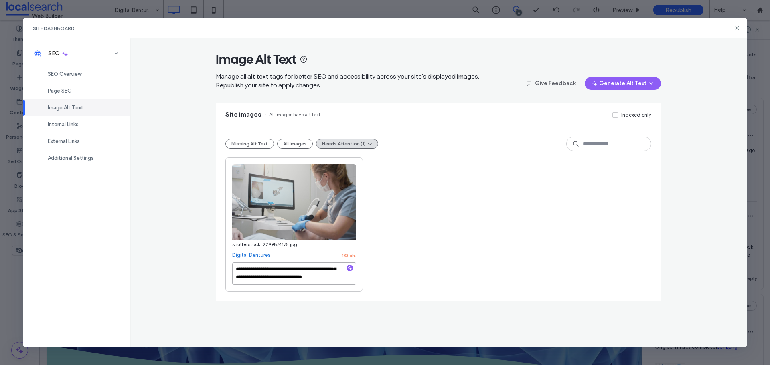
click at [253, 268] on textarea "**********" at bounding box center [294, 274] width 124 height 22
type textarea "**********"
click at [247, 142] on button "Missing Alt Text" at bounding box center [249, 144] width 49 height 10
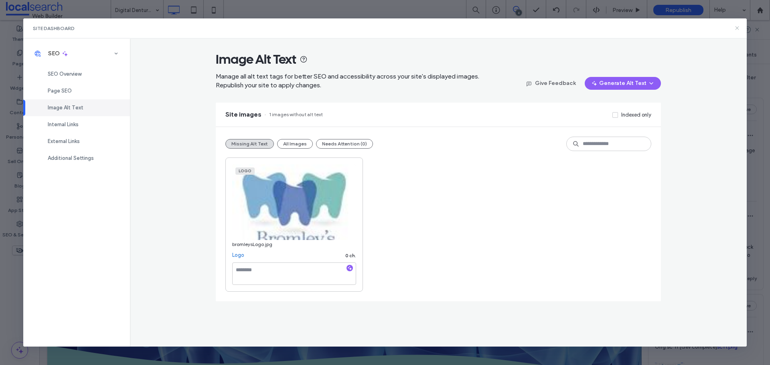
click at [739, 28] on icon at bounding box center [737, 28] width 6 height 6
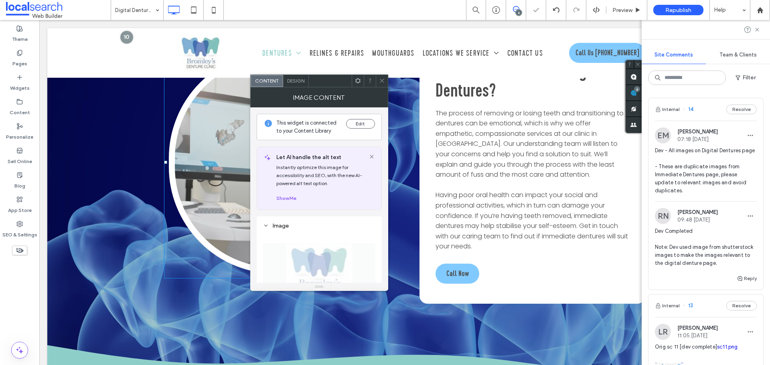
scroll to position [241, 0]
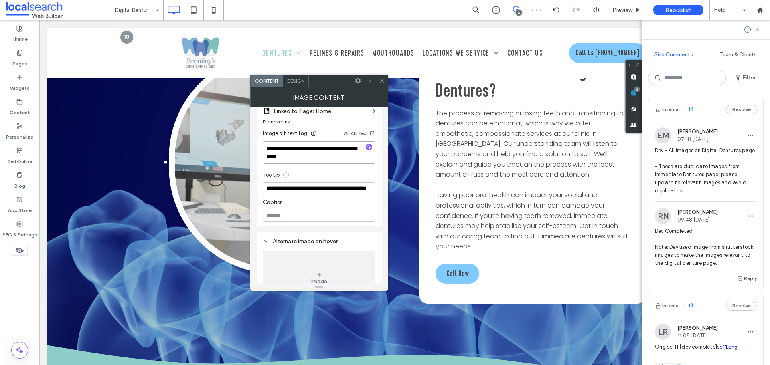
drag, startPoint x: 300, startPoint y: 159, endPoint x: 267, endPoint y: 149, distance: 34.9
click at [267, 149] on textarea "**********" at bounding box center [319, 153] width 112 height 22
click at [379, 78] on icon at bounding box center [382, 81] width 6 height 6
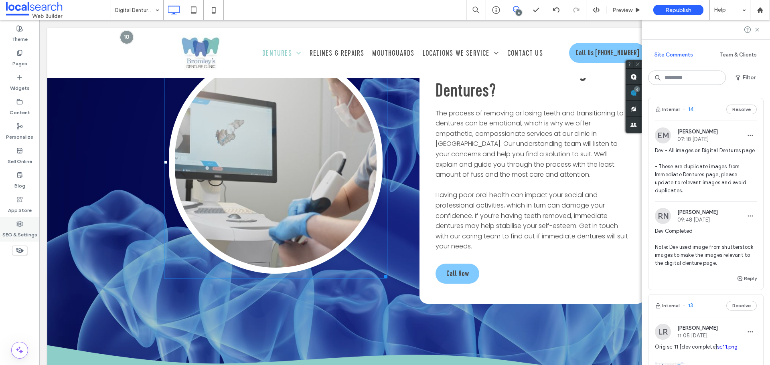
click at [28, 231] on label "SEO & Settings" at bounding box center [19, 232] width 35 height 11
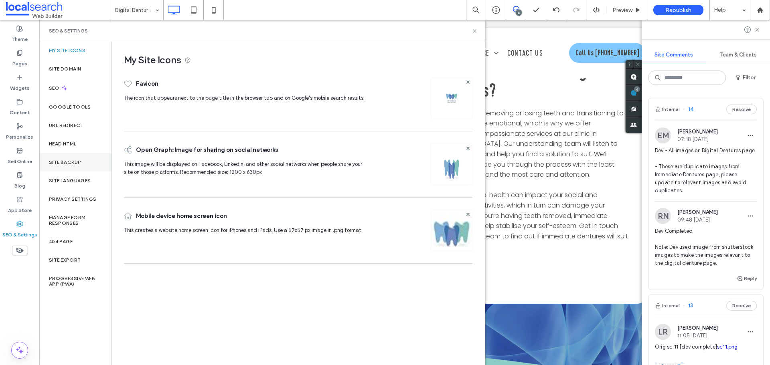
click at [82, 157] on div "Site Backup" at bounding box center [75, 162] width 72 height 18
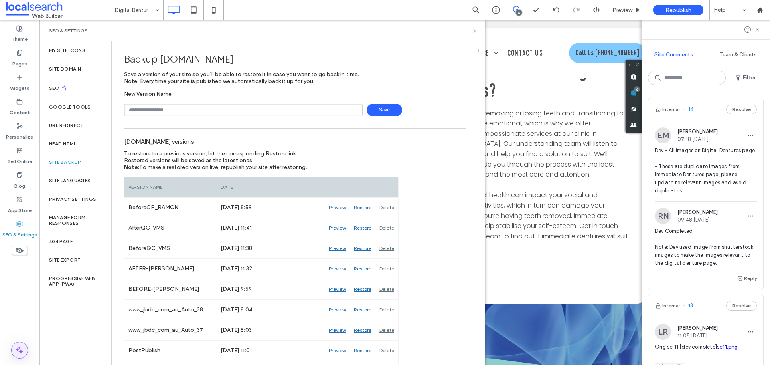
click at [17, 347] on icon at bounding box center [20, 351] width 10 height 10
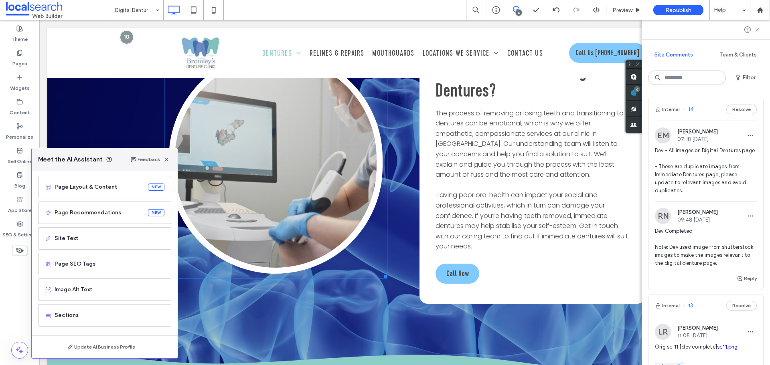
scroll to position [51, 0]
click at [114, 280] on div "Image Alt Text" at bounding box center [104, 289] width 133 height 22
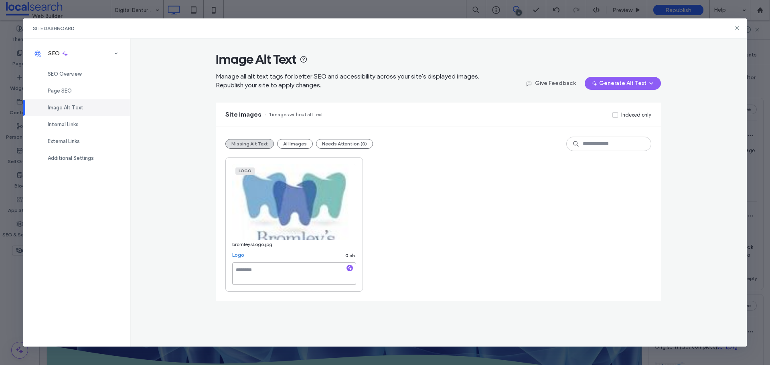
click at [265, 270] on textarea at bounding box center [294, 274] width 124 height 22
paste textarea "**********"
type textarea "**********"
click at [735, 28] on icon at bounding box center [737, 28] width 6 height 6
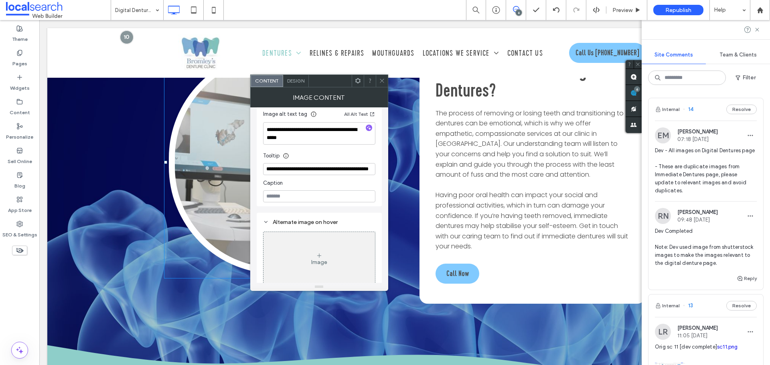
scroll to position [268, 0]
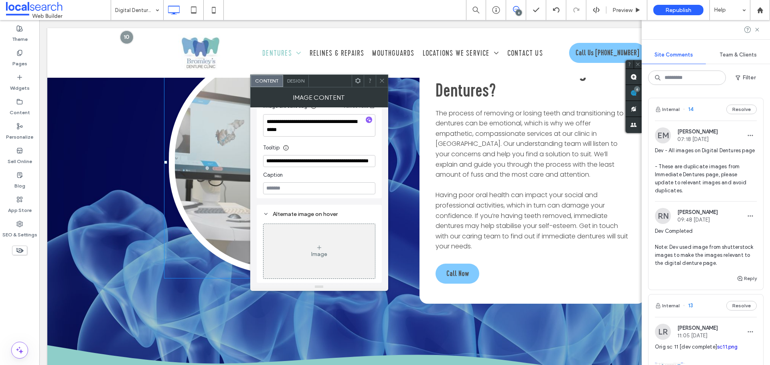
click at [381, 79] on icon at bounding box center [382, 81] width 6 height 6
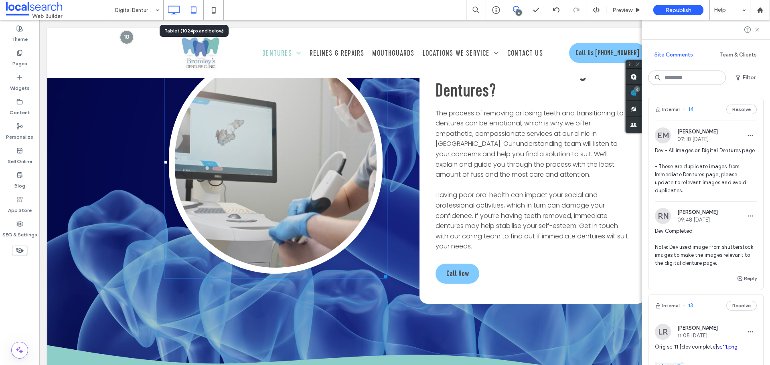
click at [196, 15] on icon at bounding box center [194, 10] width 16 height 16
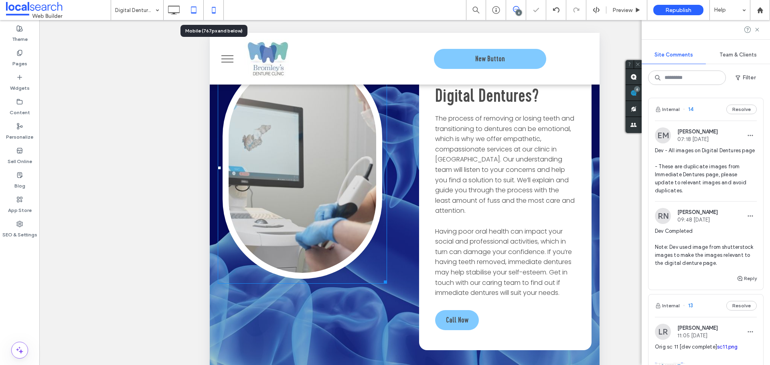
click at [217, 15] on icon at bounding box center [214, 10] width 16 height 16
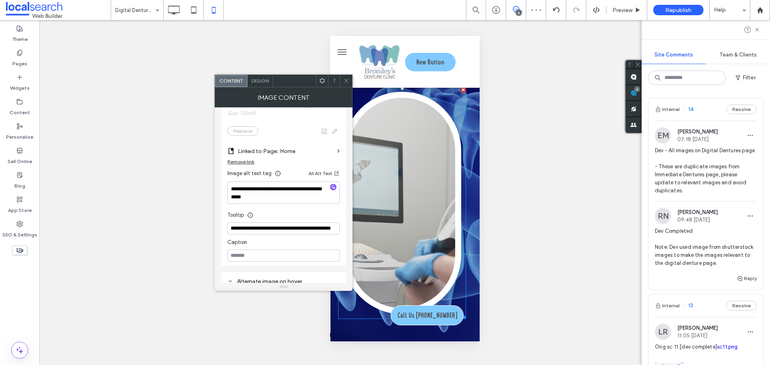
scroll to position [241, 0]
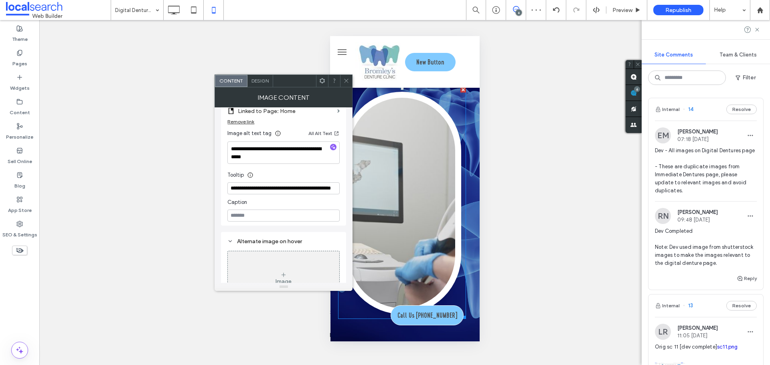
click at [347, 79] on icon at bounding box center [346, 81] width 6 height 6
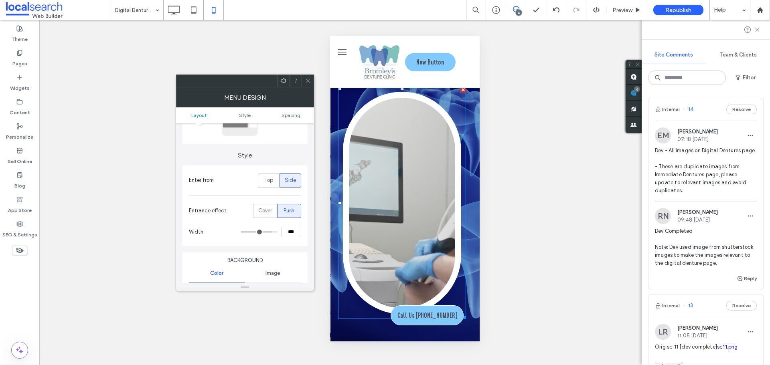
scroll to position [120, 0]
click at [309, 82] on icon at bounding box center [308, 81] width 6 height 6
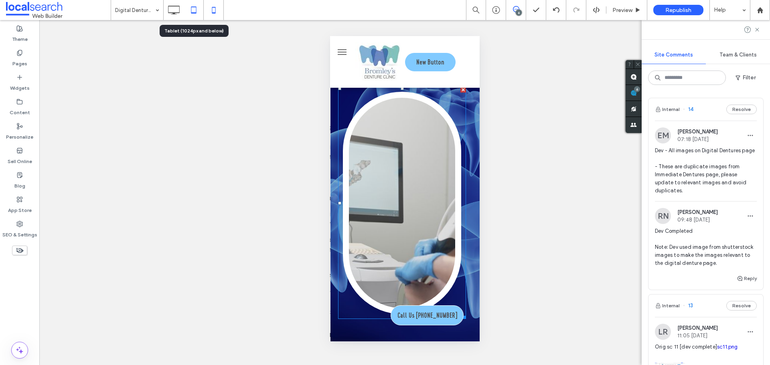
click at [196, 6] on icon at bounding box center [194, 10] width 16 height 16
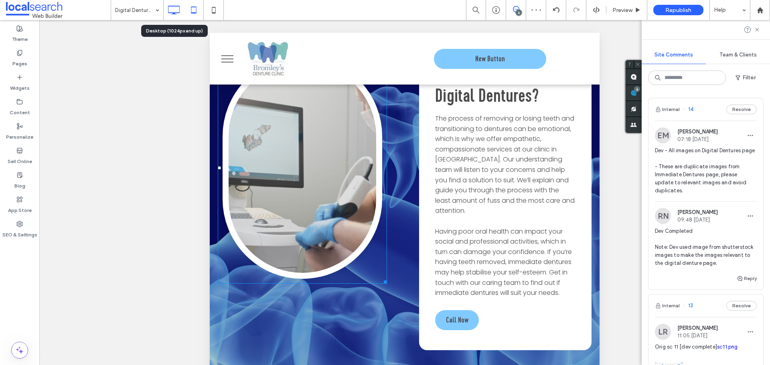
click at [177, 11] on icon at bounding box center [174, 10] width 16 height 16
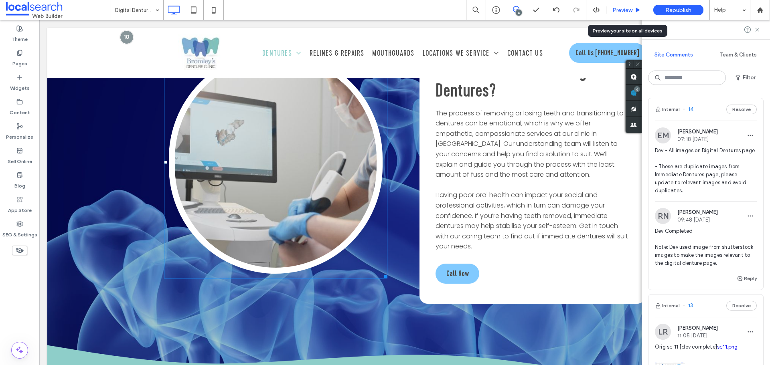
click at [635, 10] on div "Preview" at bounding box center [627, 10] width 41 height 7
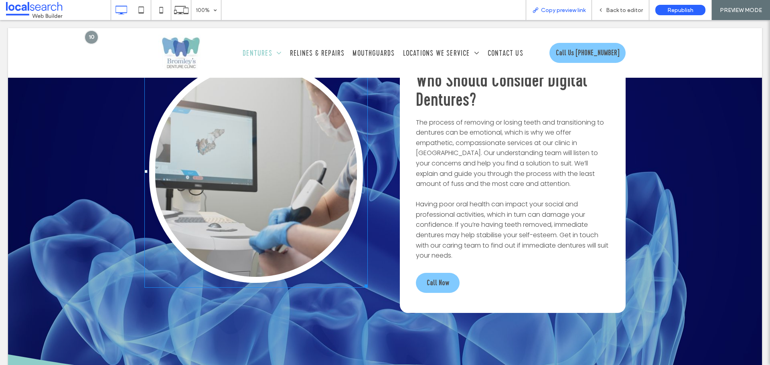
click at [571, 9] on span "Copy preview link" at bounding box center [563, 10] width 45 height 7
click at [610, 11] on span "Back to editor" at bounding box center [624, 10] width 37 height 7
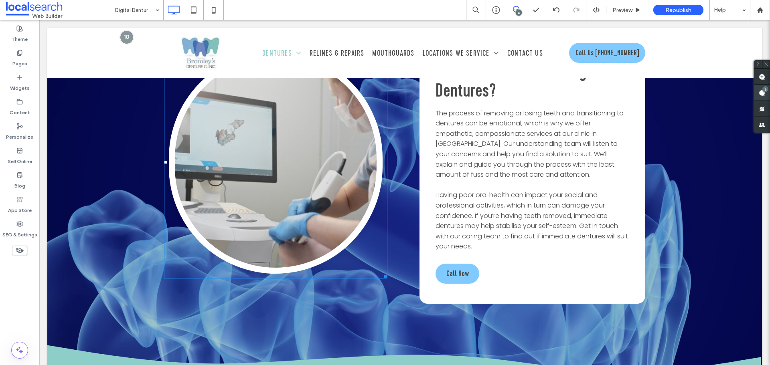
click at [763, 93] on use at bounding box center [762, 93] width 6 height 6
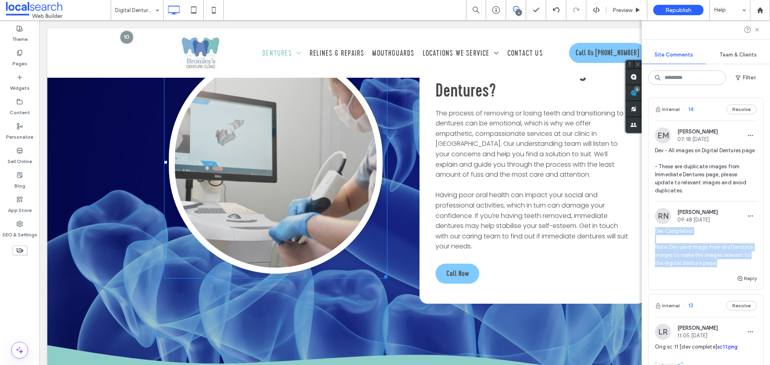
drag, startPoint x: 655, startPoint y: 236, endPoint x: 678, endPoint y: 280, distance: 49.5
click at [678, 268] on span "Dev Completed Note: Dev used image from shutterstock images to make the images …" at bounding box center [706, 247] width 102 height 40
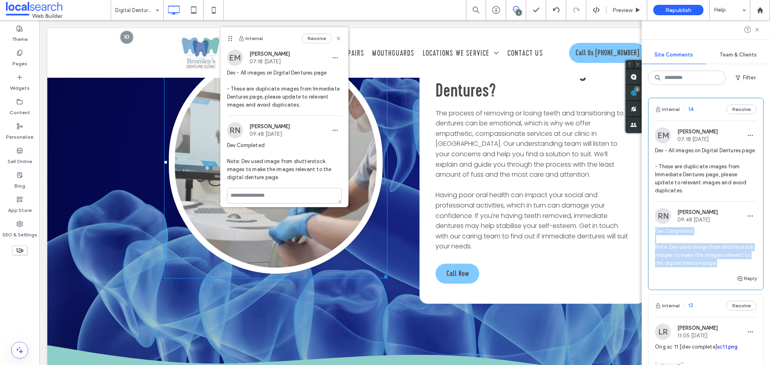
copy span "Dev Completed Note: Dev used image from shutterstock images to make the images …"
click at [625, 11] on span "Preview" at bounding box center [623, 10] width 20 height 7
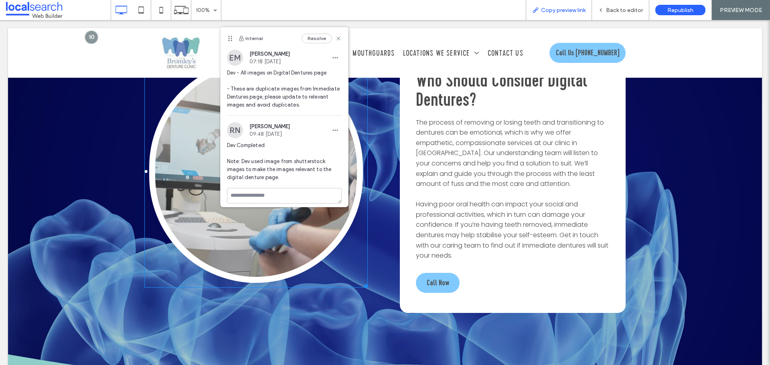
click at [574, 7] on span "Copy preview link" at bounding box center [563, 10] width 45 height 7
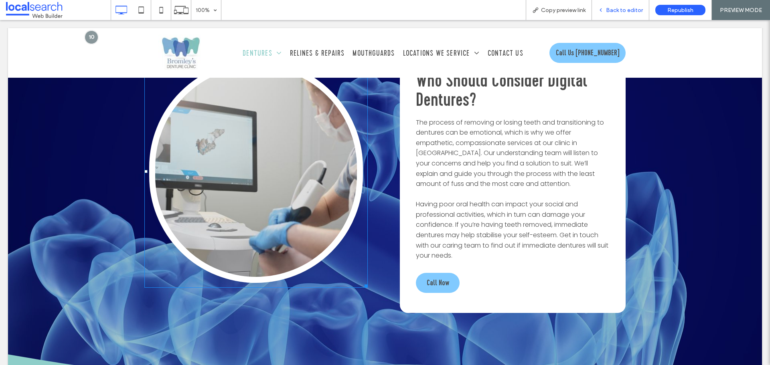
click at [622, 8] on span "Back to editor" at bounding box center [624, 10] width 37 height 7
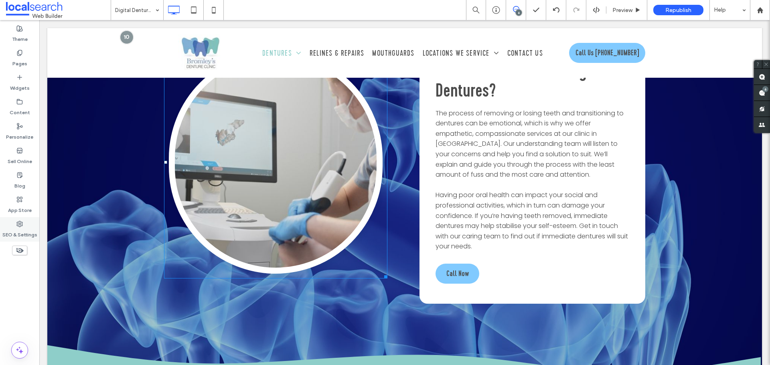
click at [25, 229] on label "SEO & Settings" at bounding box center [19, 232] width 35 height 11
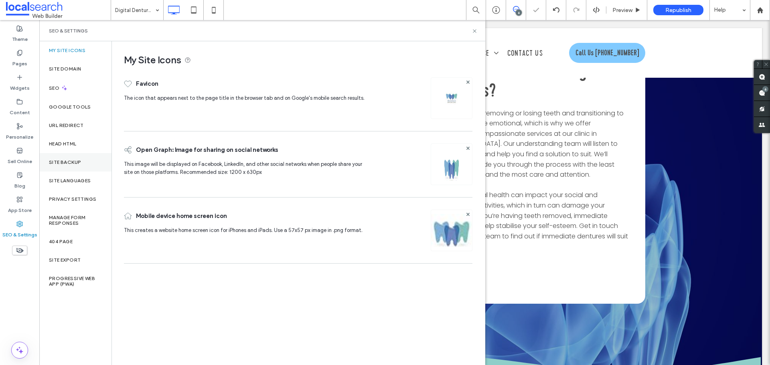
click at [86, 159] on div "Site Backup" at bounding box center [75, 162] width 72 height 18
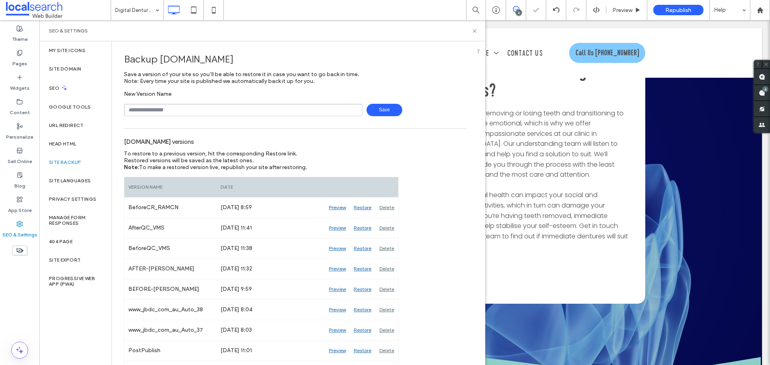
click at [174, 113] on input "text" at bounding box center [243, 110] width 239 height 12
type input "**********"
click at [387, 114] on span "Save" at bounding box center [385, 110] width 36 height 12
click at [475, 32] on icon at bounding box center [475, 31] width 6 height 6
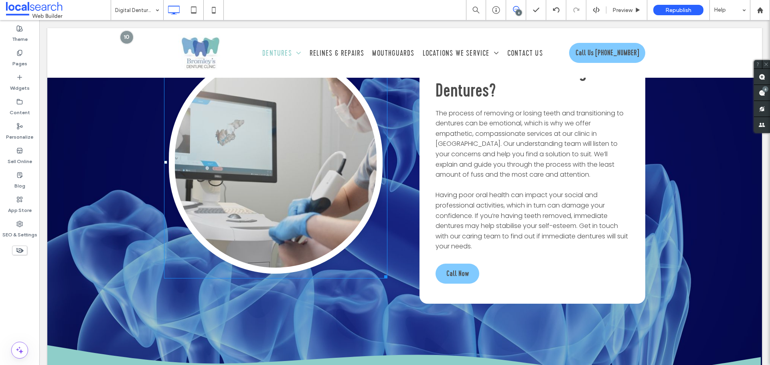
click at [520, 15] on div "6" at bounding box center [519, 13] width 6 height 6
click at [519, 10] on div "6" at bounding box center [519, 13] width 6 height 6
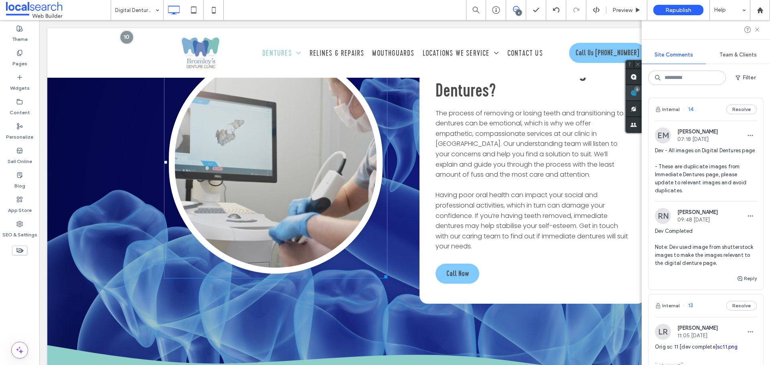
click at [640, 91] on div "6" at bounding box center [637, 89] width 6 height 6
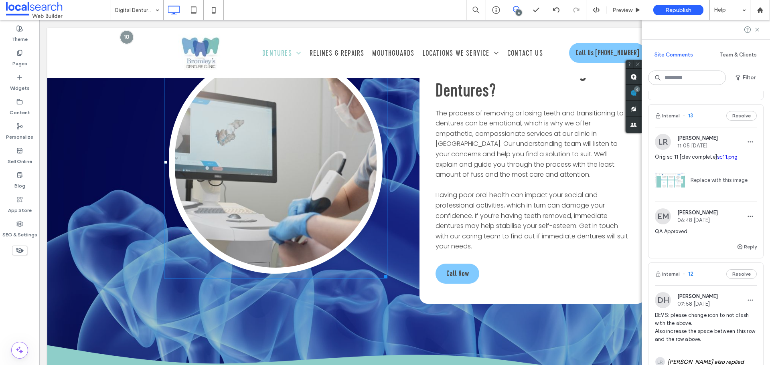
scroll to position [201, 0]
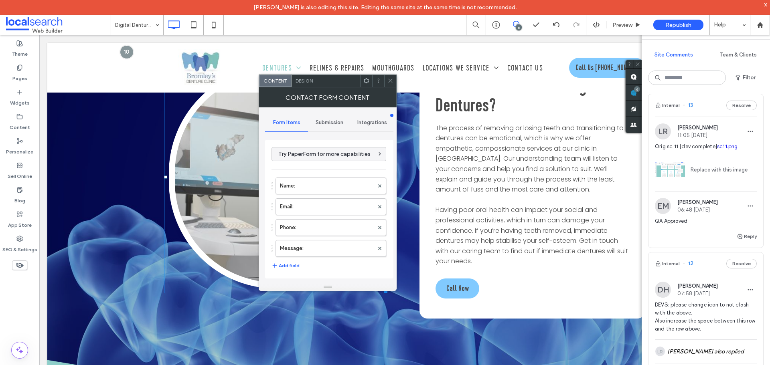
click at [387, 79] on div at bounding box center [390, 81] width 12 height 12
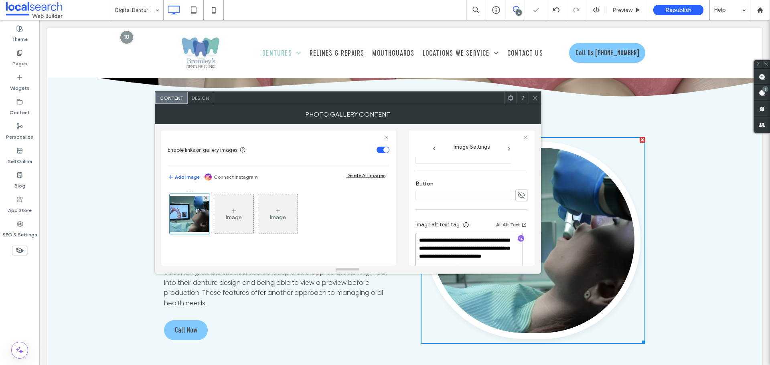
scroll to position [279, 0]
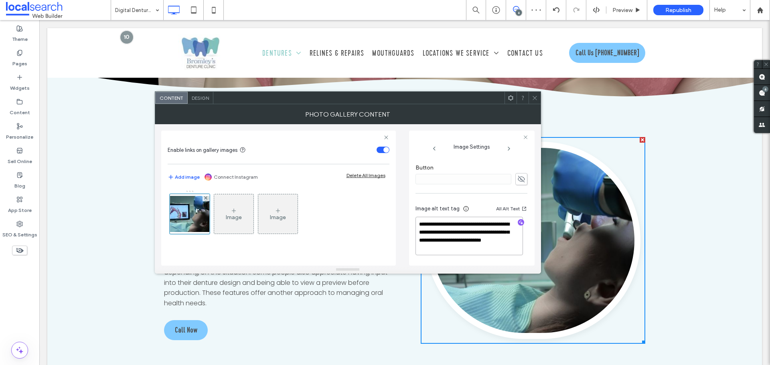
click at [423, 233] on textarea "**********" at bounding box center [470, 236] width 108 height 39
type textarea "**********"
click at [536, 99] on icon at bounding box center [535, 98] width 6 height 6
